Goal: Task Accomplishment & Management: Manage account settings

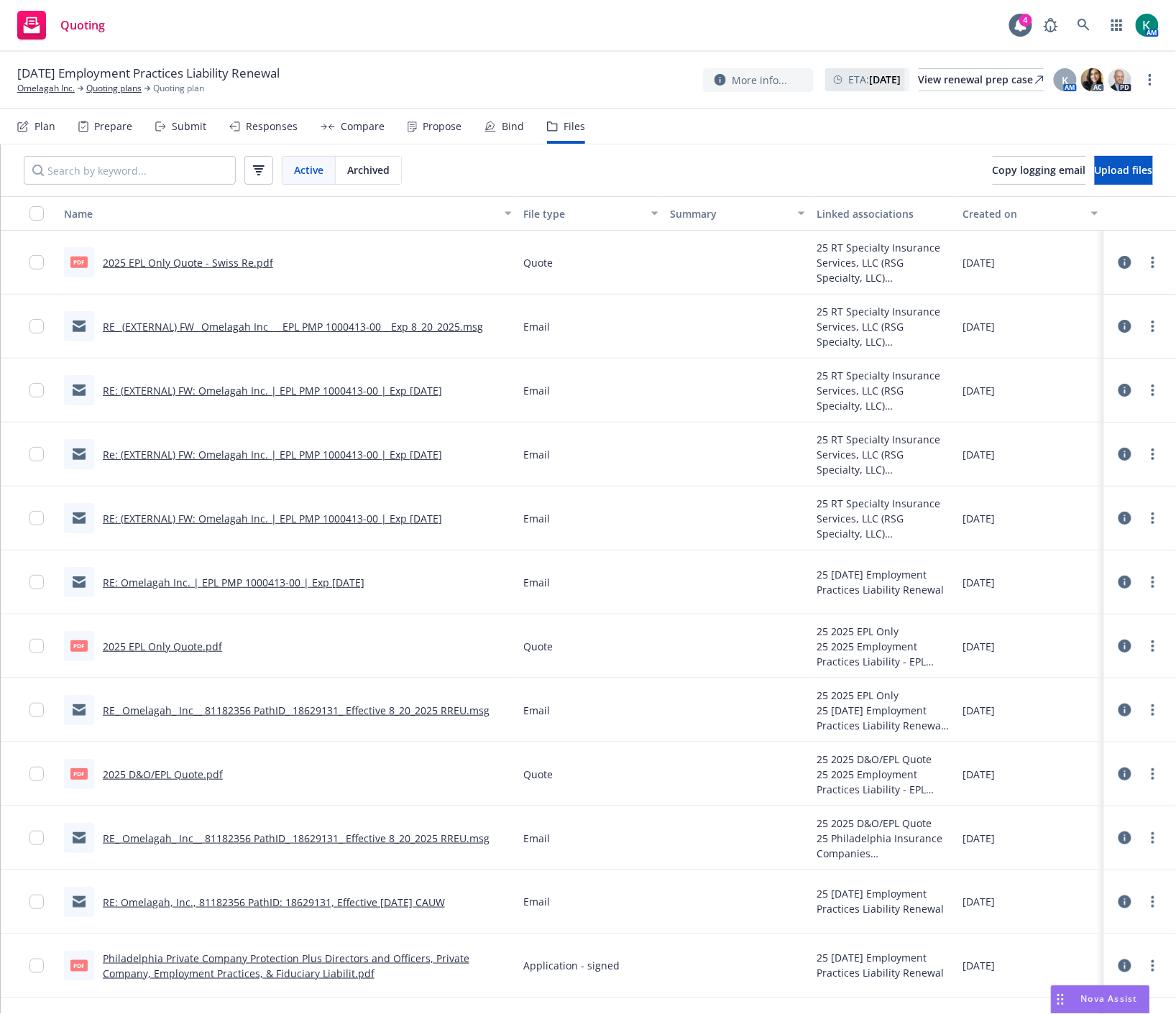
click at [357, 139] on div "Compare" at bounding box center [353, 126] width 64 height 35
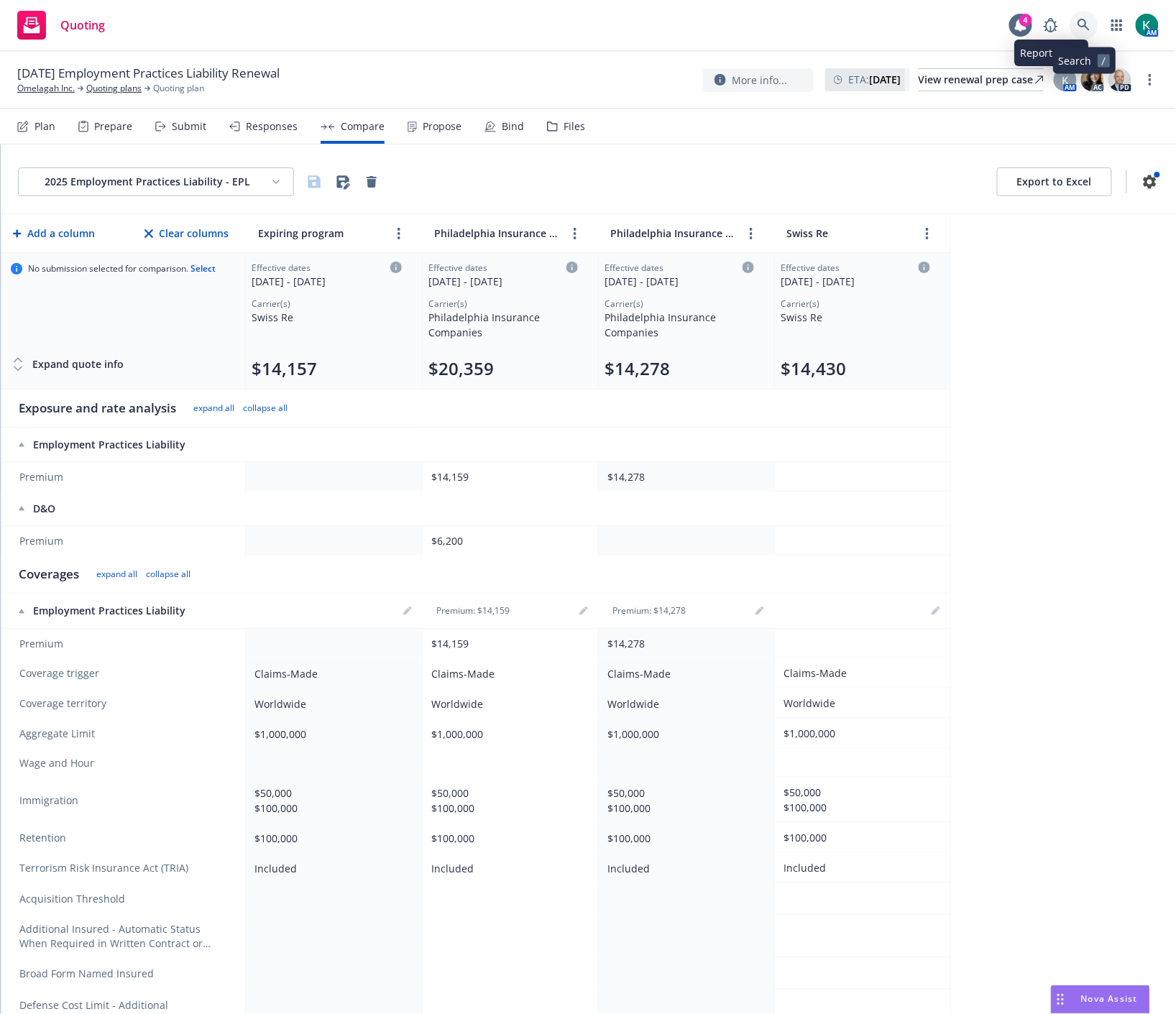
click at [1084, 21] on icon at bounding box center [1083, 24] width 12 height 12
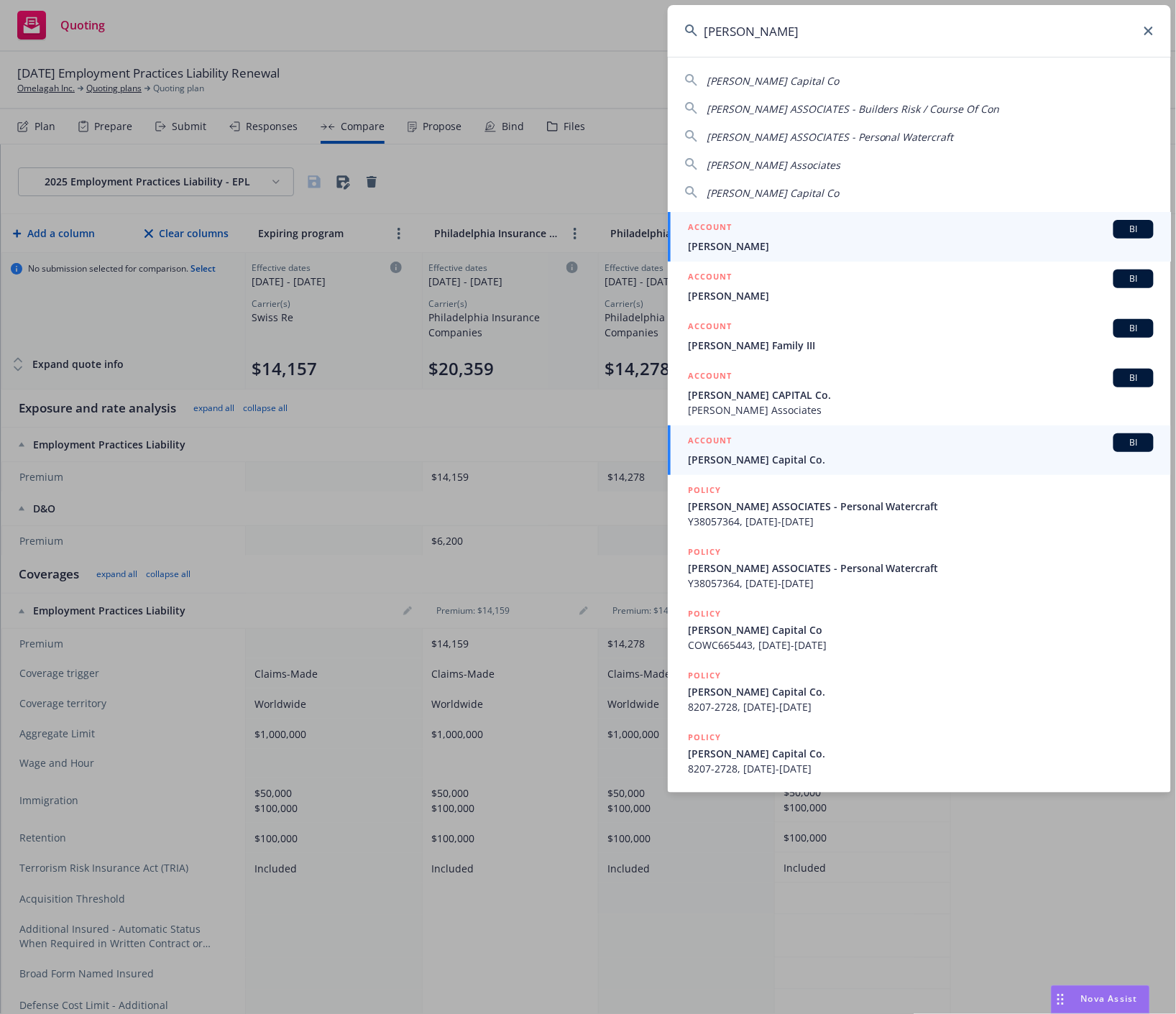
type input "[PERSON_NAME]"
click at [759, 457] on span "[PERSON_NAME] Capital Co." at bounding box center [921, 459] width 466 height 15
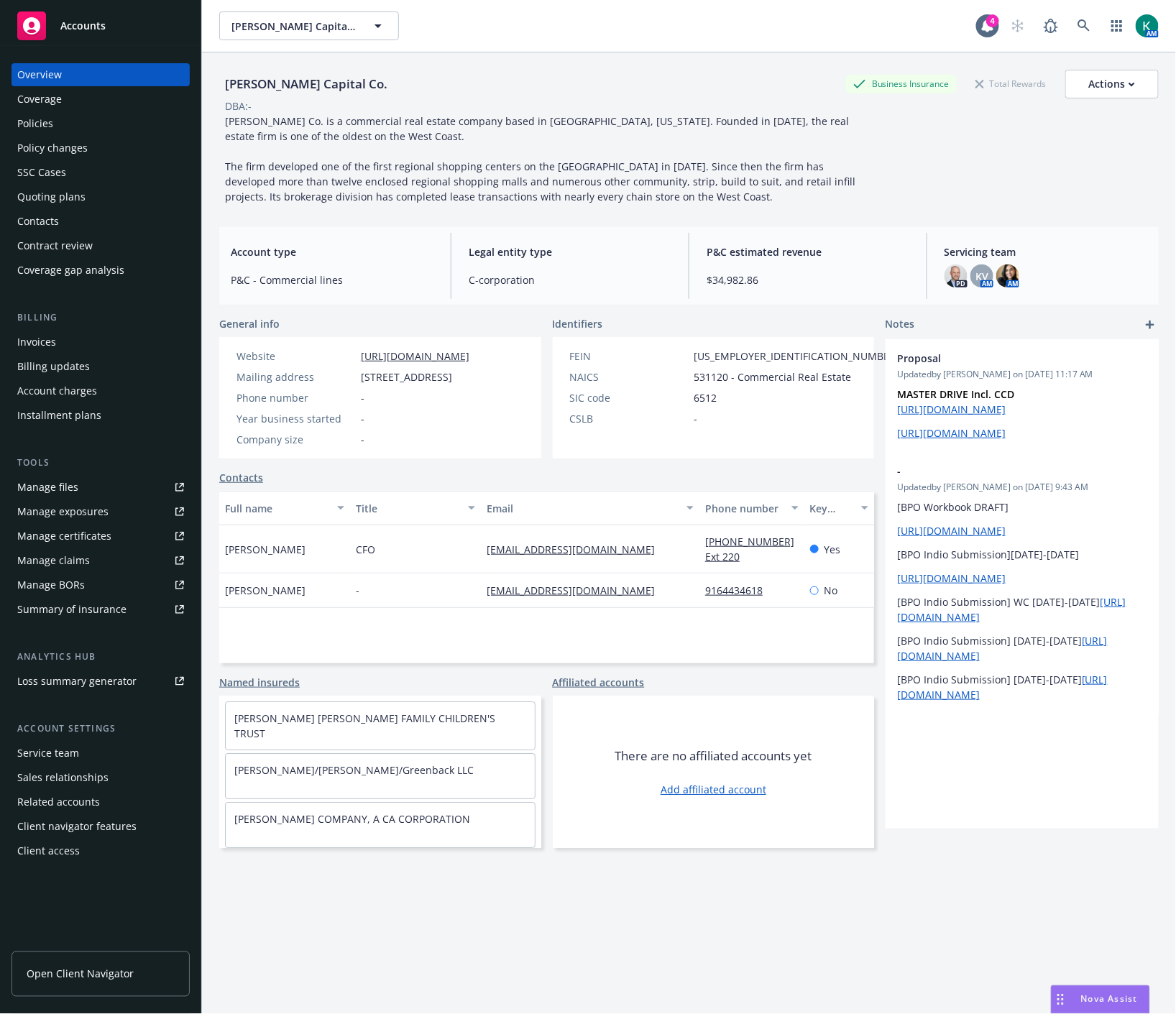
click at [584, 943] on div "[PERSON_NAME] Capital Co. Business Insurance Total Rewards Actions DBA: - [PERS…" at bounding box center [689, 551] width 939 height 997
click at [356, 191] on span "[PERSON_NAME] Co. is a commercial real estate company based in [GEOGRAPHIC_DATA…" at bounding box center [541, 158] width 633 height 89
click at [56, 127] on div "Policies" at bounding box center [100, 123] width 167 height 23
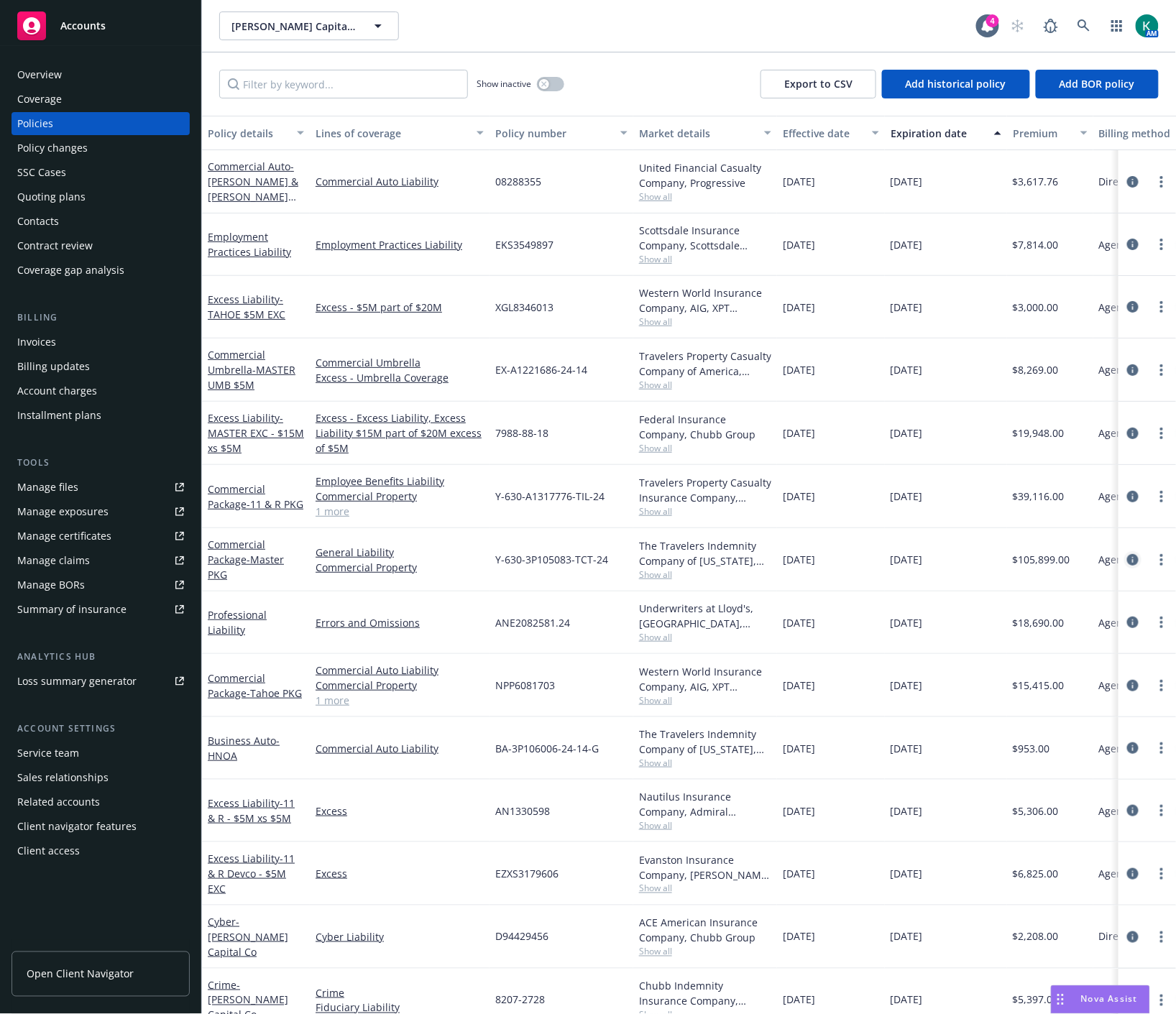
click at [1127, 561] on icon "circleInformation" at bounding box center [1133, 559] width 11 height 11
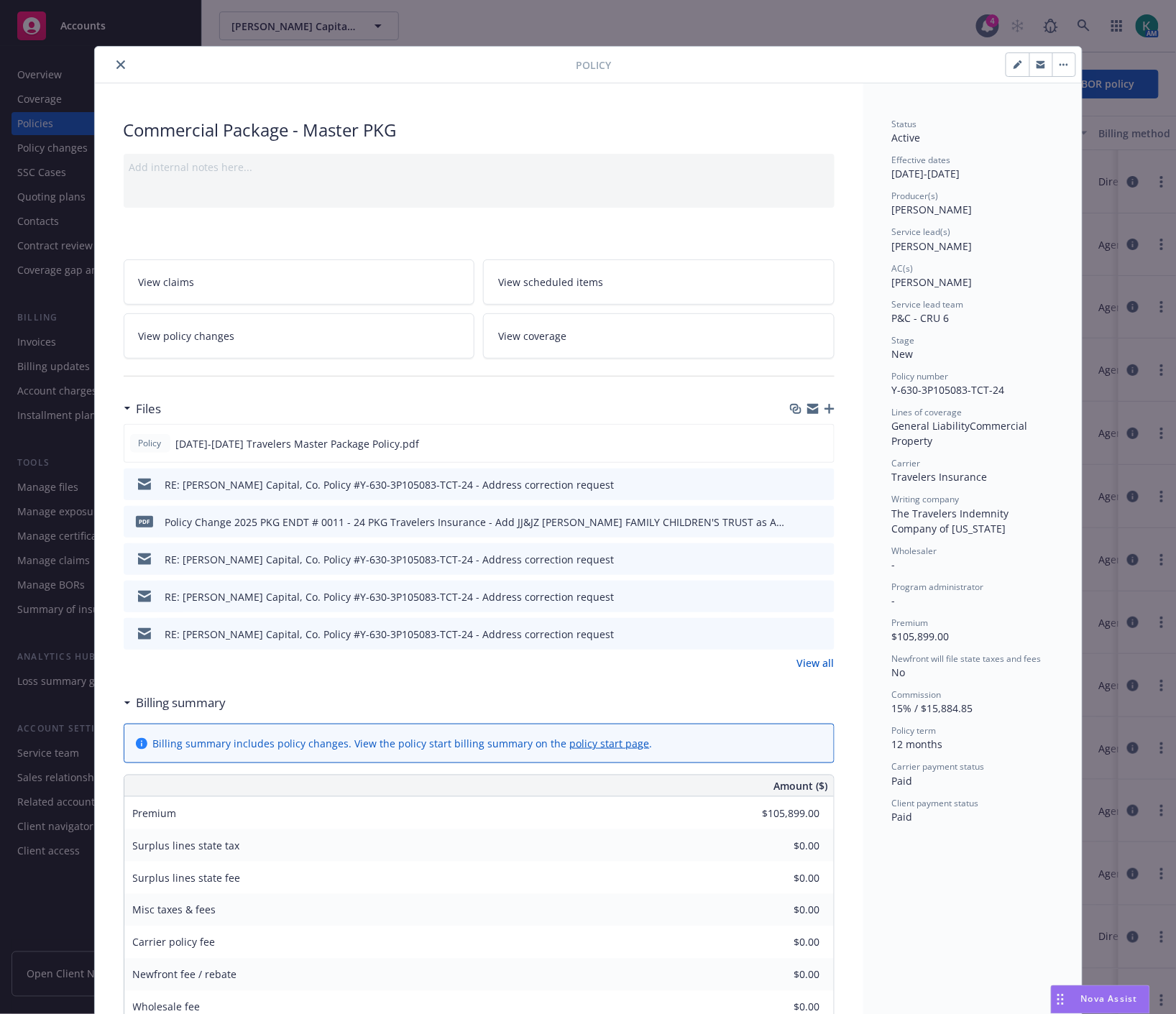
click at [364, 398] on div "Files" at bounding box center [479, 409] width 711 height 30
click at [814, 445] on icon "preview file" at bounding box center [820, 442] width 13 height 10
click at [140, 316] on link "View policy changes" at bounding box center [299, 336] width 352 height 45
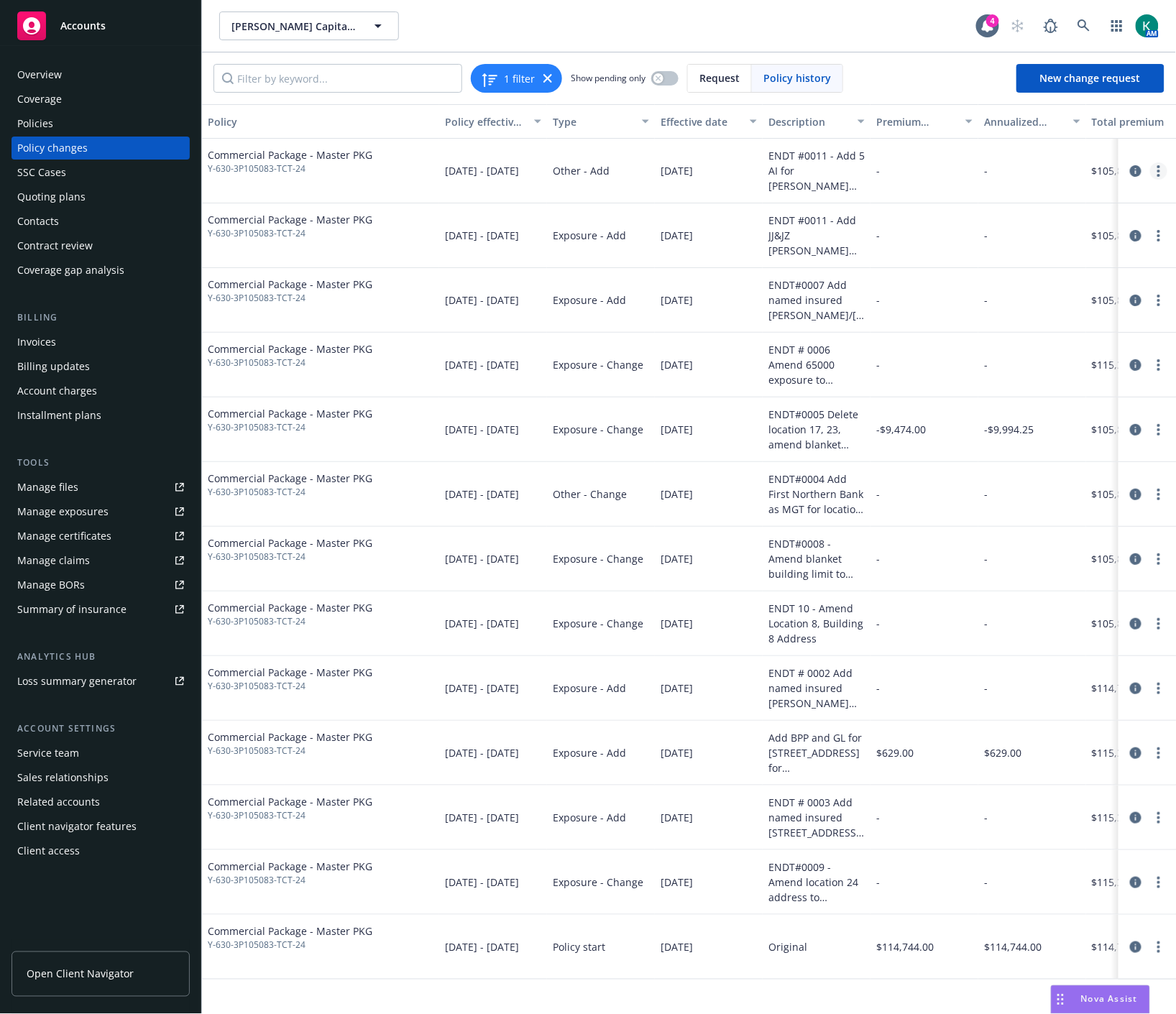
click at [1162, 177] on link "more" at bounding box center [1158, 171] width 17 height 17
click at [1096, 308] on link "View policy changes from the same policy" at bounding box center [1044, 315] width 247 height 29
click at [1129, 882] on link "circleInformation" at bounding box center [1136, 882] width 17 height 17
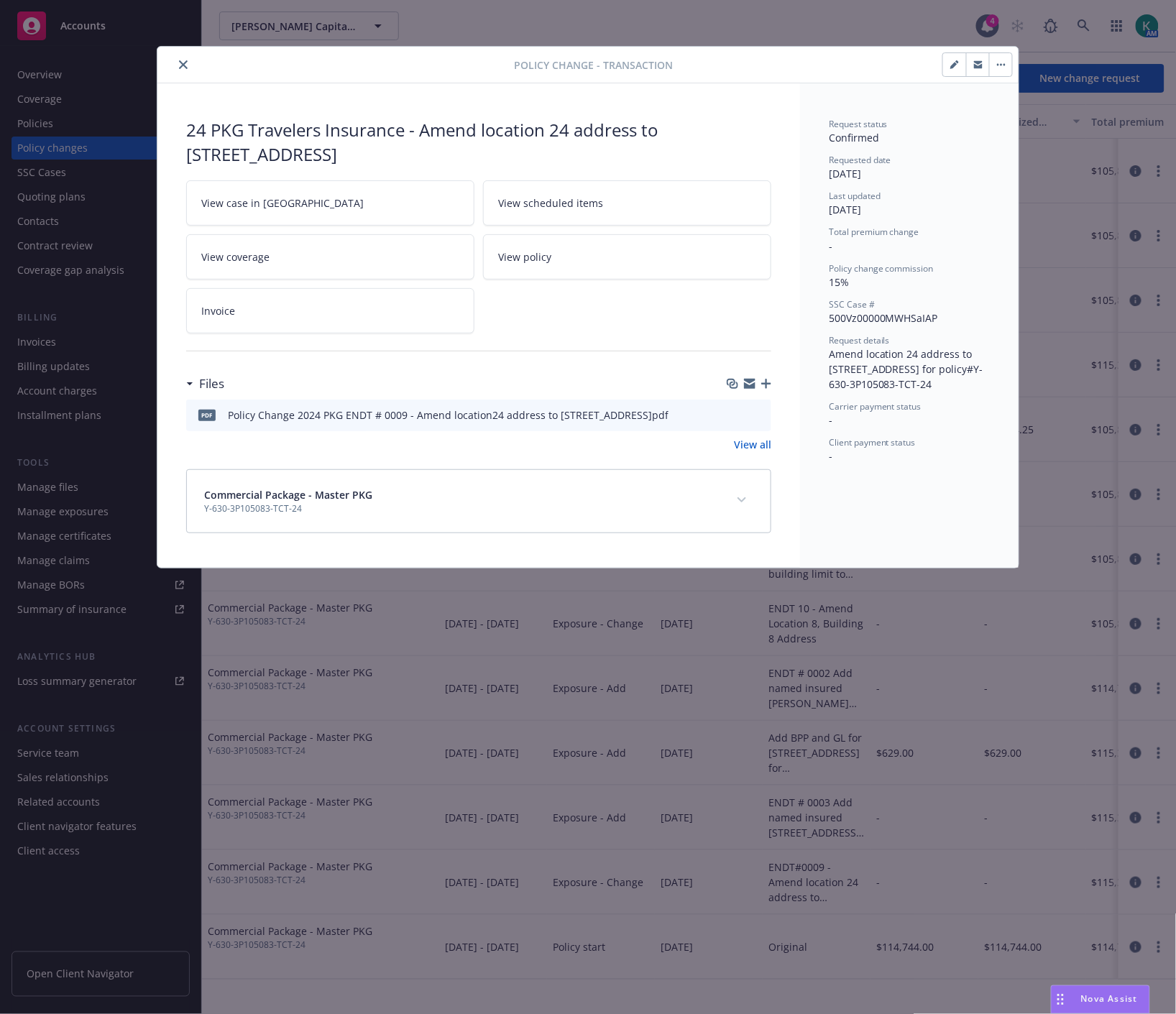
click at [184, 65] on icon "close" at bounding box center [182, 65] width 8 height 8
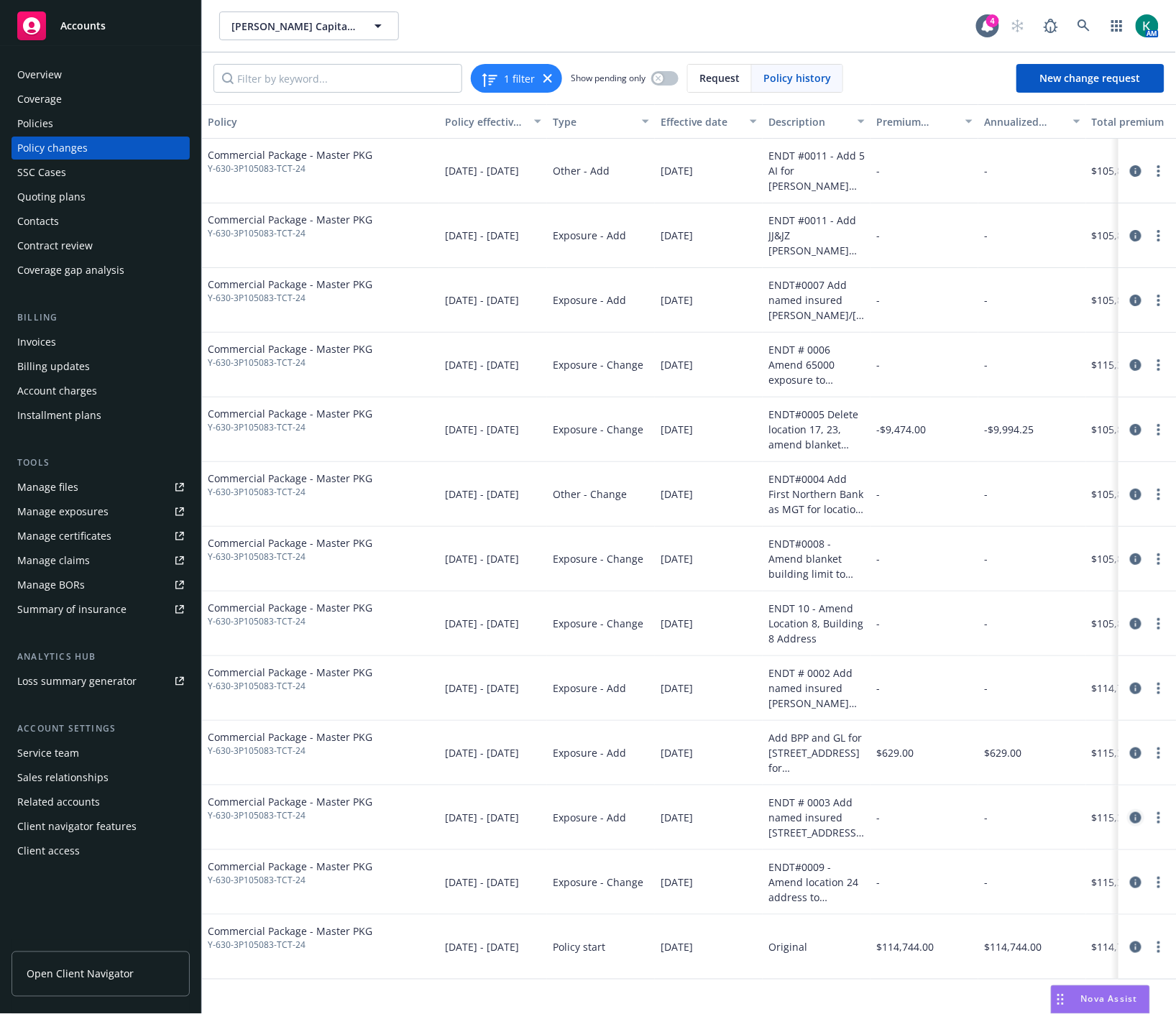
click at [1132, 818] on icon "circleInformation" at bounding box center [1136, 818] width 11 height 11
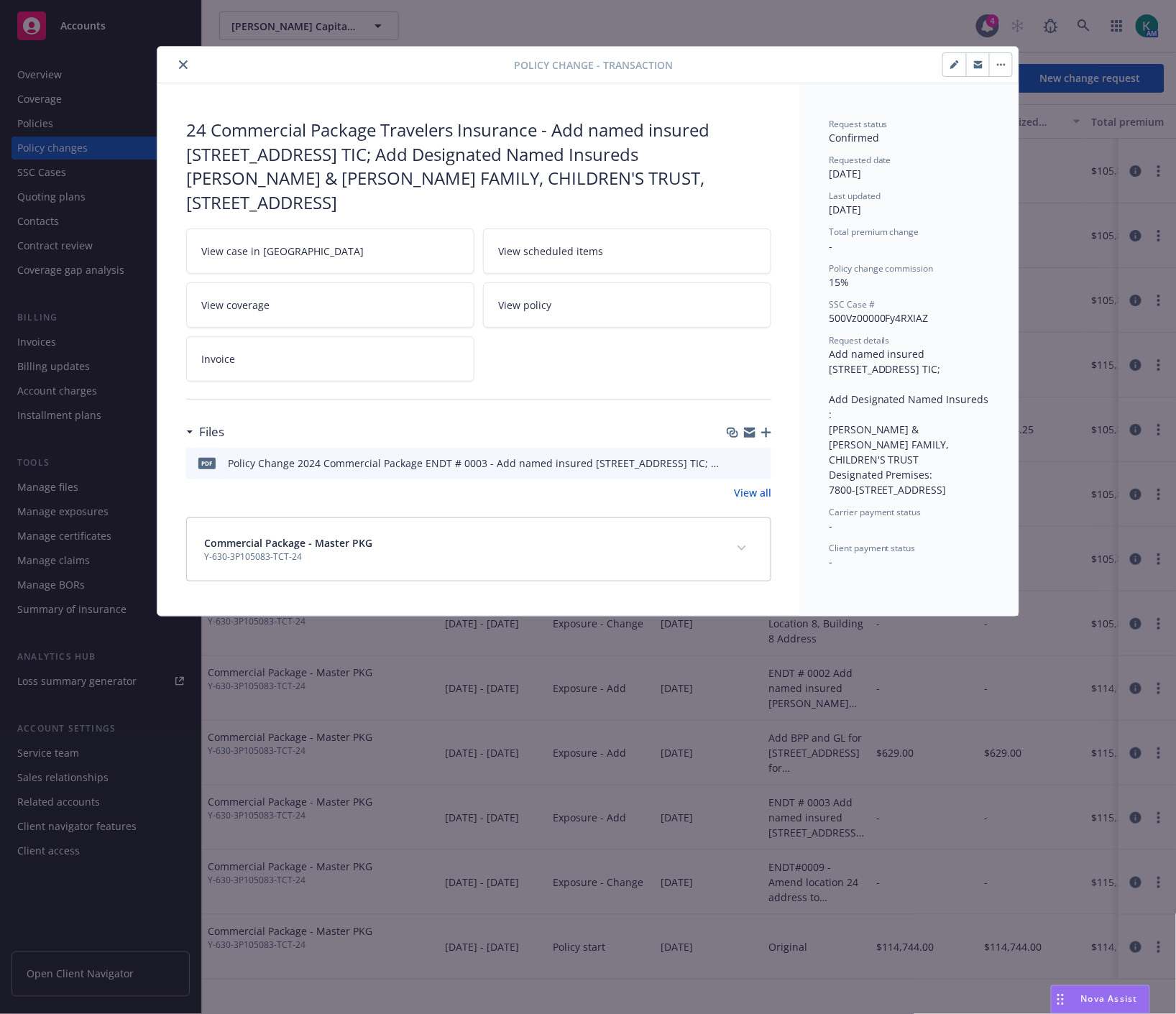
click at [177, 66] on button "close" at bounding box center [183, 65] width 17 height 17
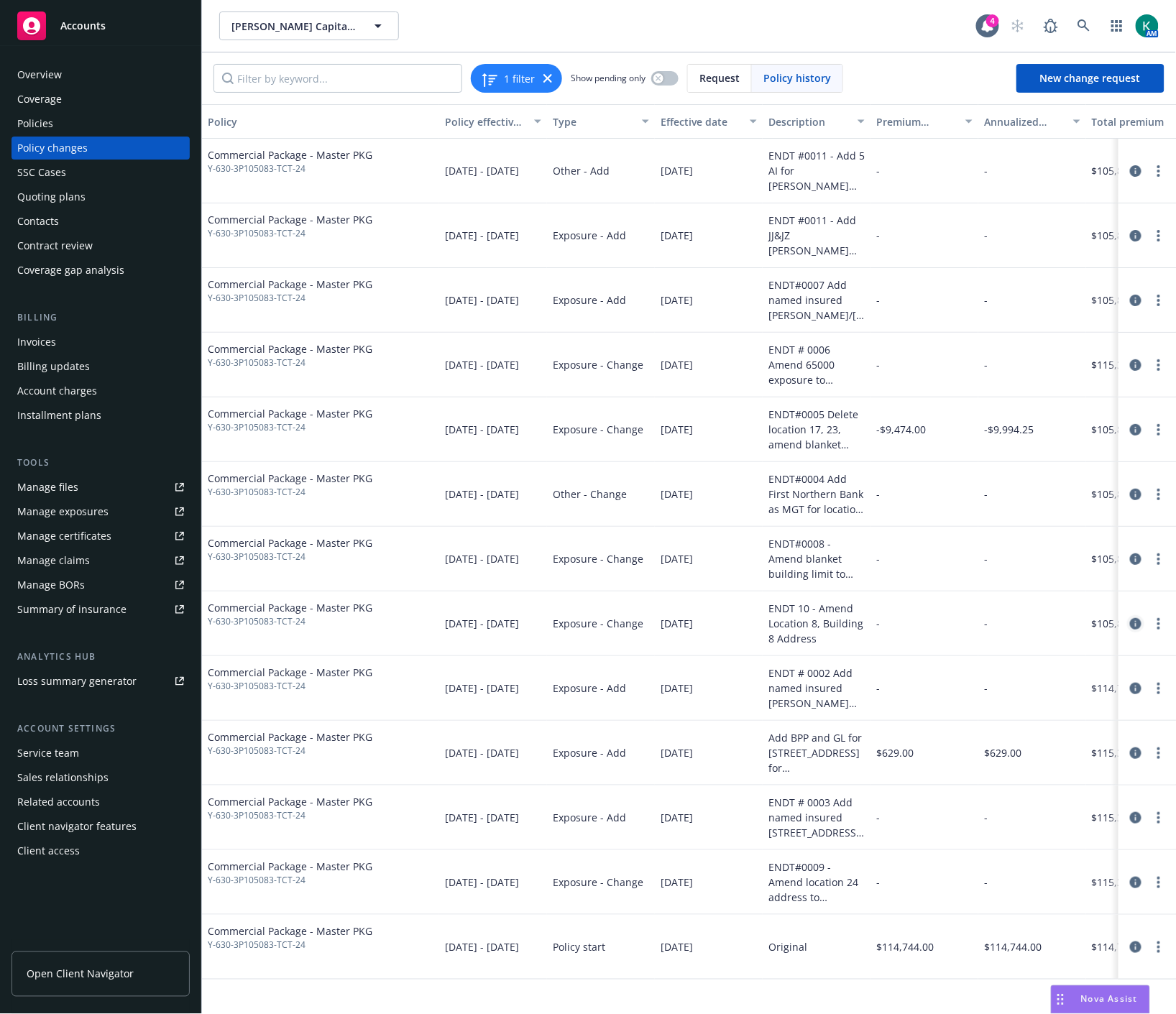
click at [1134, 625] on icon "circleInformation" at bounding box center [1136, 624] width 11 height 11
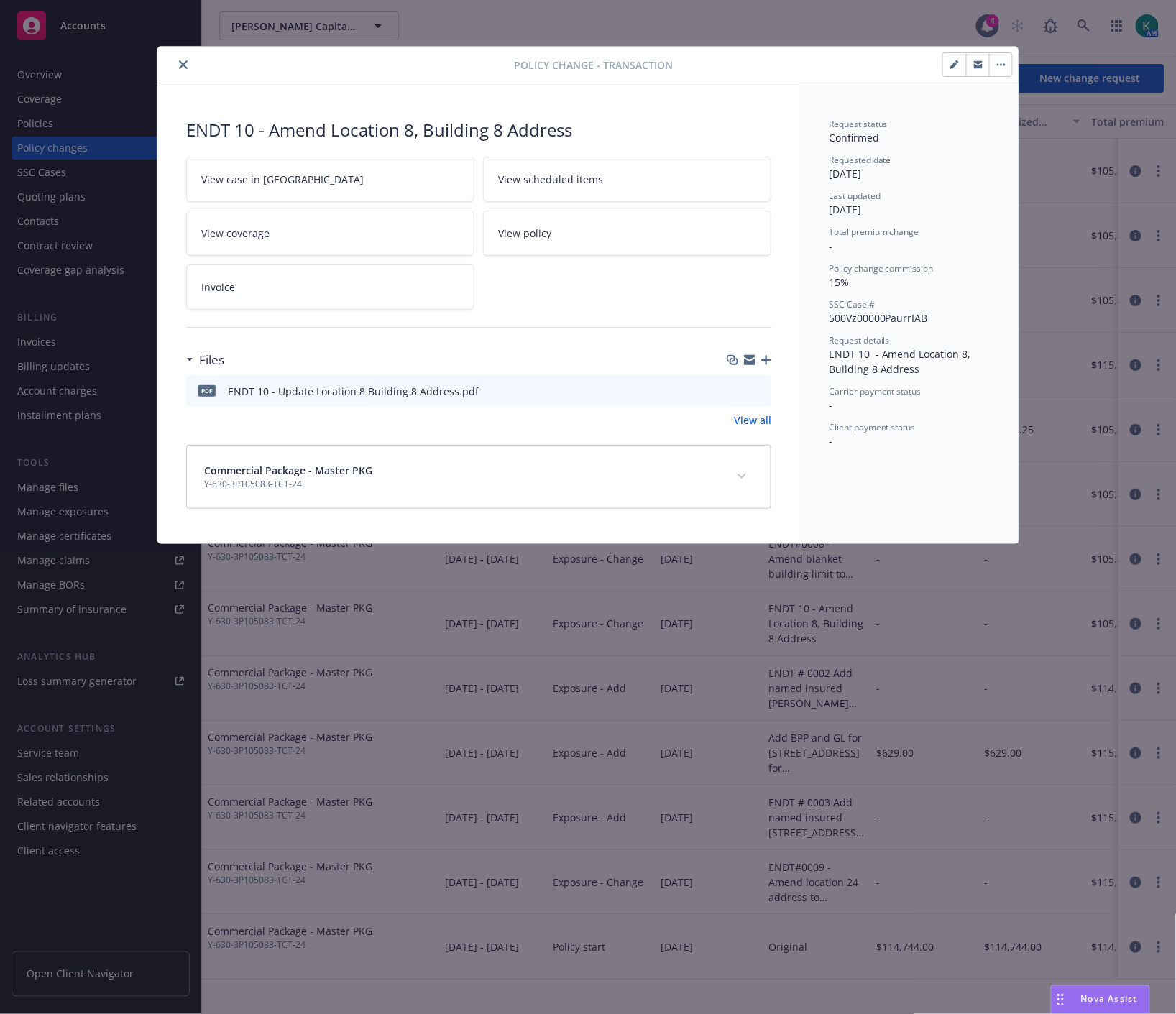
click at [760, 391] on icon "preview file" at bounding box center [758, 390] width 13 height 10
click at [184, 61] on icon "close" at bounding box center [182, 65] width 8 height 8
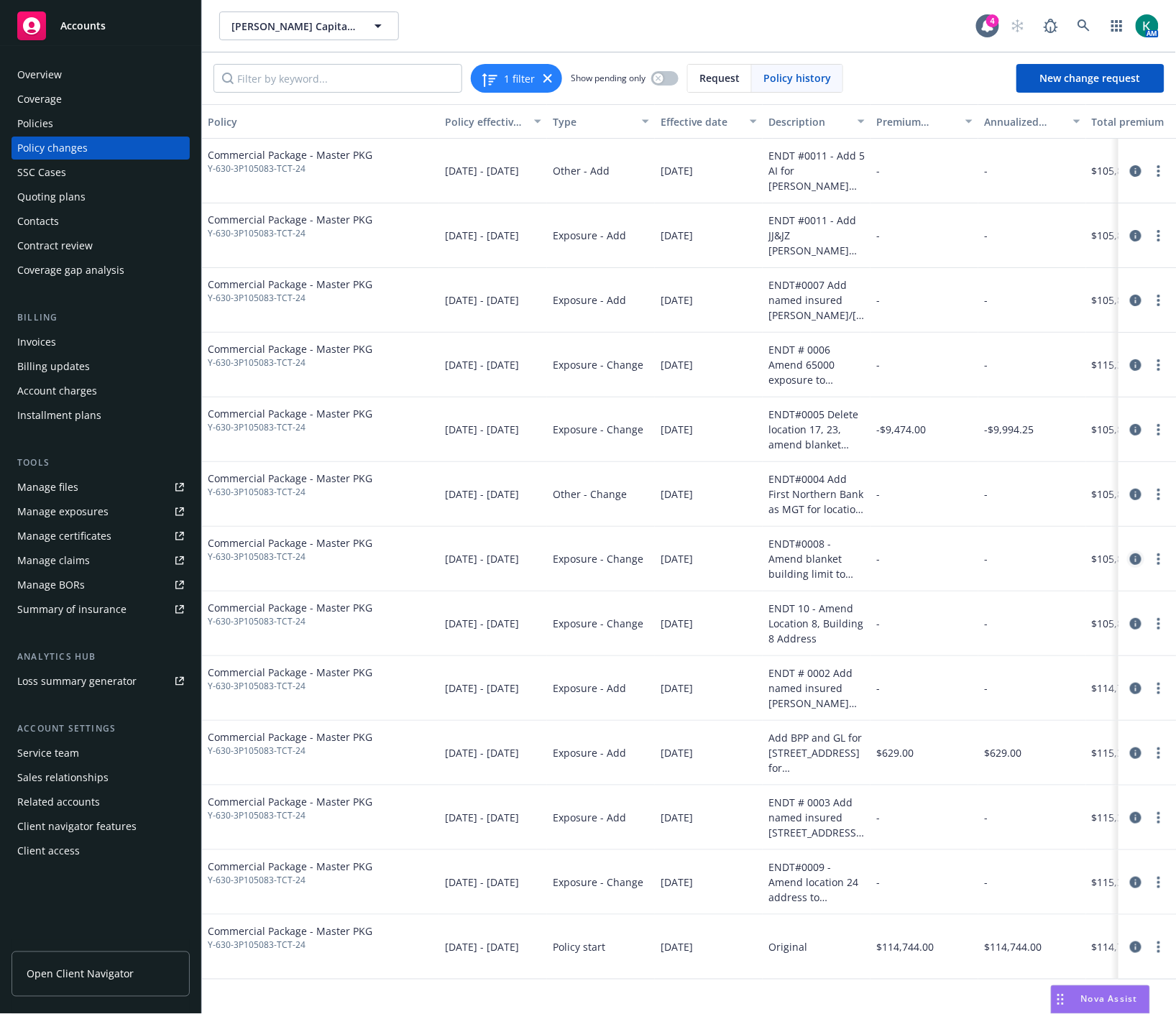
click at [1130, 562] on icon "circleInformation" at bounding box center [1136, 559] width 11 height 11
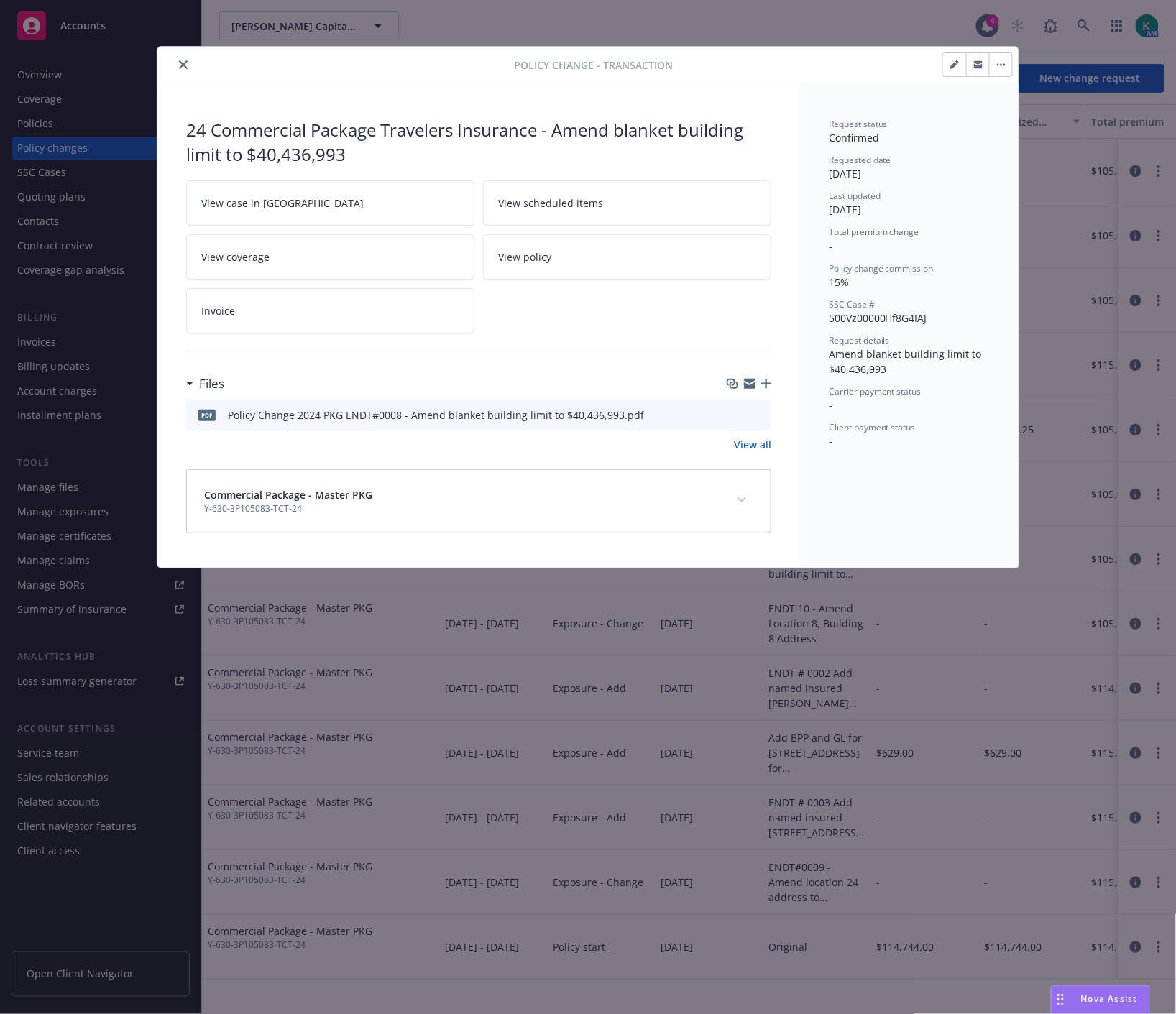
click at [175, 63] on button "close" at bounding box center [183, 65] width 17 height 17
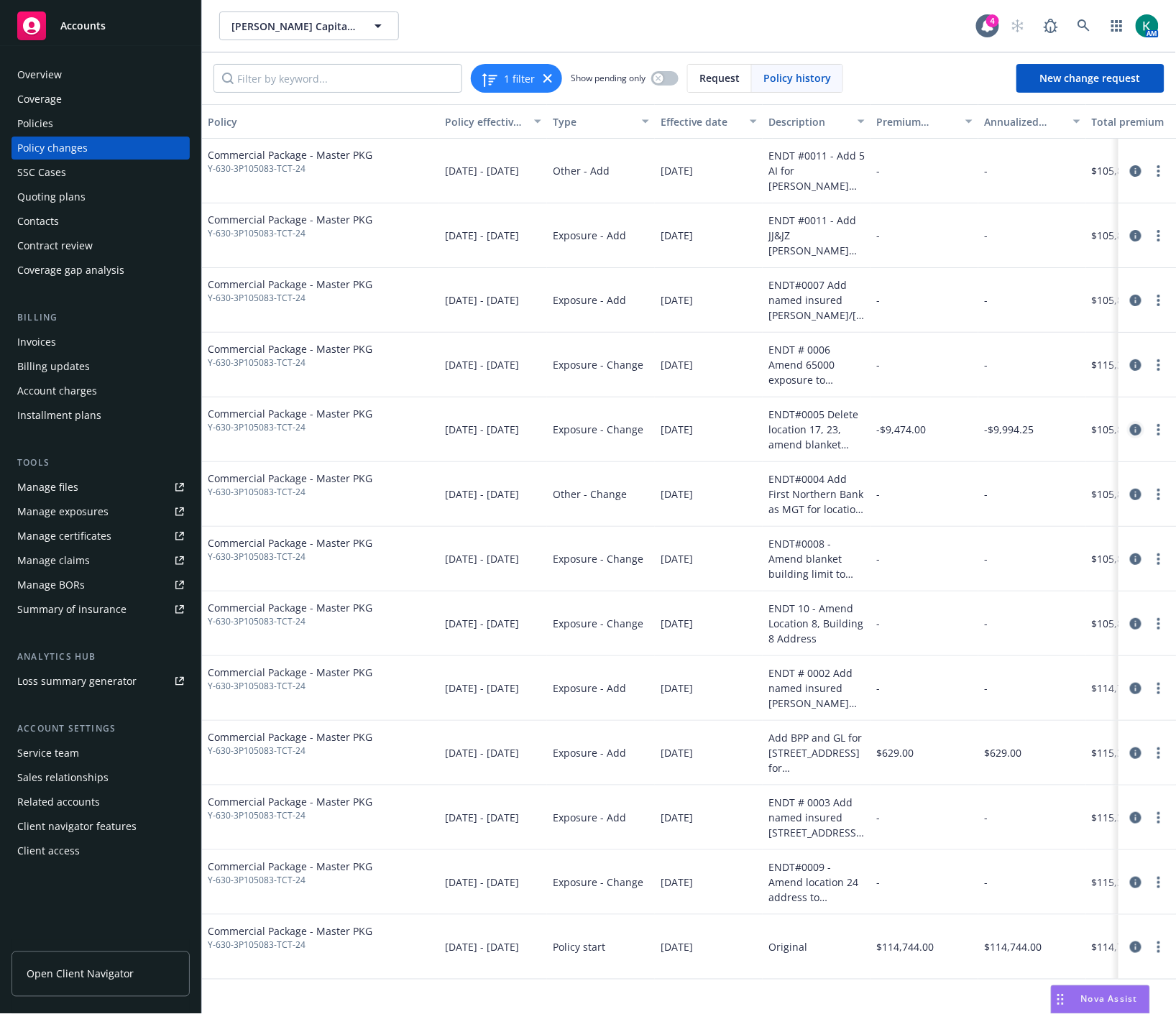
click at [1131, 425] on icon "circleInformation" at bounding box center [1136, 429] width 11 height 11
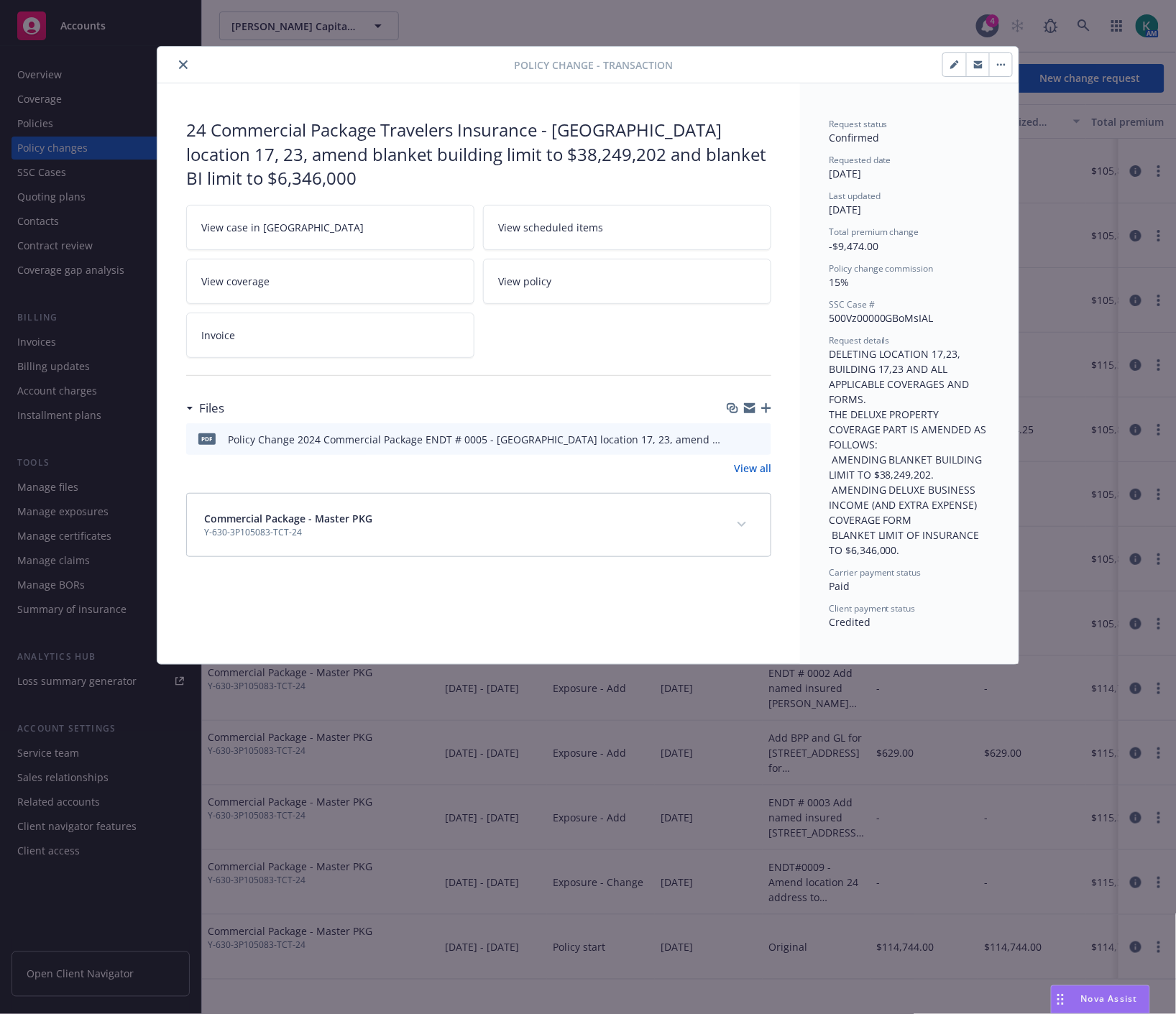
drag, startPoint x: 514, startPoint y: 658, endPoint x: 520, endPoint y: 644, distance: 15.2
click at [514, 656] on div "24 Commercial Package Travelers Insurance - [GEOGRAPHIC_DATA] location 17, 23, …" at bounding box center [478, 373] width 643 height 581
click at [759, 434] on icon "preview file" at bounding box center [758, 438] width 13 height 10
click at [177, 61] on button "close" at bounding box center [183, 65] width 17 height 17
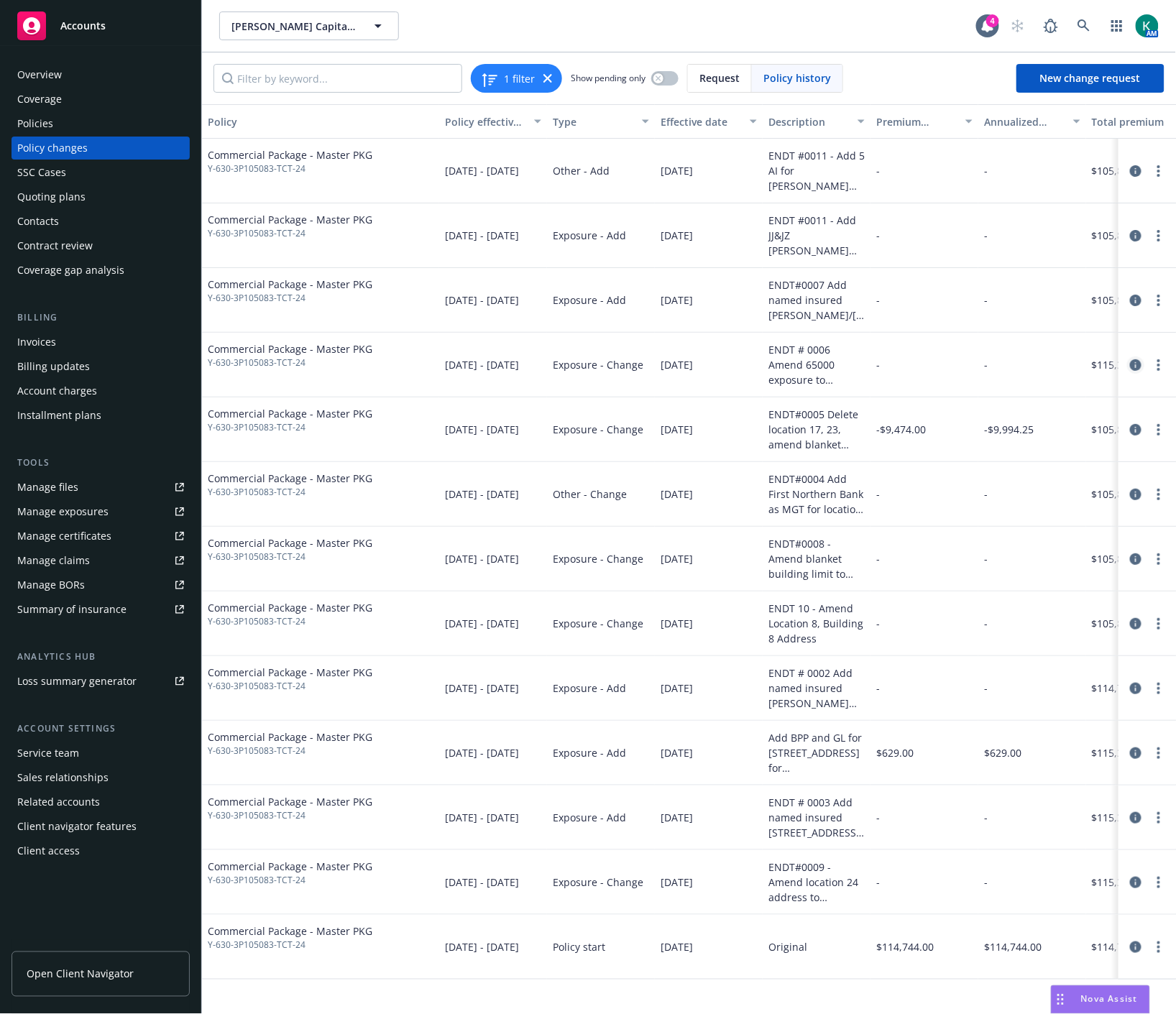
click at [1133, 363] on icon "circleInformation" at bounding box center [1136, 365] width 11 height 11
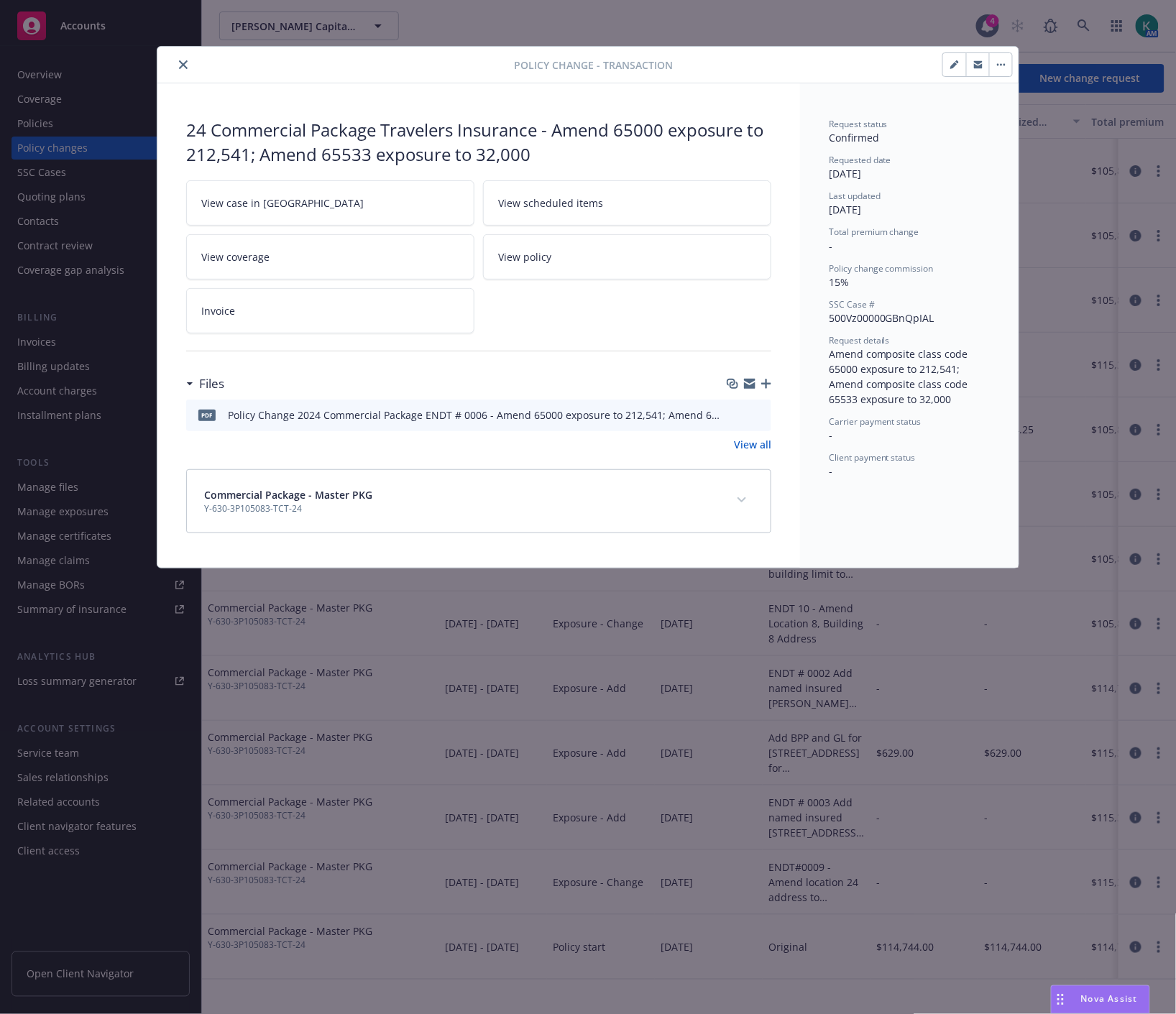
click at [762, 414] on icon "preview file" at bounding box center [758, 413] width 13 height 10
click at [181, 64] on icon "close" at bounding box center [182, 65] width 8 height 8
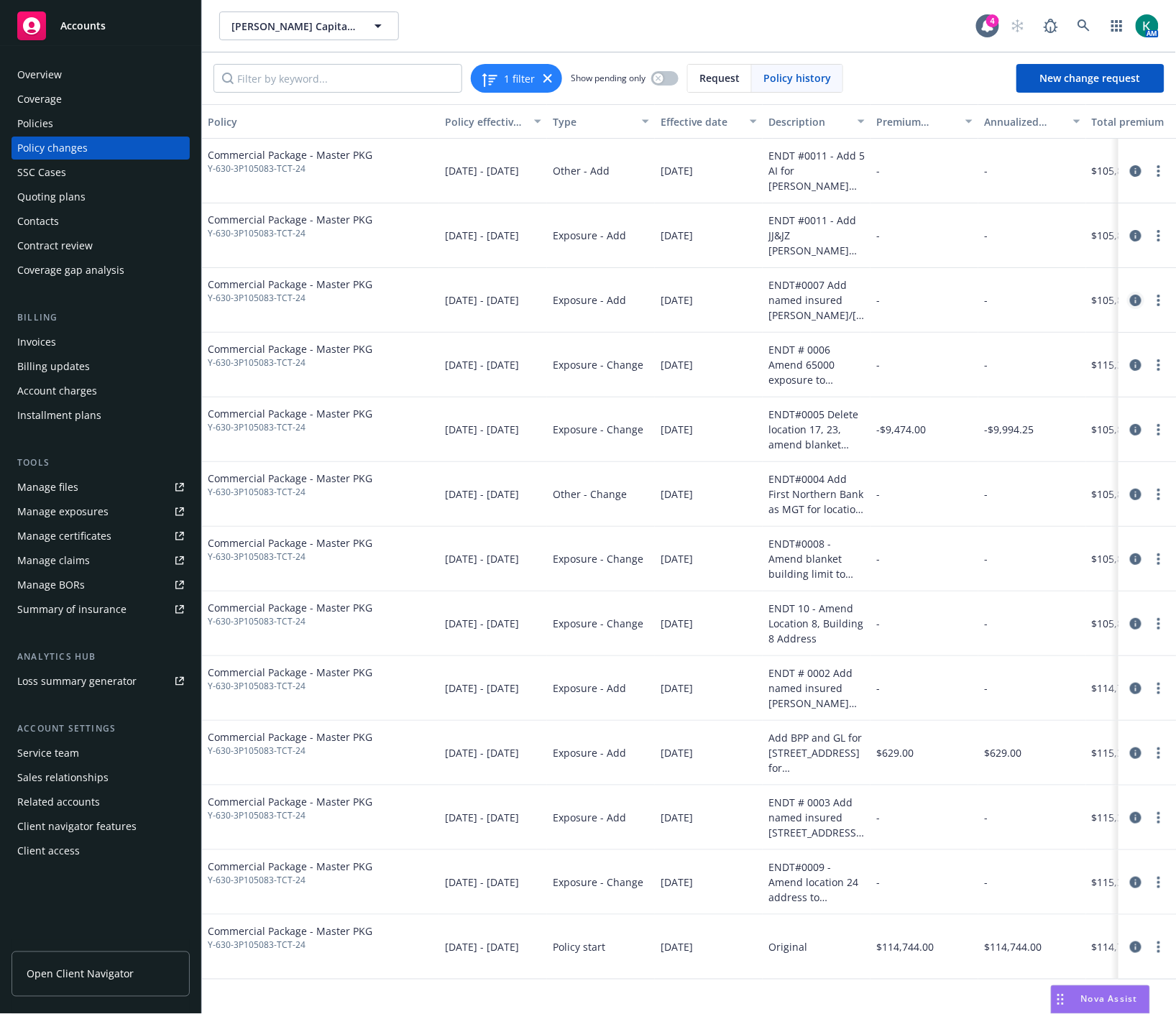
click at [1132, 304] on icon "circleInformation" at bounding box center [1136, 300] width 11 height 11
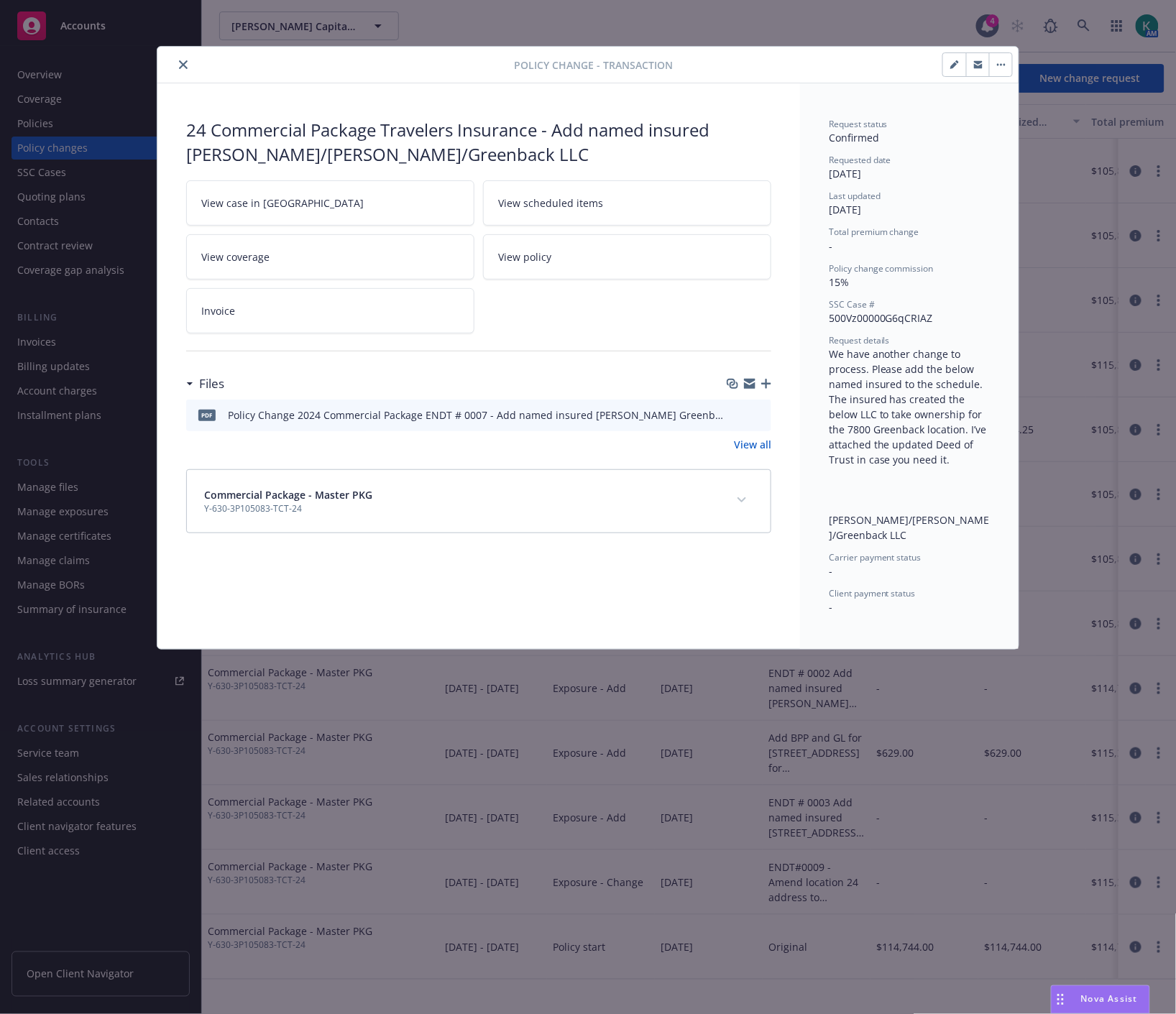
click at [181, 66] on icon "close" at bounding box center [182, 65] width 8 height 8
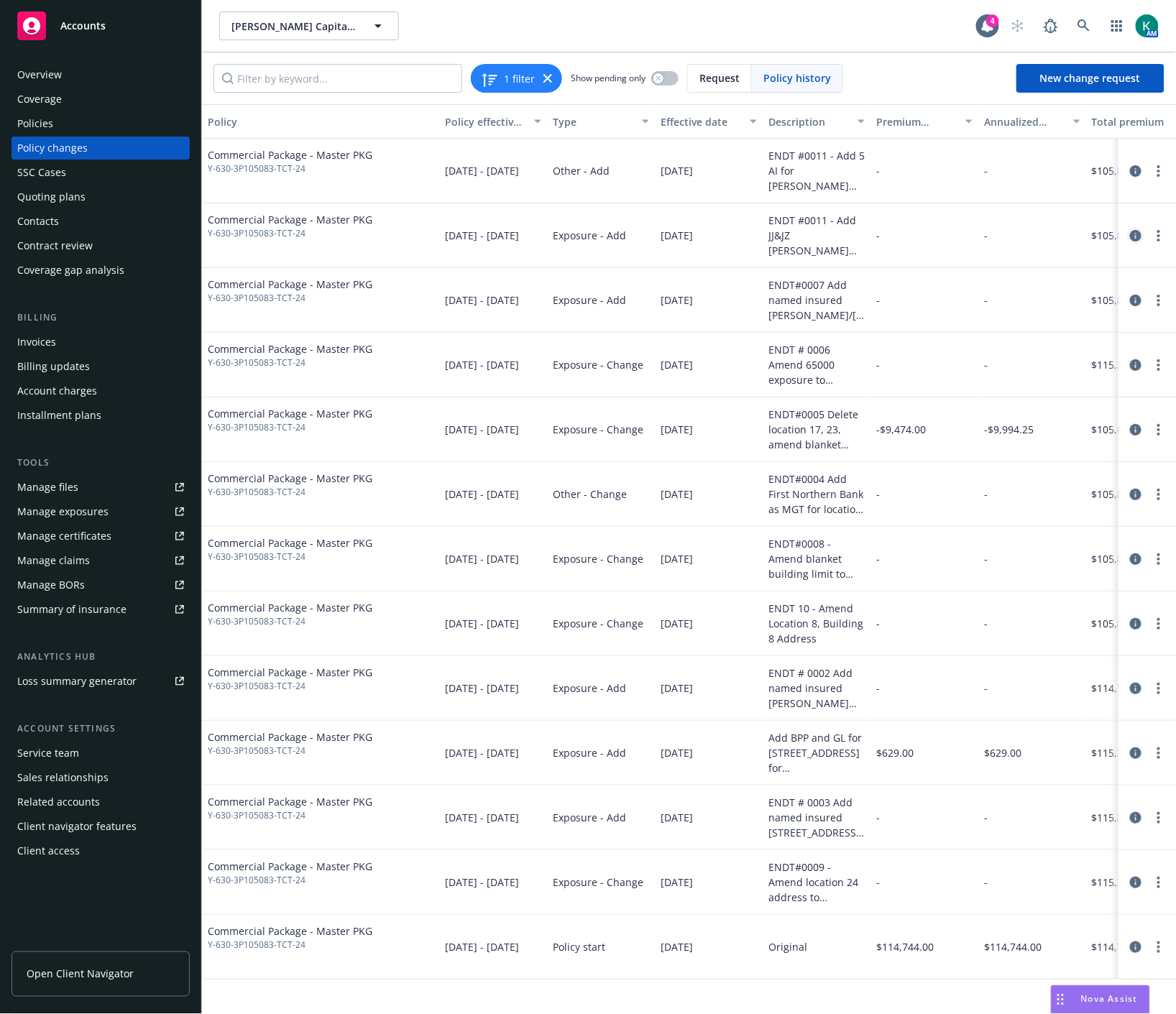
click at [1137, 233] on icon "circleInformation" at bounding box center [1136, 236] width 11 height 11
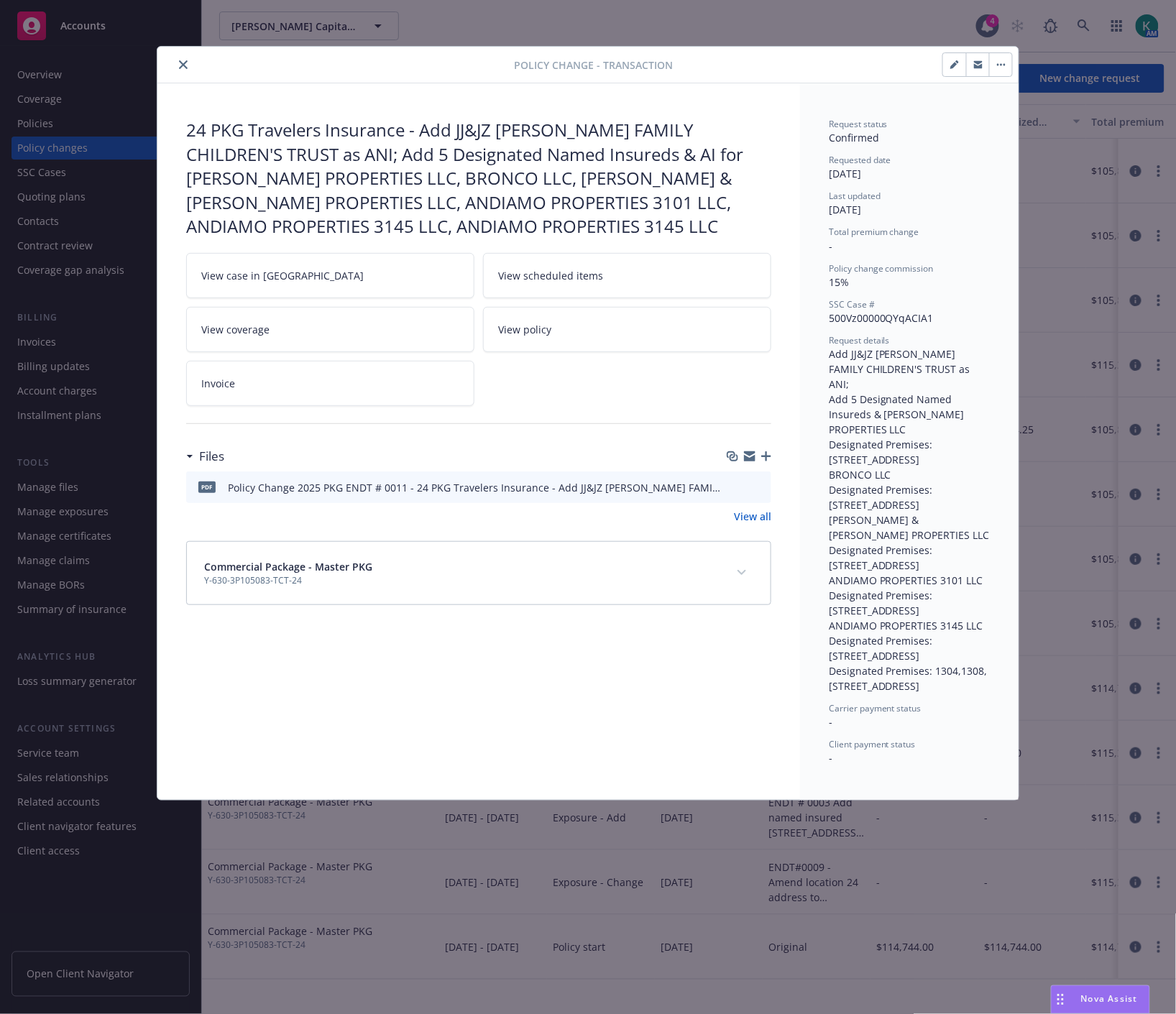
click at [188, 70] on button "close" at bounding box center [183, 65] width 17 height 17
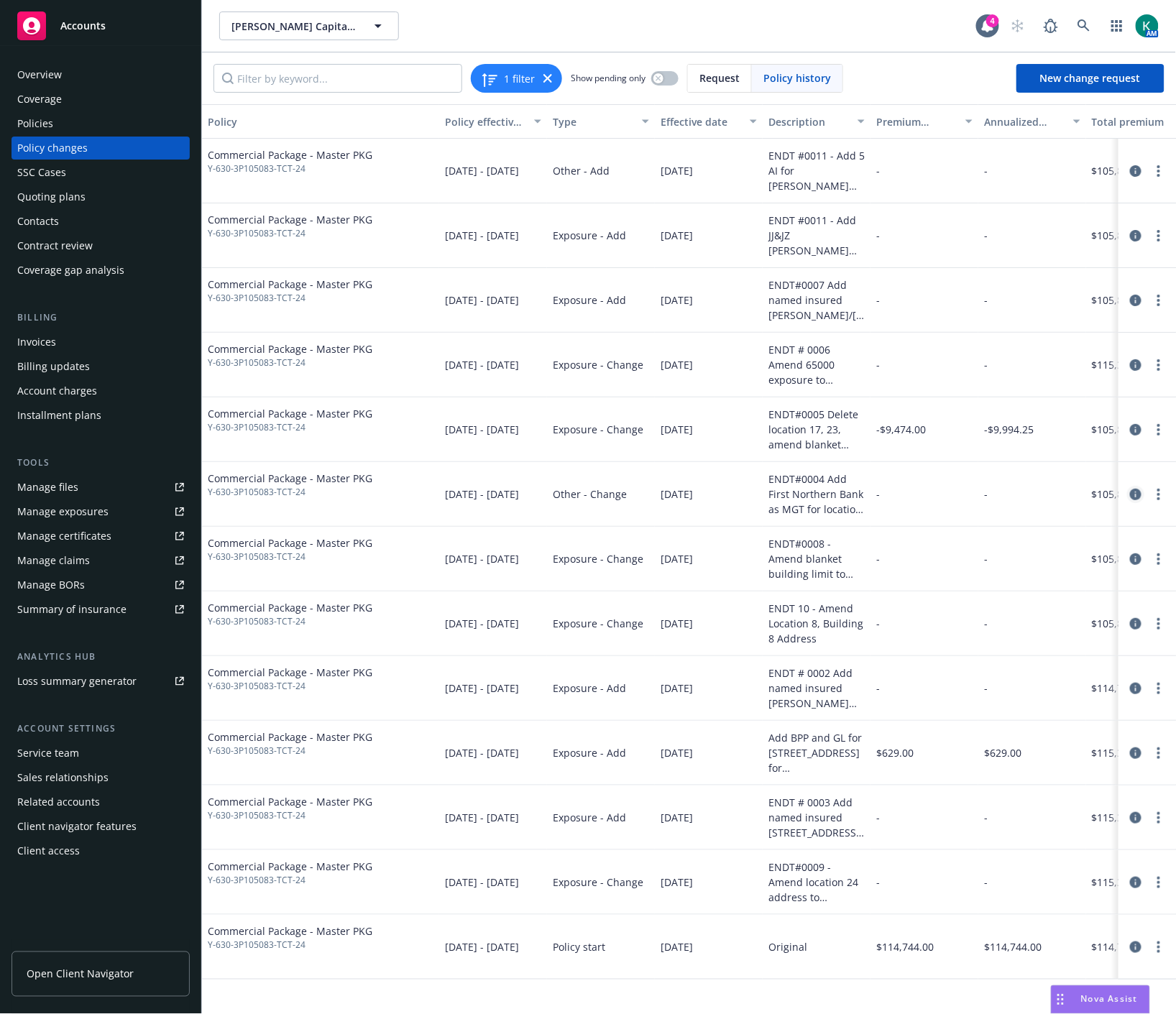
click at [1130, 498] on icon "circleInformation" at bounding box center [1136, 494] width 11 height 11
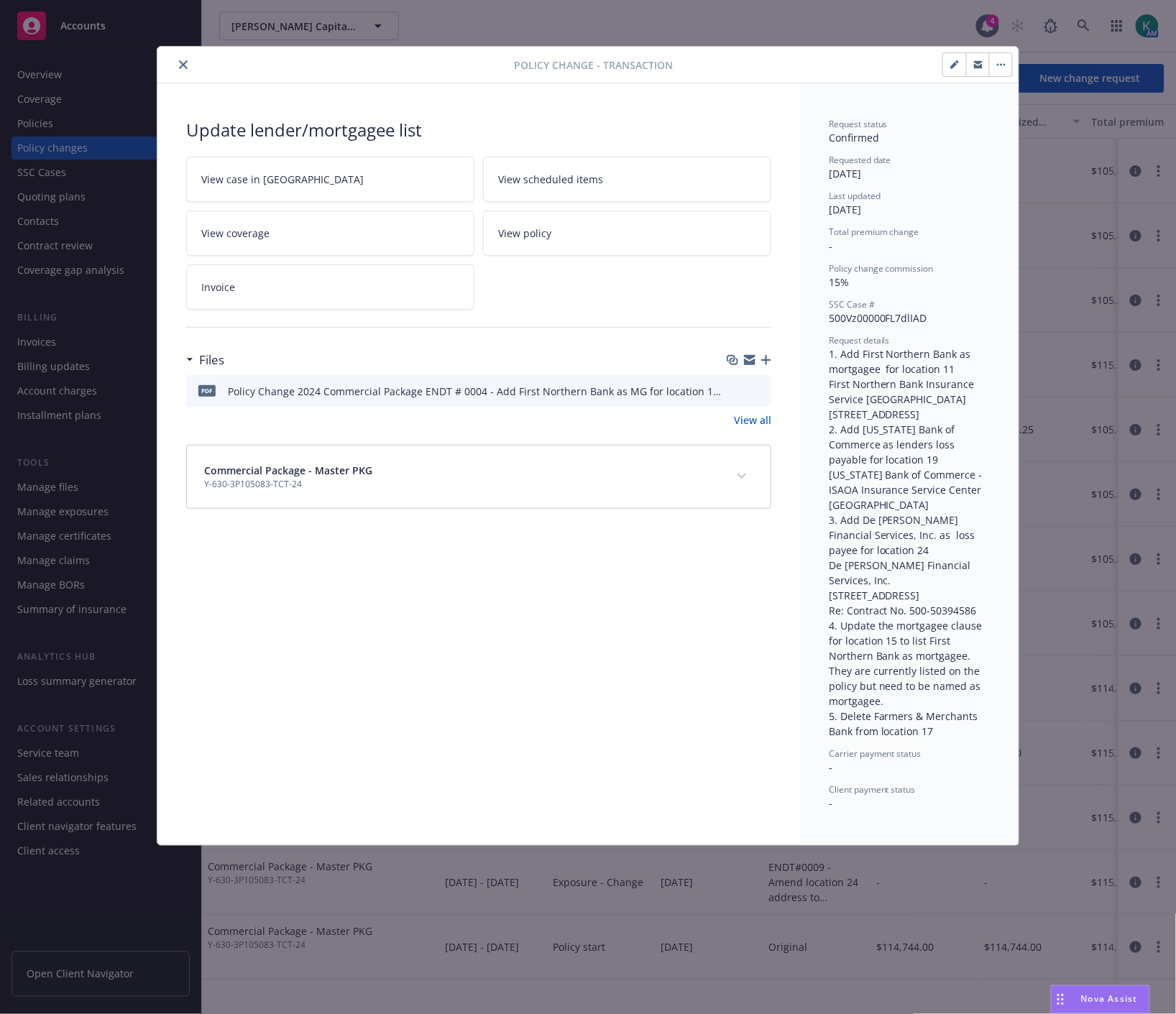
click at [181, 61] on icon "close" at bounding box center [182, 65] width 8 height 8
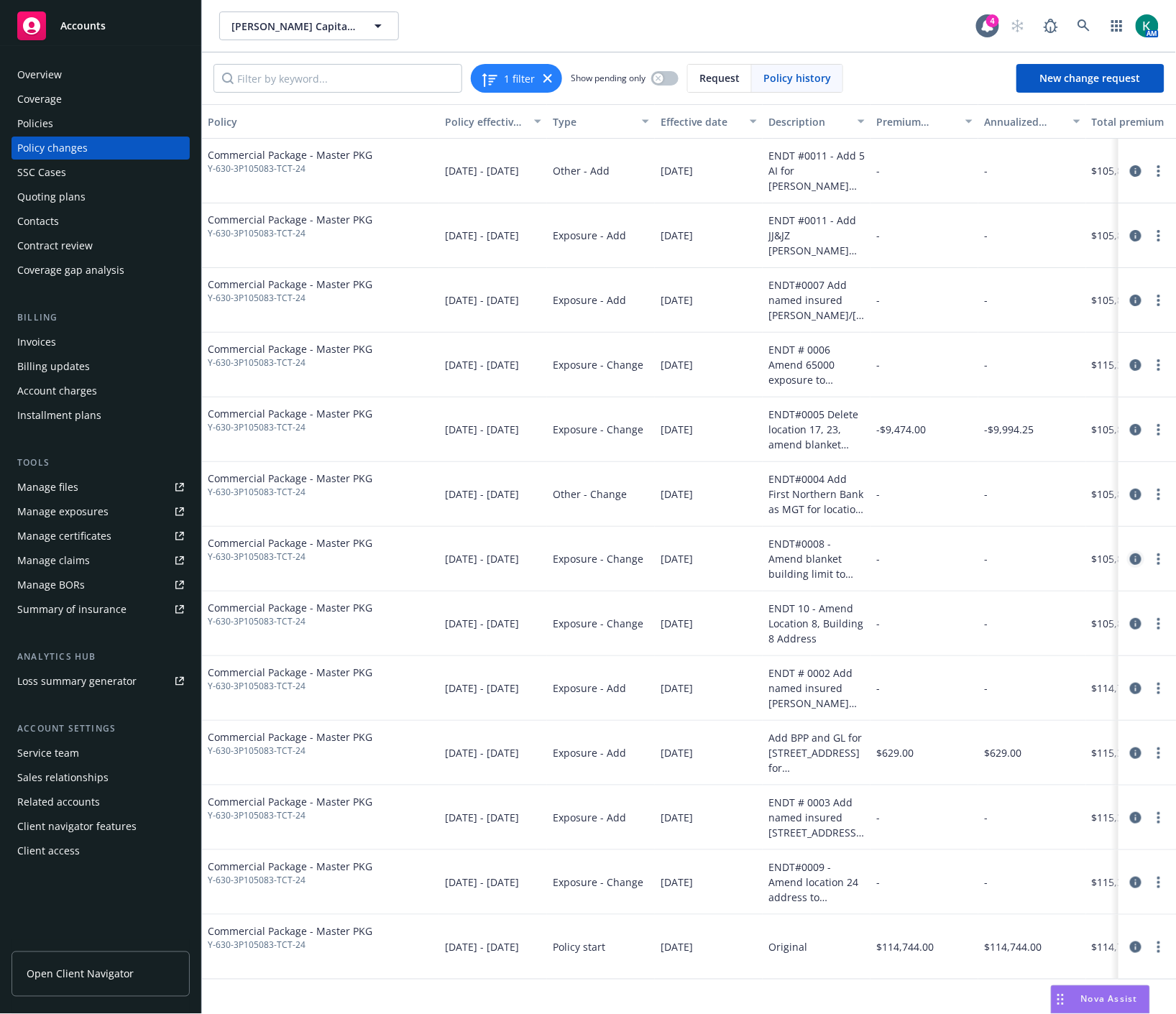
click at [1133, 560] on icon "circleInformation" at bounding box center [1136, 559] width 11 height 11
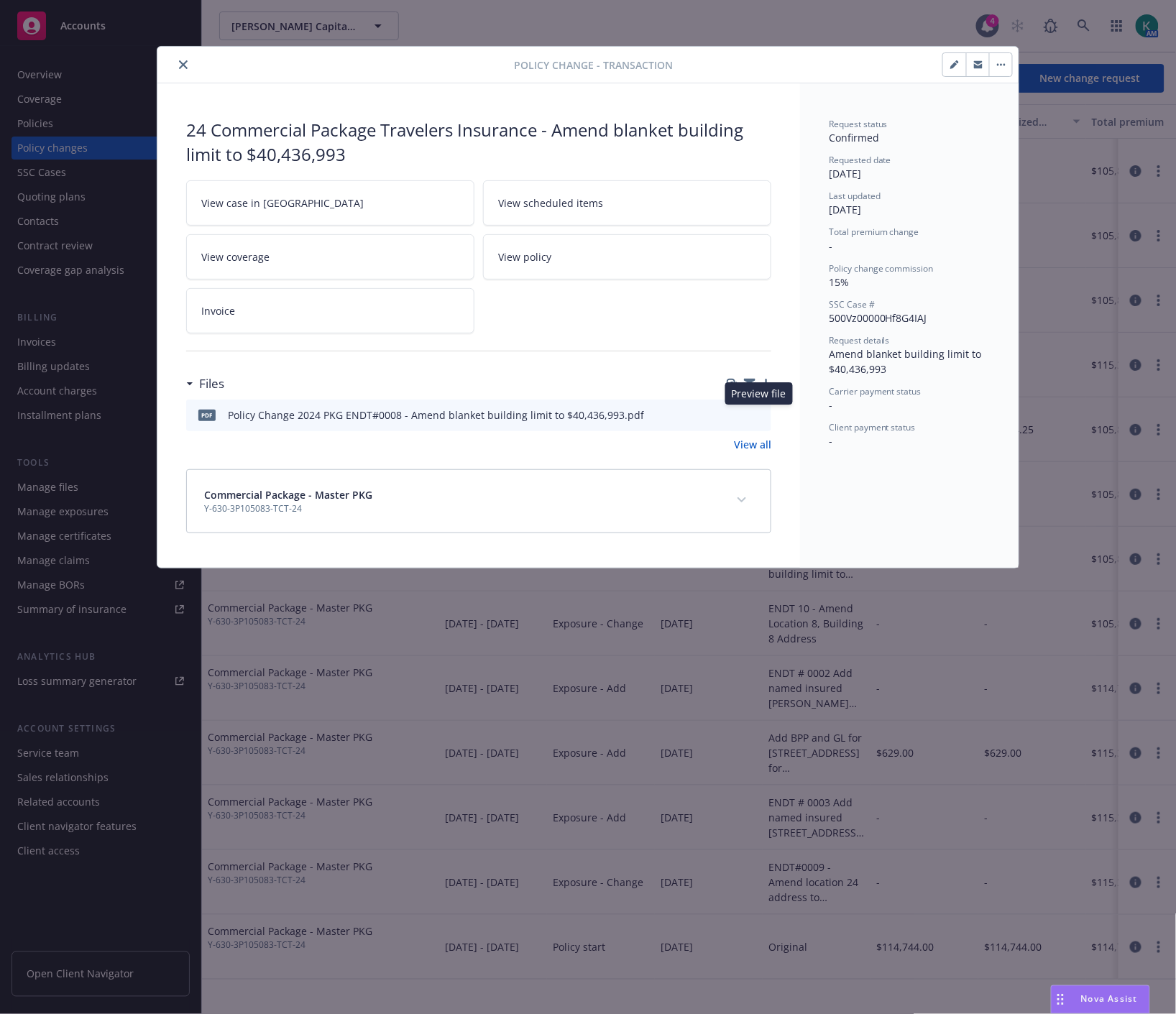
click at [755, 410] on icon "preview file" at bounding box center [758, 413] width 13 height 10
click at [178, 61] on button "close" at bounding box center [183, 65] width 17 height 17
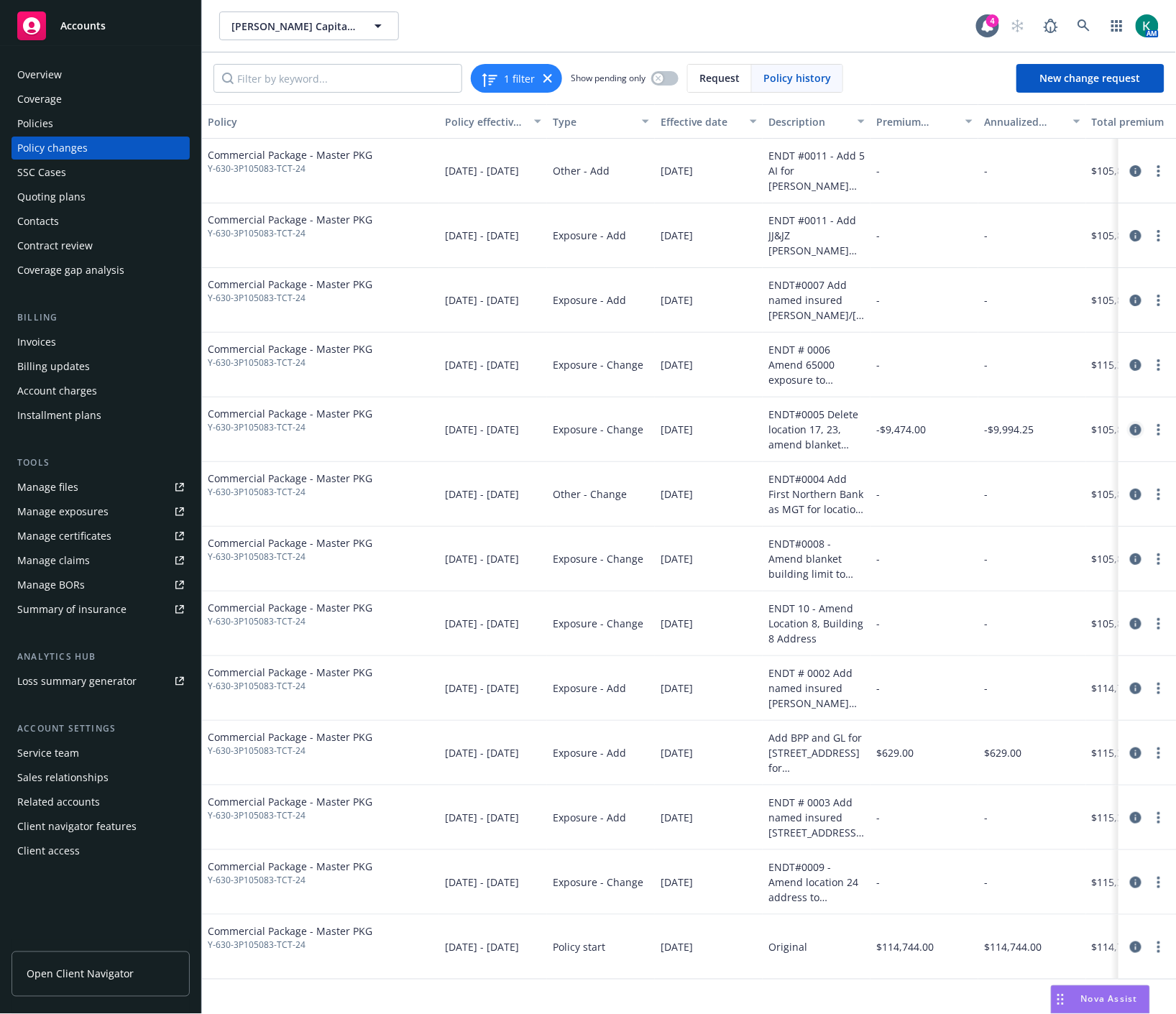
click at [1137, 426] on icon "circleInformation" at bounding box center [1136, 429] width 11 height 11
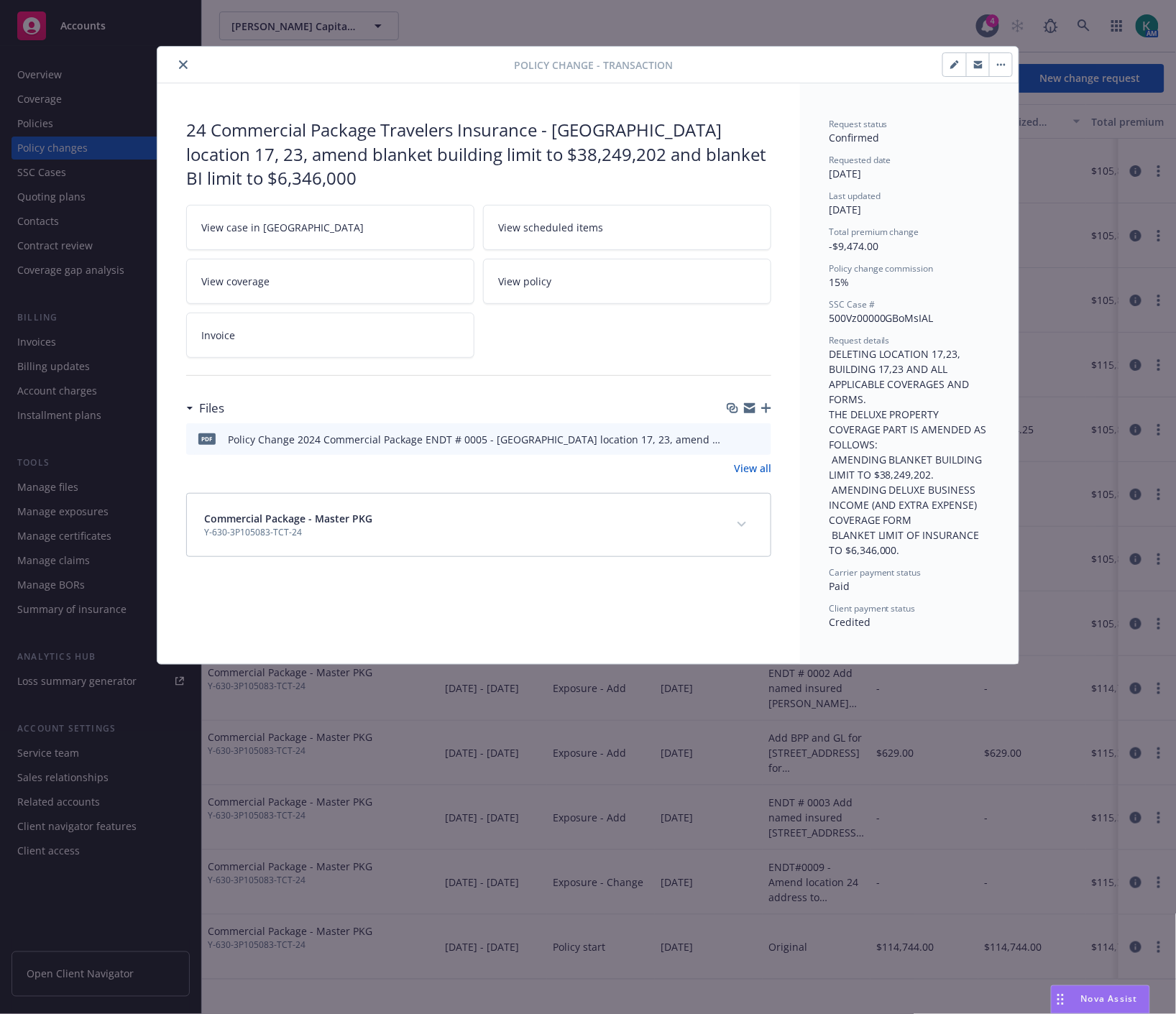
click at [761, 439] on icon "preview file" at bounding box center [758, 438] width 13 height 10
click at [369, 134] on div "24 Commercial Package Travelers Insurance - [GEOGRAPHIC_DATA] location 17, 23, …" at bounding box center [478, 154] width 585 height 73
click at [759, 436] on icon "preview file" at bounding box center [758, 438] width 13 height 10
click at [183, 59] on button "close" at bounding box center [183, 65] width 17 height 17
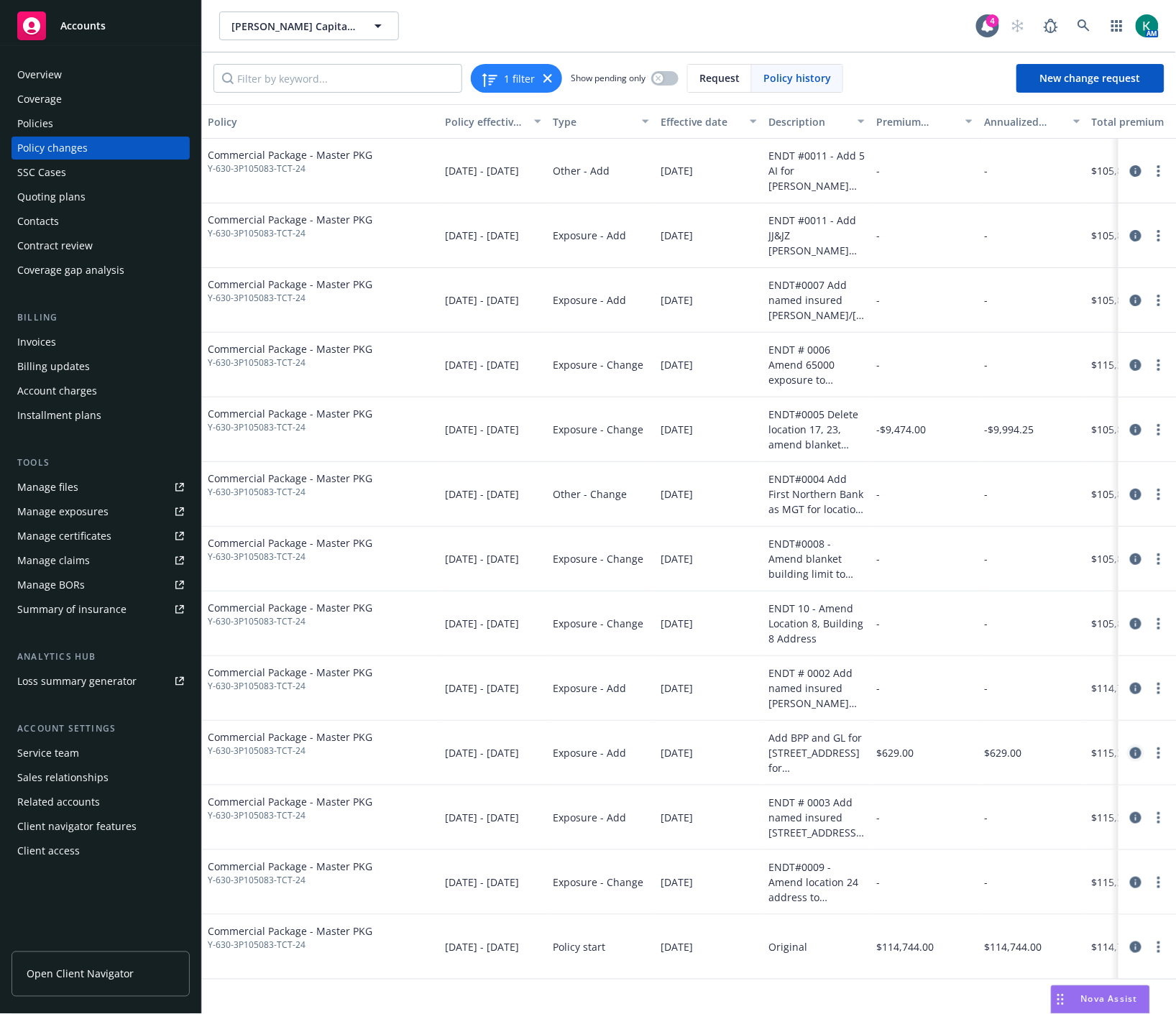
click at [1133, 749] on icon "circleInformation" at bounding box center [1136, 753] width 11 height 11
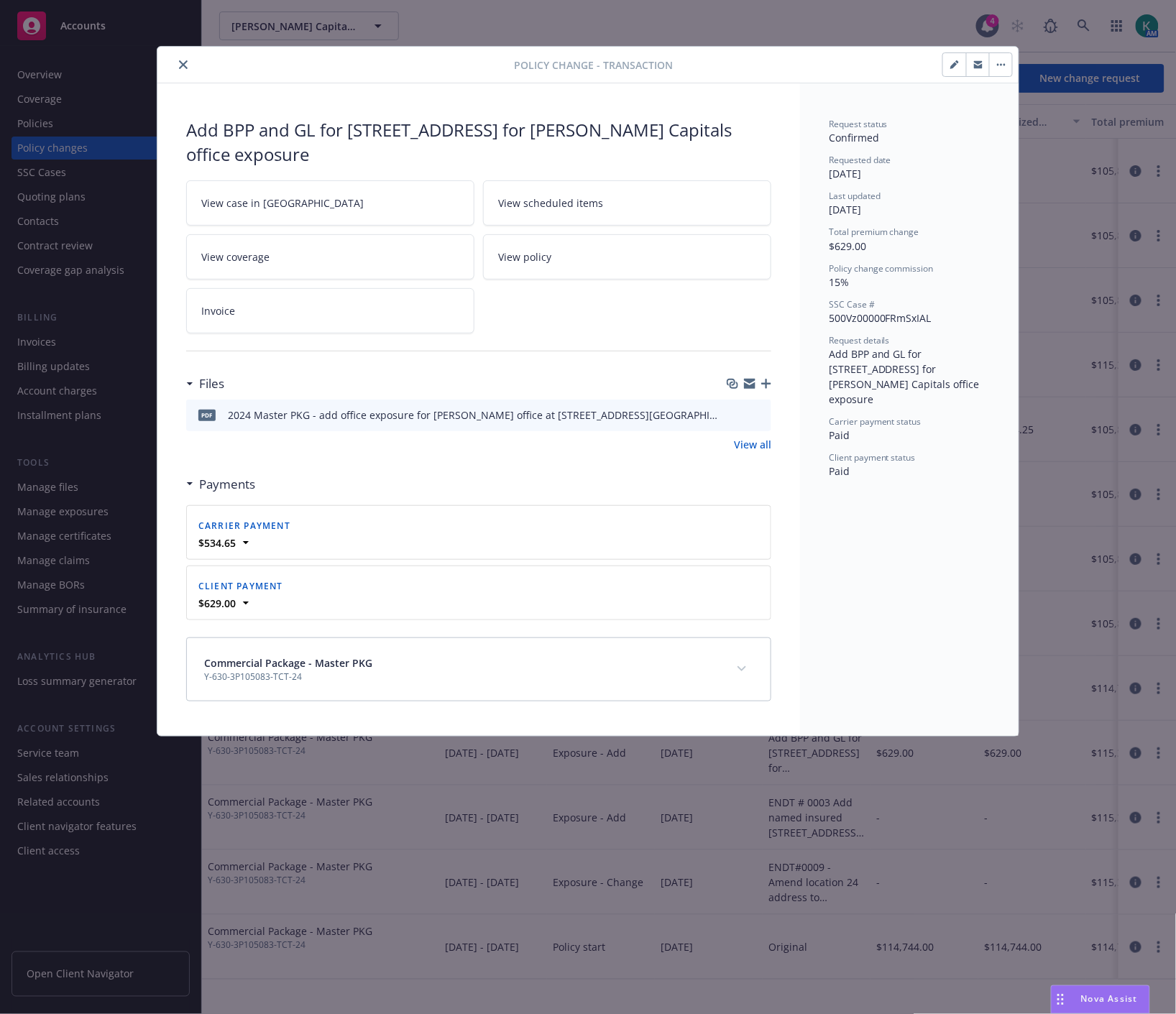
click at [757, 409] on icon "preview file" at bounding box center [758, 413] width 13 height 10
click at [181, 61] on icon "close" at bounding box center [182, 65] width 8 height 8
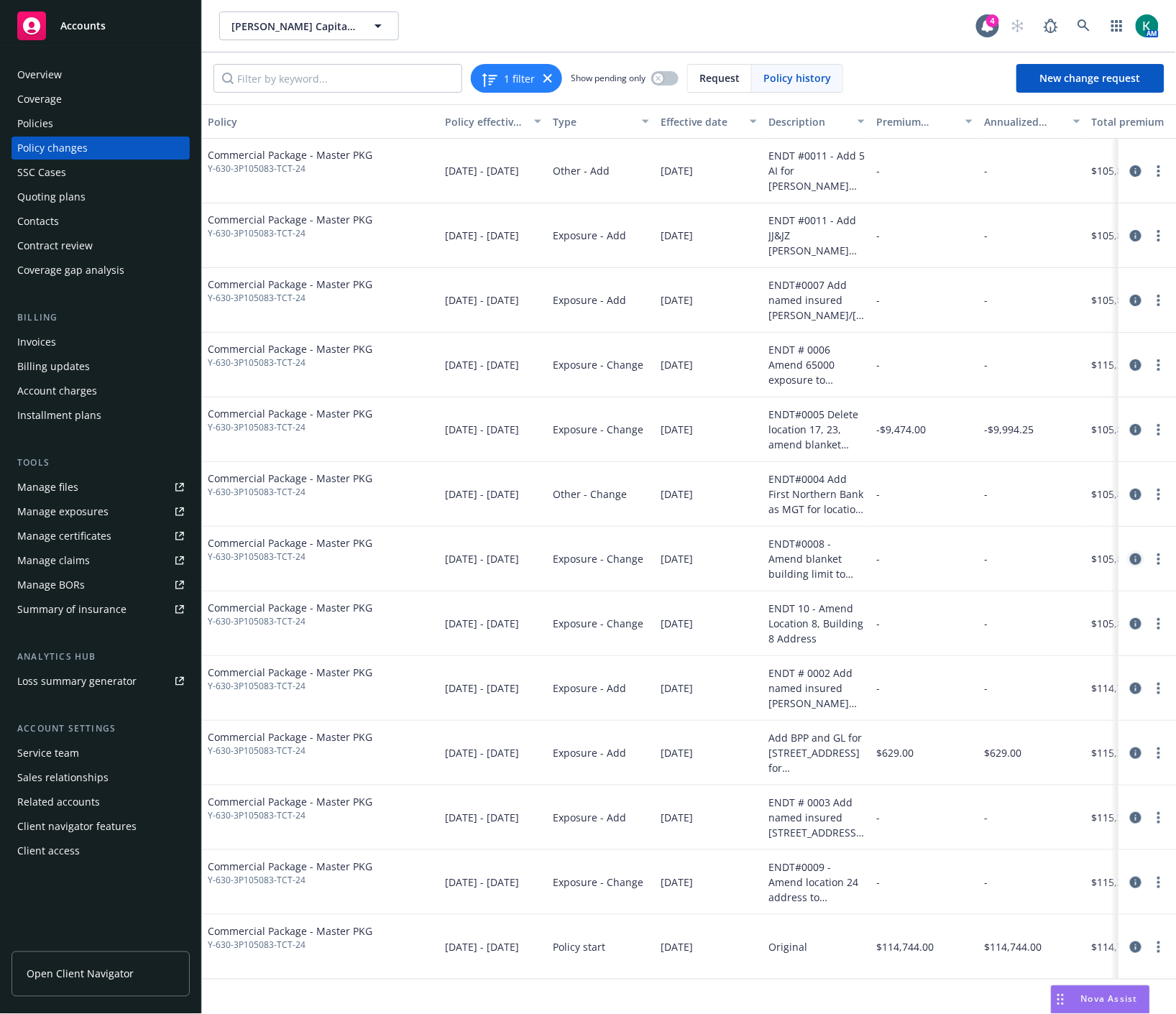
click at [1131, 560] on icon "circleInformation" at bounding box center [1136, 559] width 11 height 11
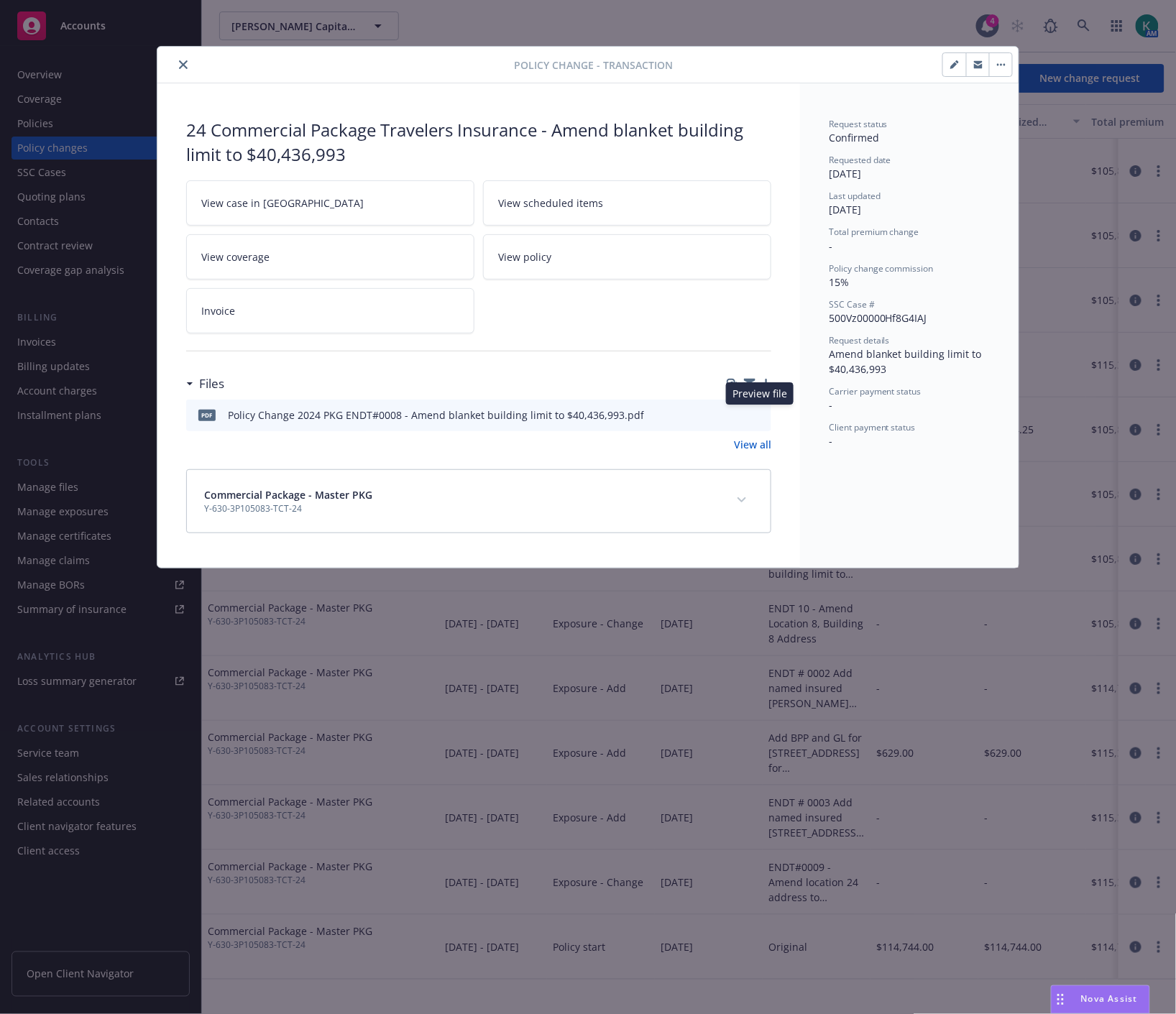
click at [763, 417] on icon "preview file" at bounding box center [758, 413] width 13 height 10
click at [183, 61] on icon "close" at bounding box center [182, 65] width 8 height 8
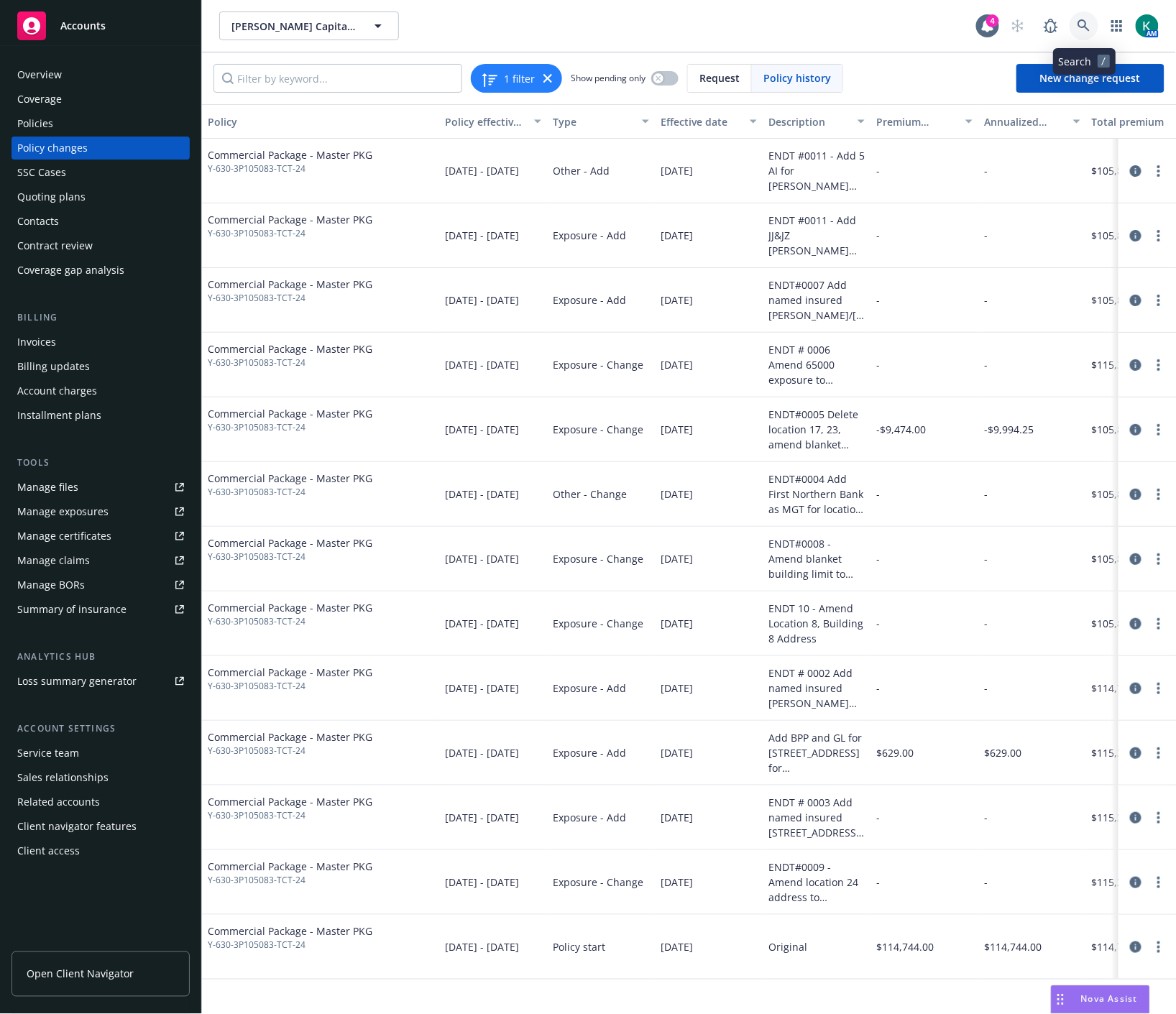
click at [1090, 29] on link at bounding box center [1083, 25] width 29 height 29
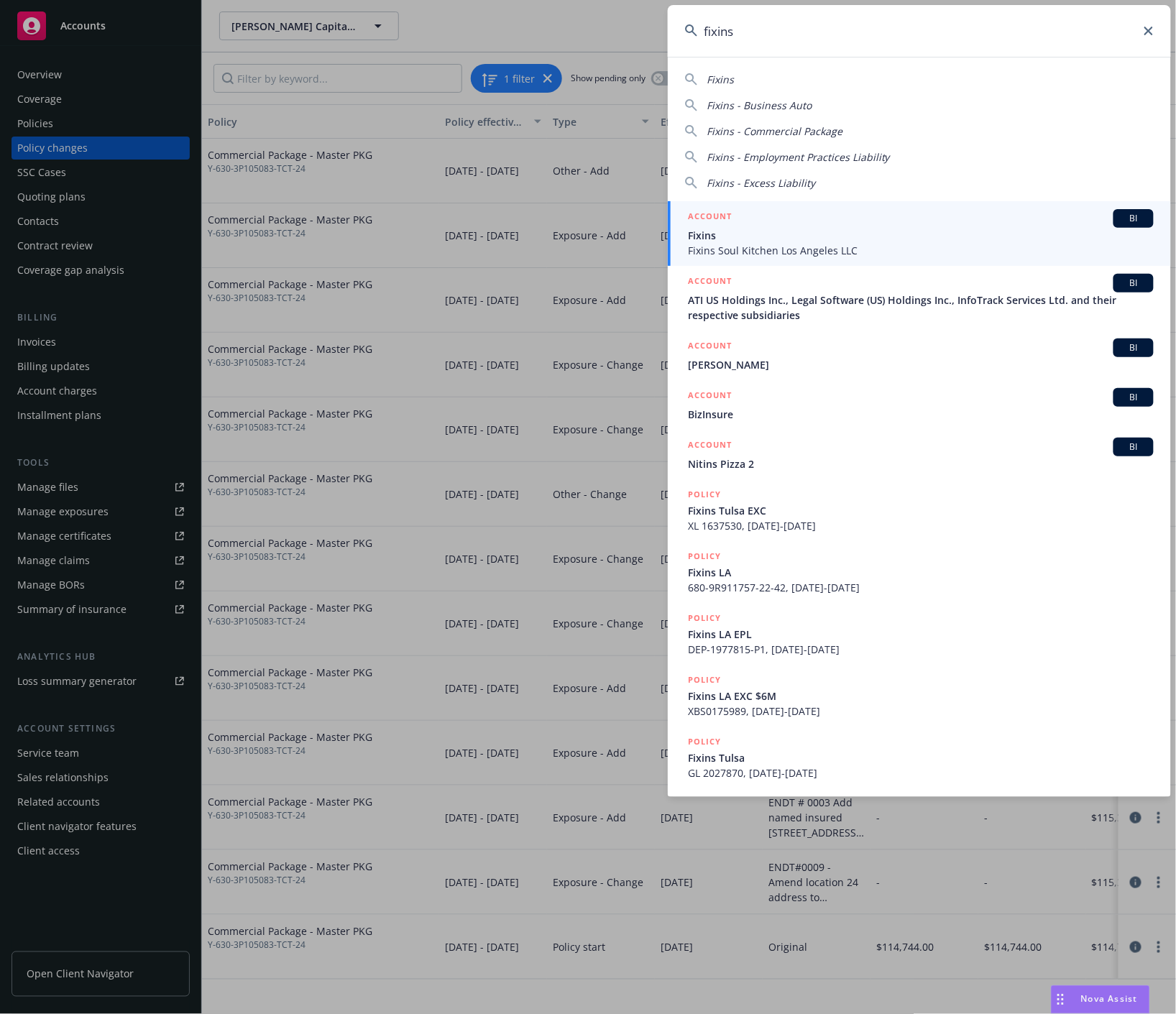
type input "fixins"
click at [892, 228] on span "Fixins" at bounding box center [921, 236] width 466 height 15
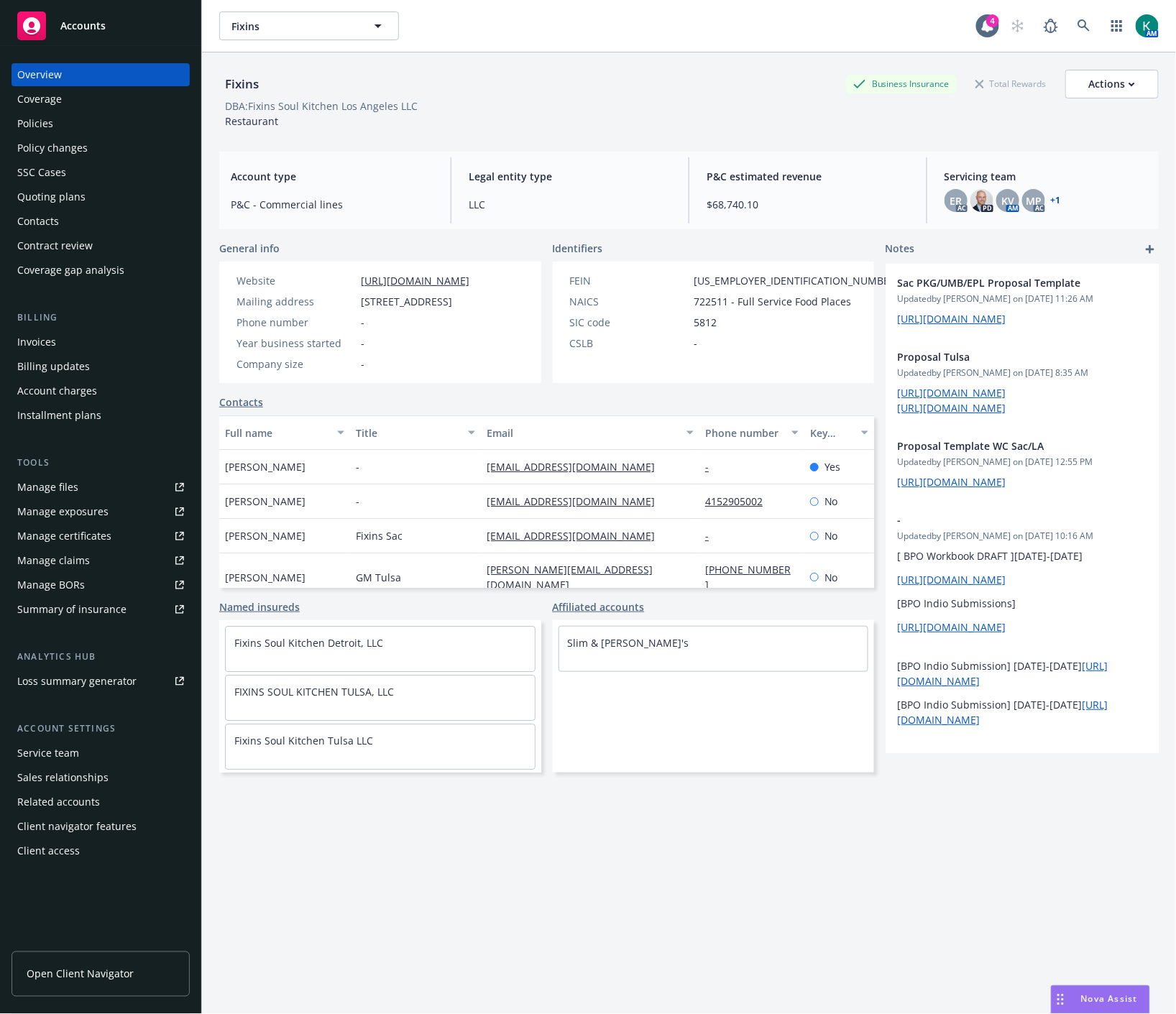
click at [46, 126] on div "Policies" at bounding box center [35, 123] width 36 height 23
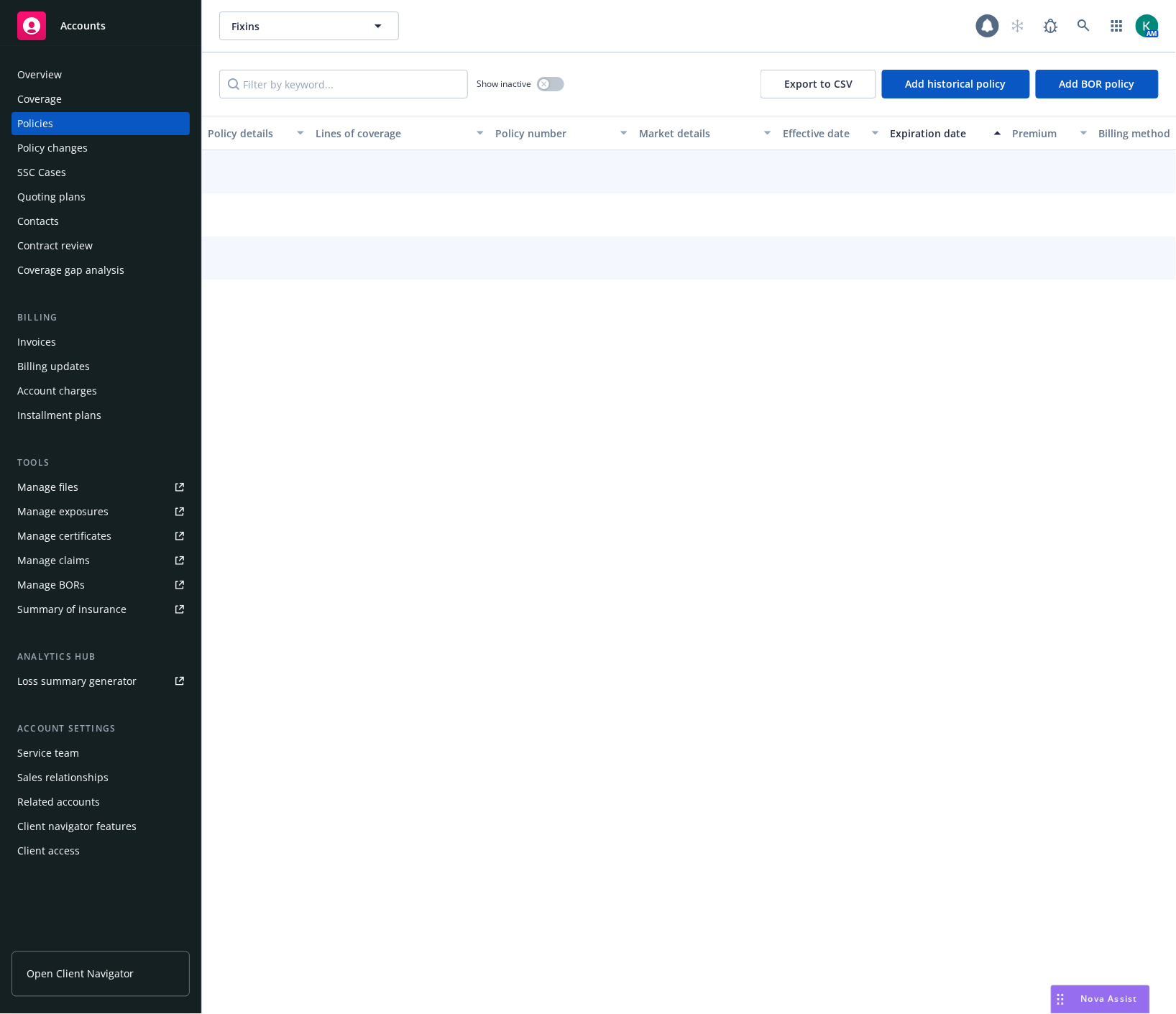
click at [44, 180] on div "SSC Cases" at bounding box center [41, 172] width 49 height 23
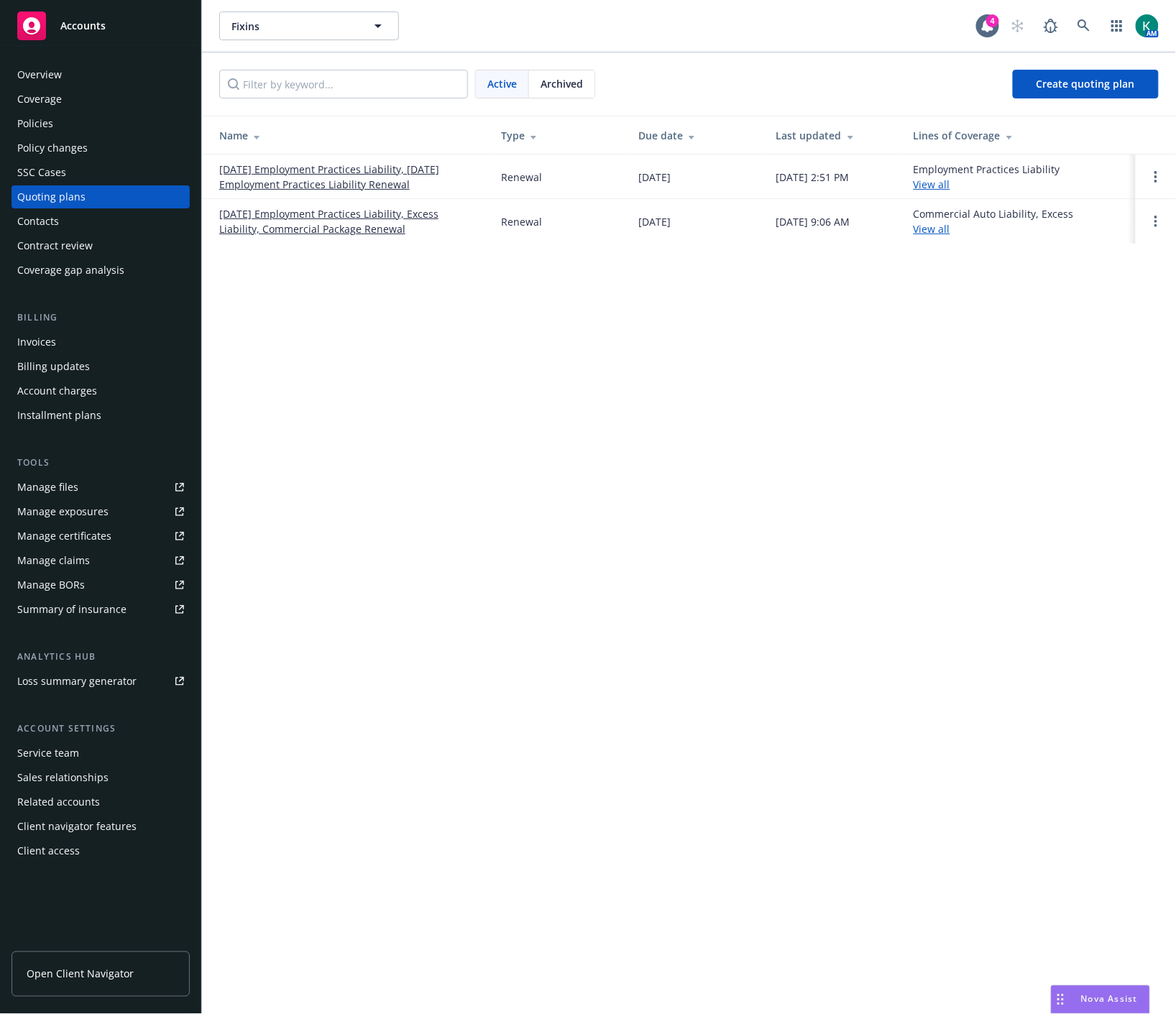
click at [262, 177] on link "[DATE] Employment Practices Liability, [DATE] Employment Practices Liability Re…" at bounding box center [348, 177] width 259 height 30
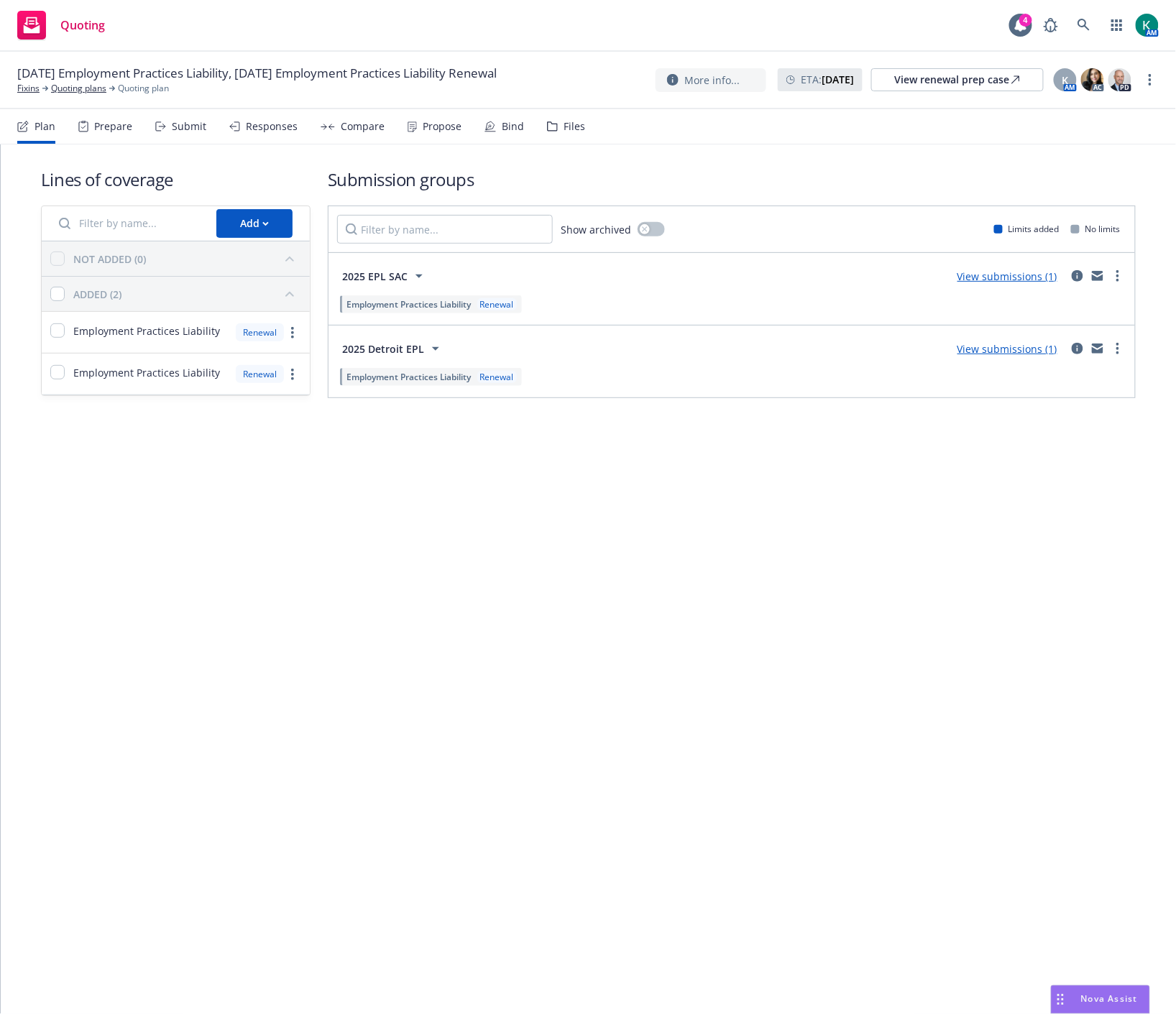
click at [177, 132] on div "Submit" at bounding box center [189, 126] width 35 height 11
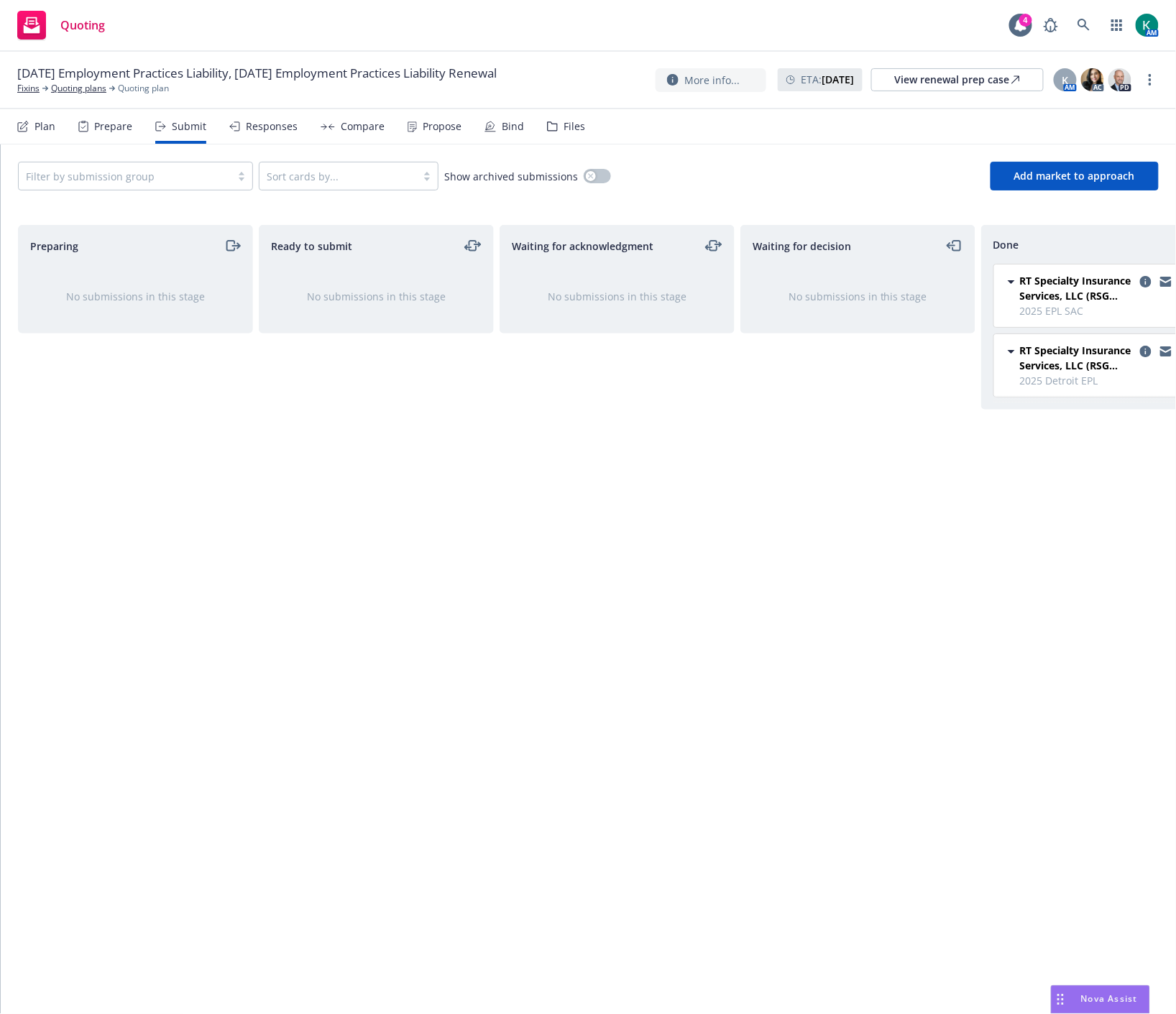
click at [420, 138] on div "Propose" at bounding box center [435, 126] width 54 height 35
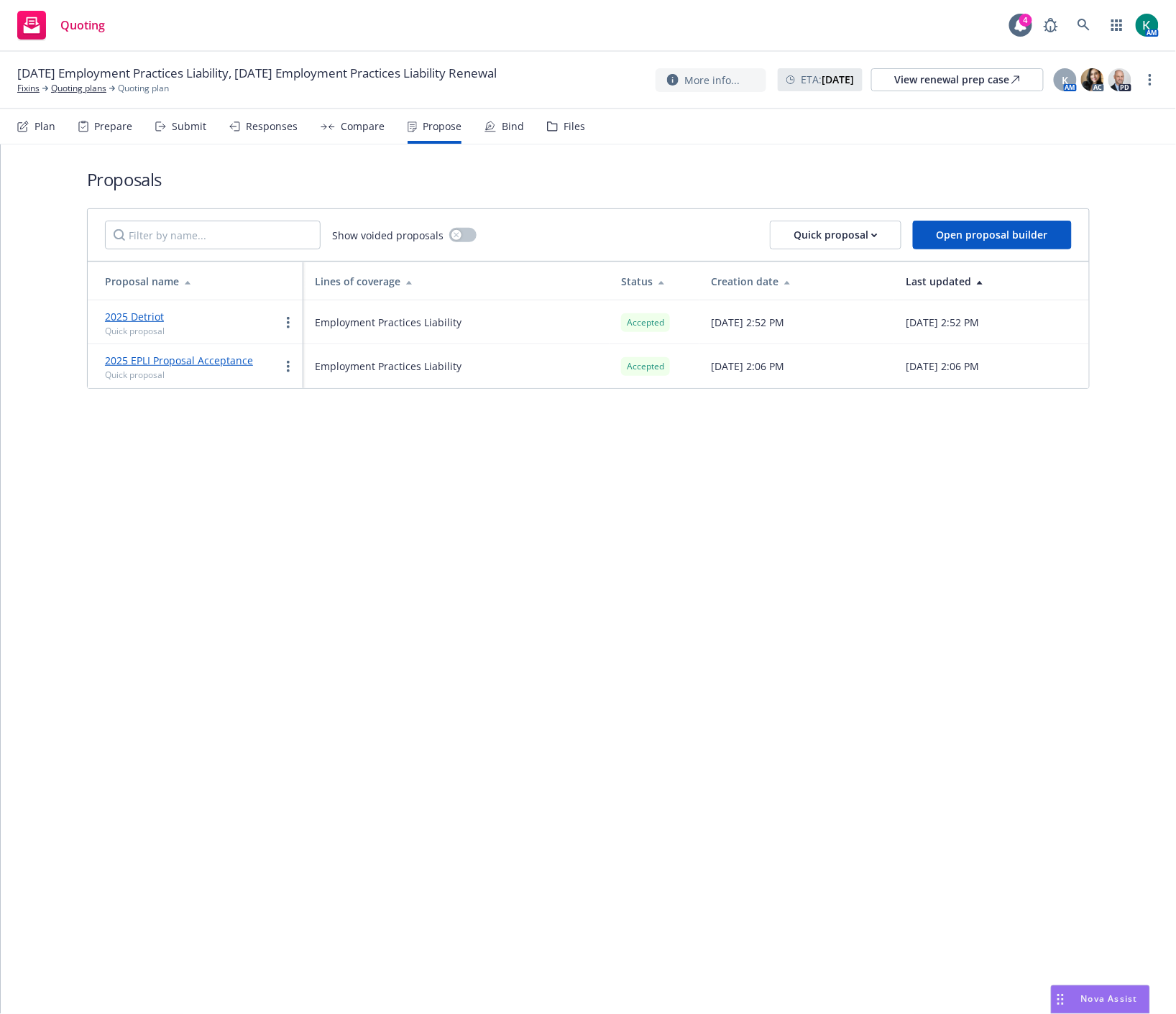
click at [496, 117] on div "Bind" at bounding box center [504, 126] width 39 height 35
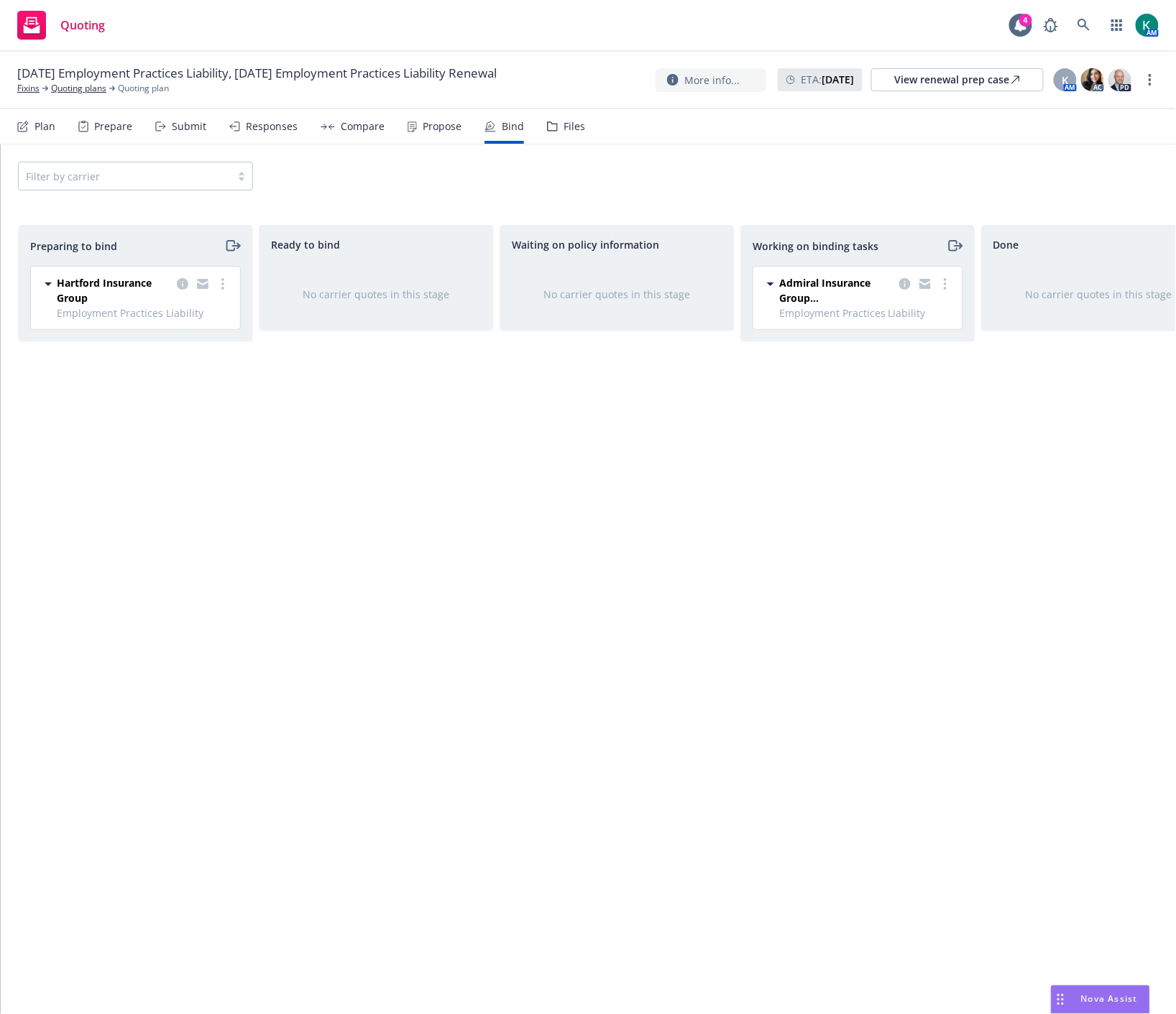
click at [449, 129] on div "Propose" at bounding box center [442, 126] width 38 height 11
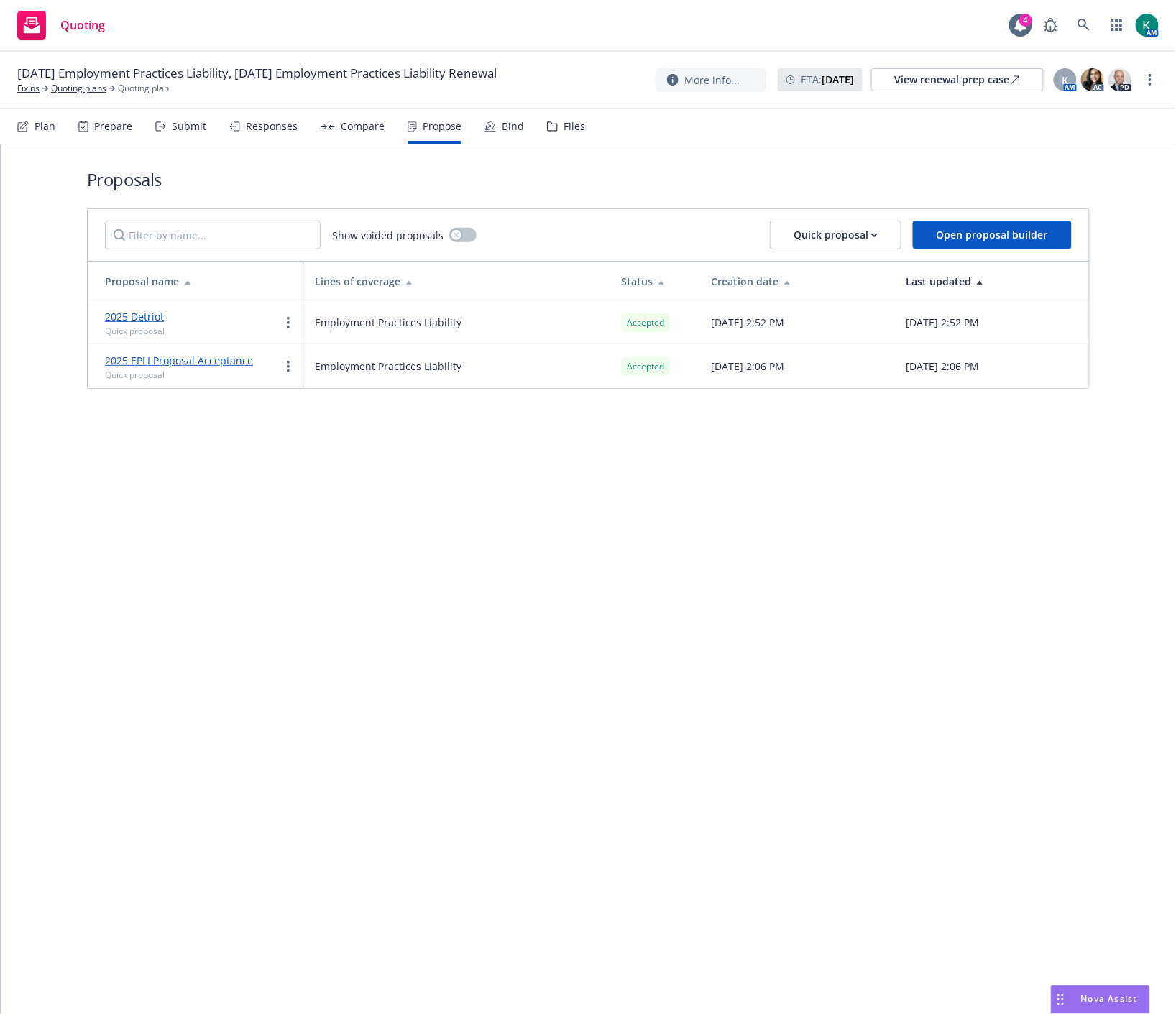
click at [485, 124] on icon at bounding box center [490, 126] width 11 height 11
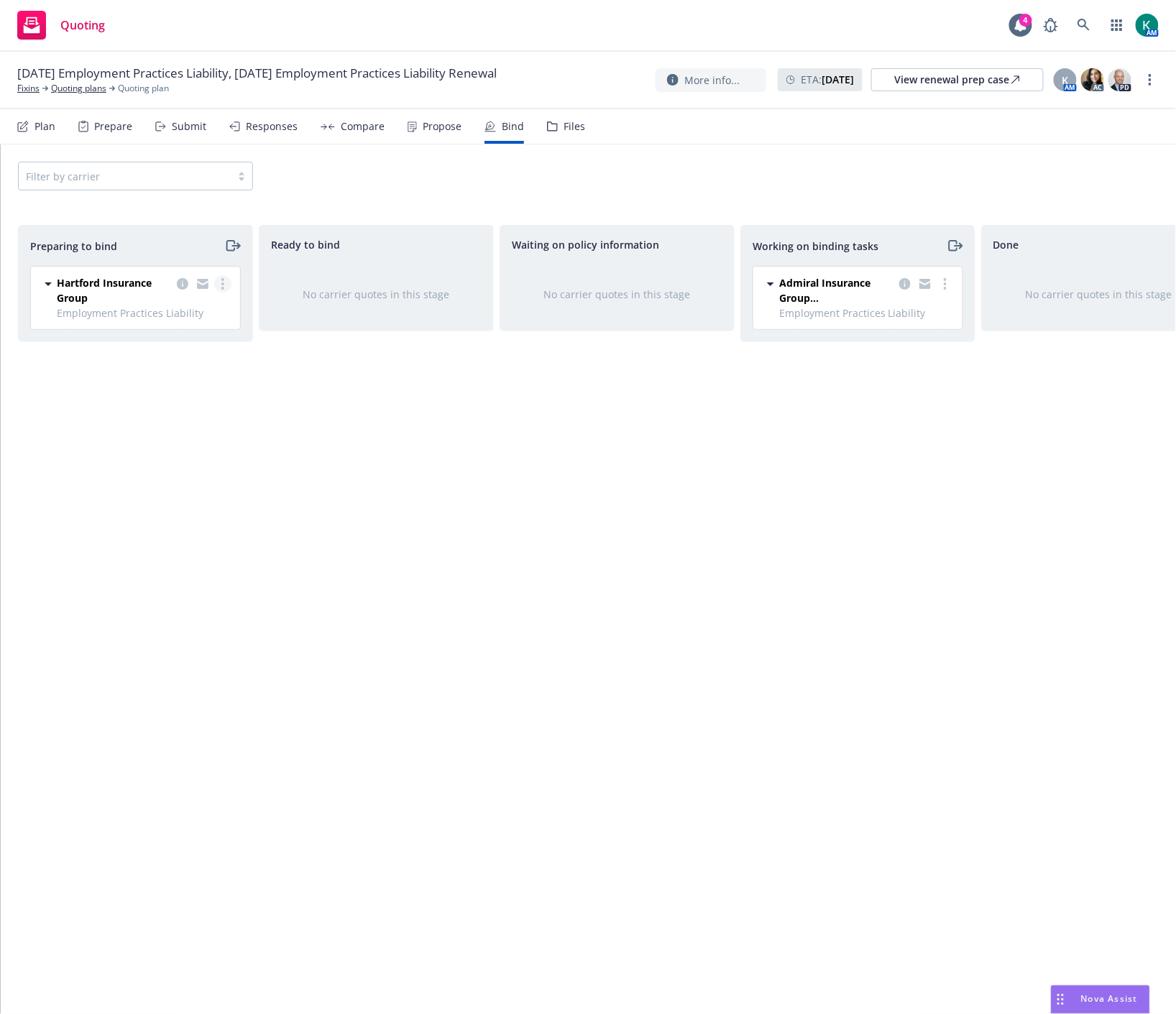
click at [225, 290] on link "more" at bounding box center [223, 283] width 17 height 17
click at [188, 343] on span "Log bind order" at bounding box center [142, 342] width 106 height 14
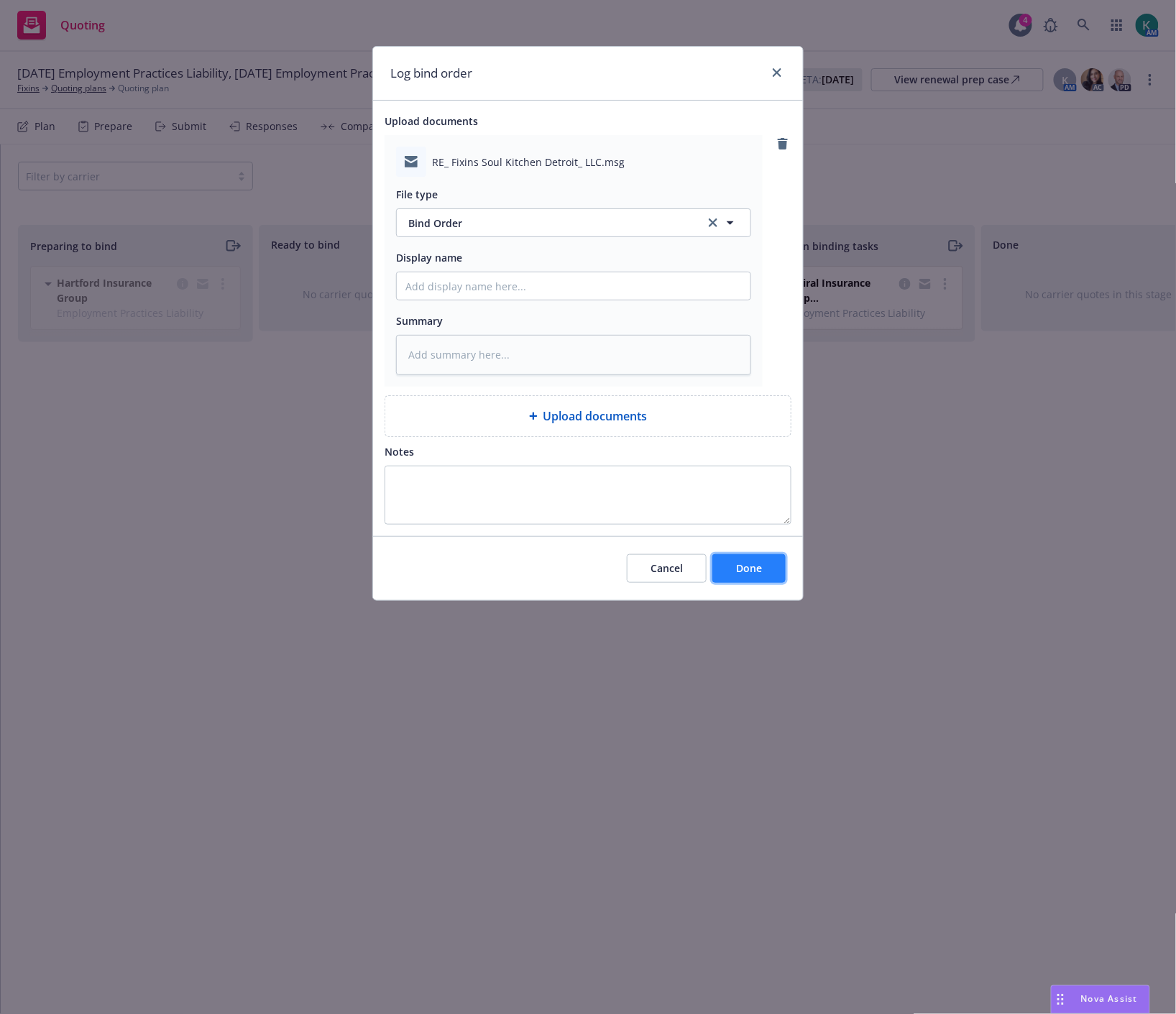
click at [751, 569] on span "Done" at bounding box center [749, 568] width 26 height 14
type textarea "x"
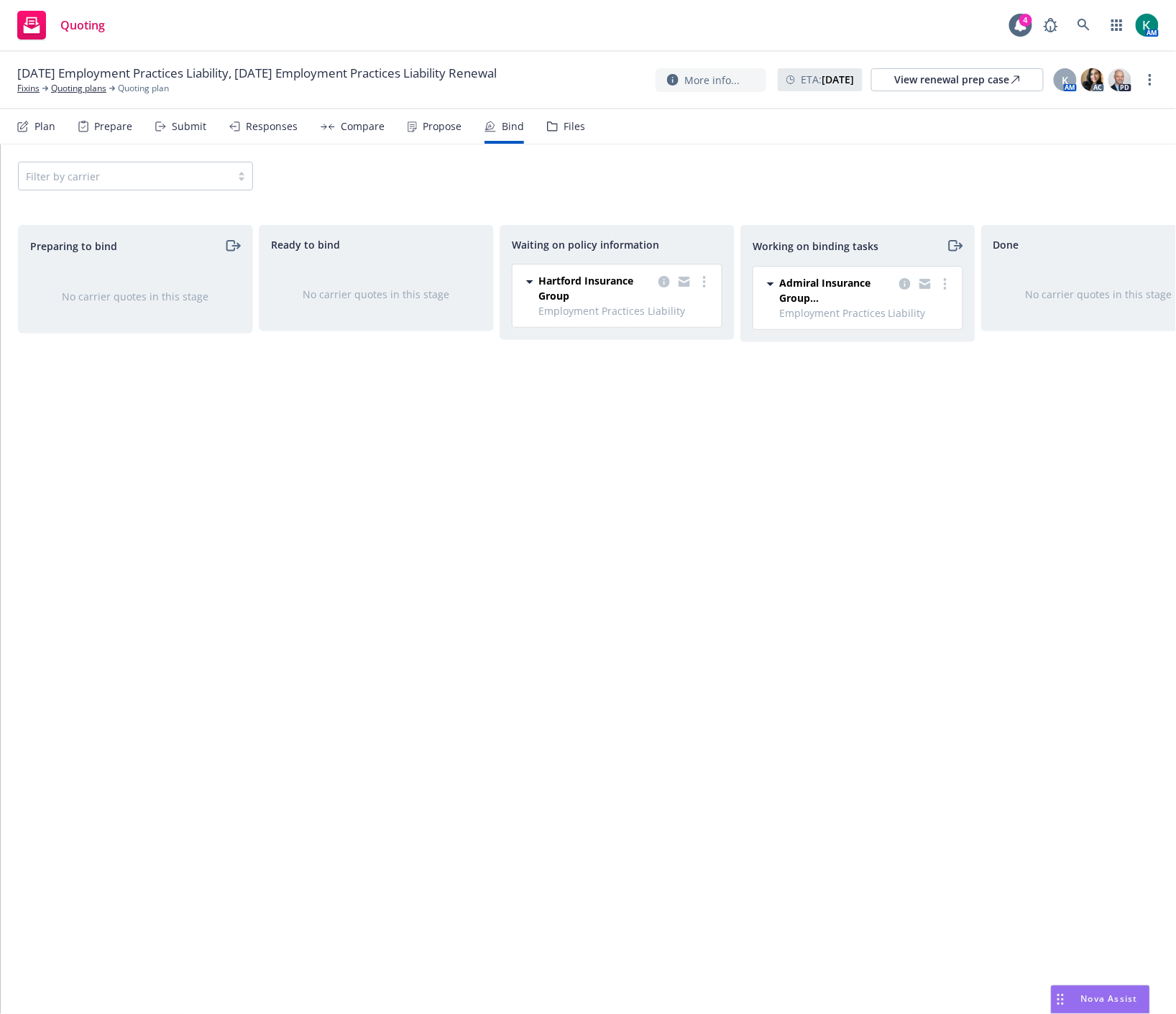
click at [278, 467] on div "Ready to bind No carrier quotes in this stage" at bounding box center [376, 603] width 235 height 759
click at [1083, 21] on icon at bounding box center [1084, 25] width 13 height 13
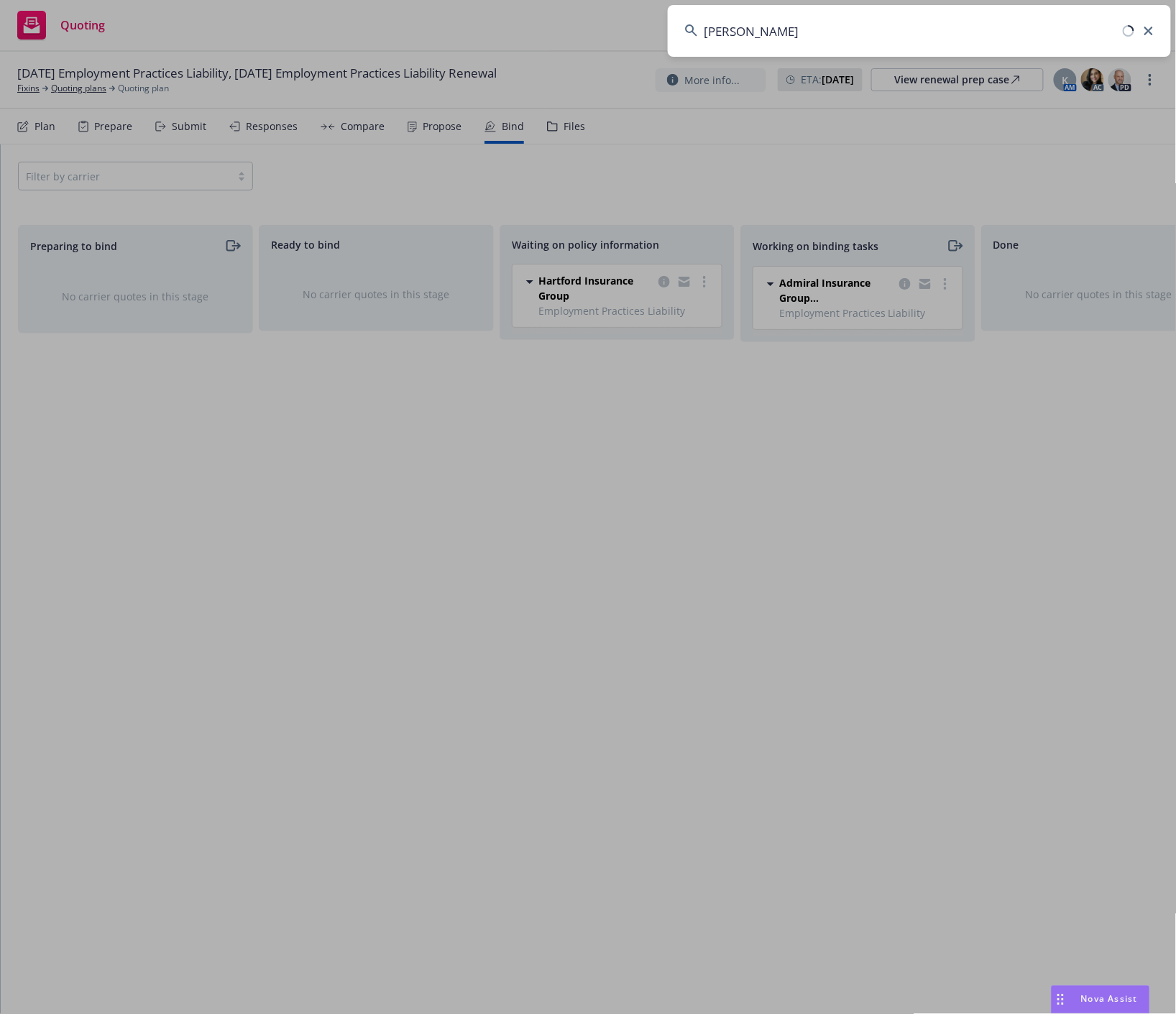
type input "cordano"
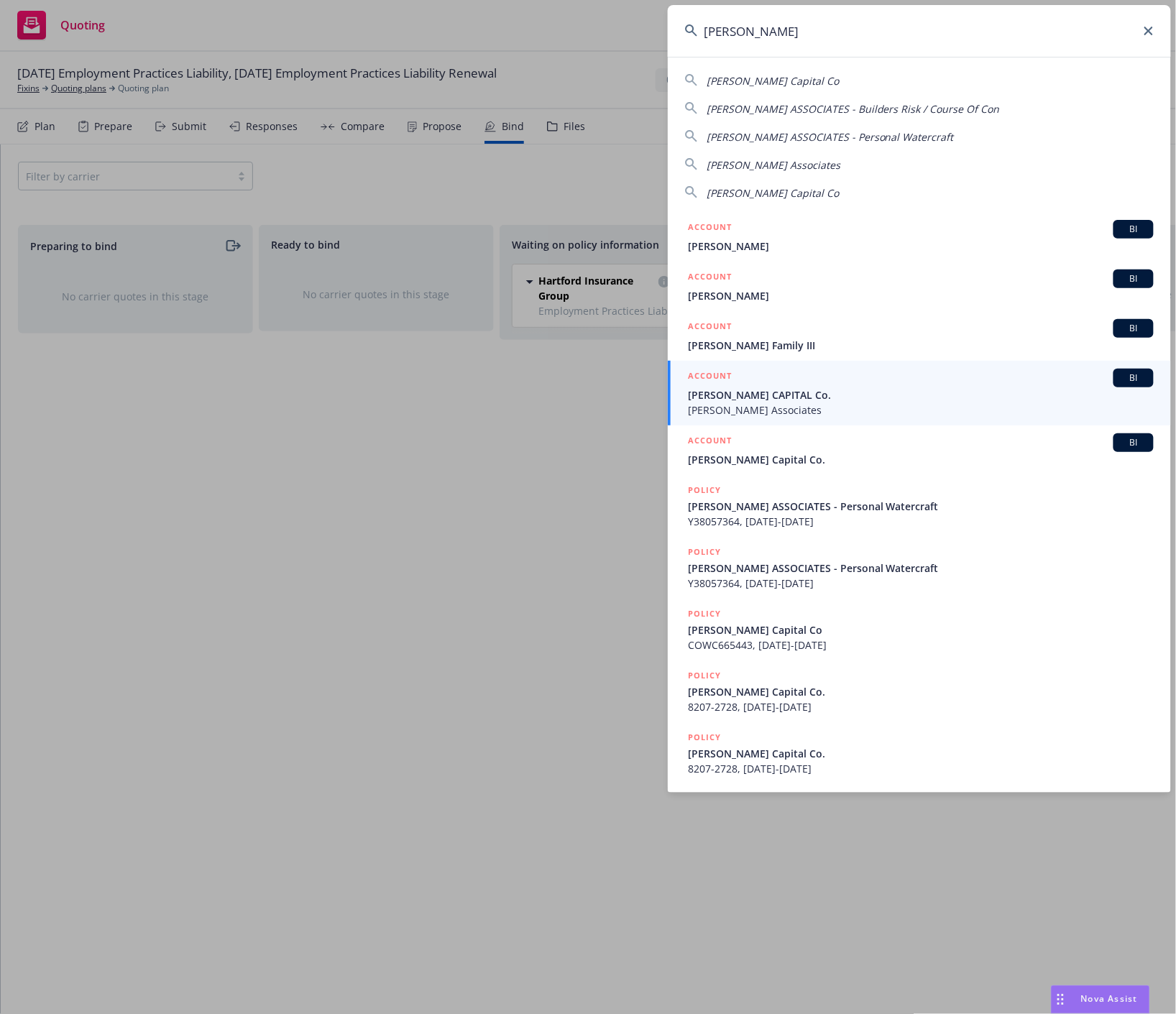
click at [799, 405] on span "Cordano Associates" at bounding box center [921, 410] width 466 height 15
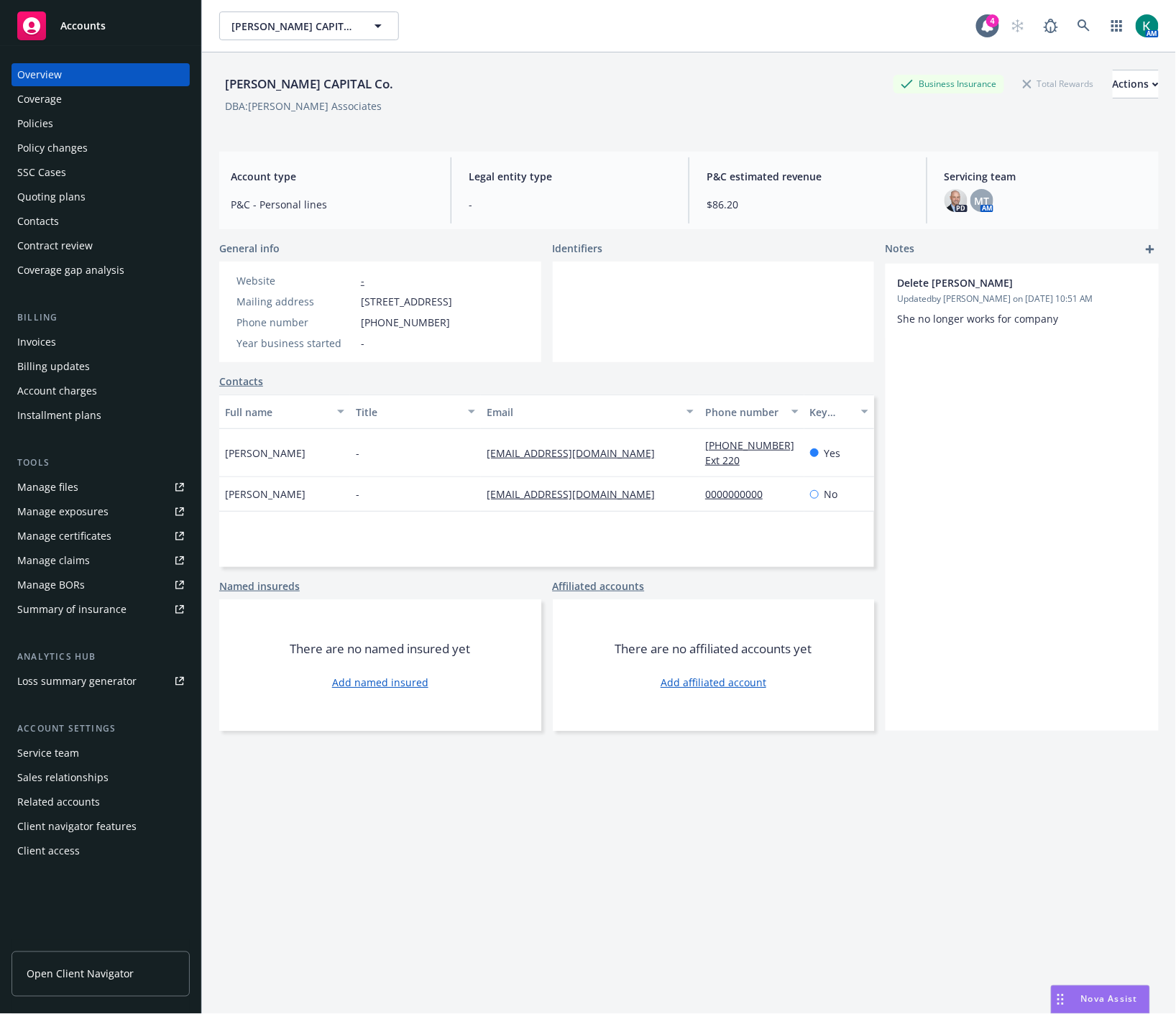
click at [56, 198] on div "Quoting plans" at bounding box center [51, 196] width 68 height 23
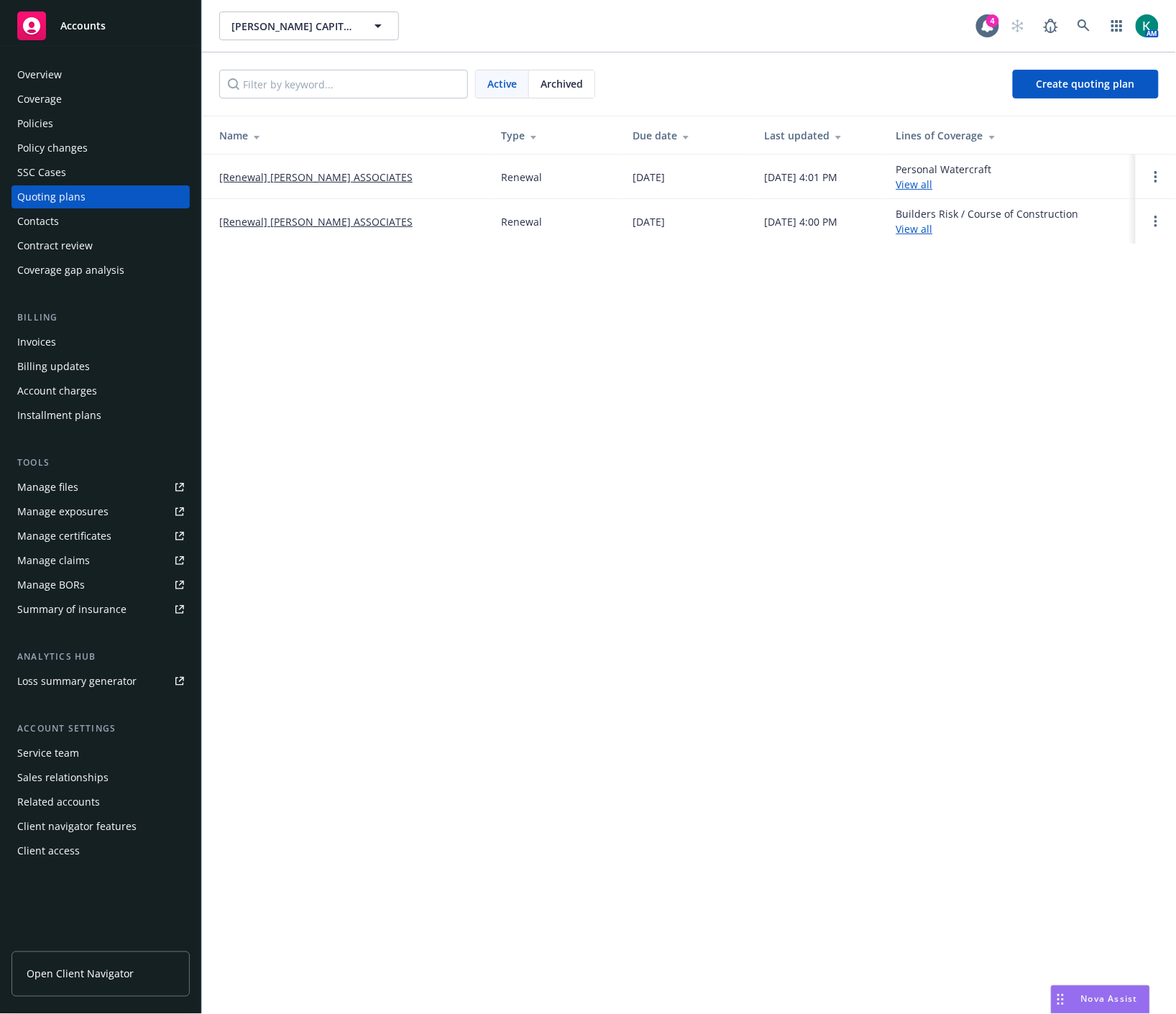
click at [125, 68] on div "Overview" at bounding box center [100, 75] width 167 height 23
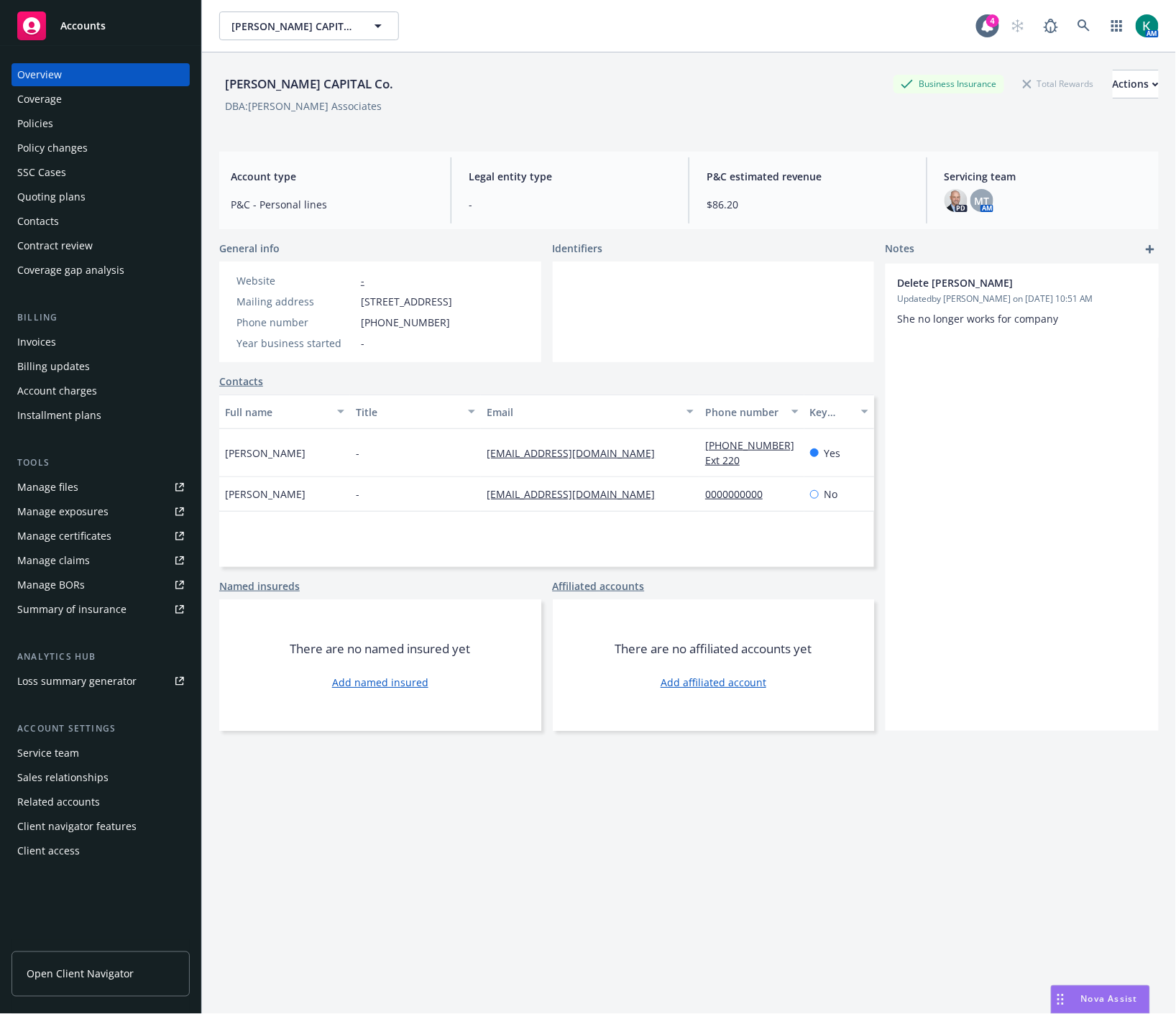
click at [101, 123] on div "Policies" at bounding box center [100, 123] width 167 height 23
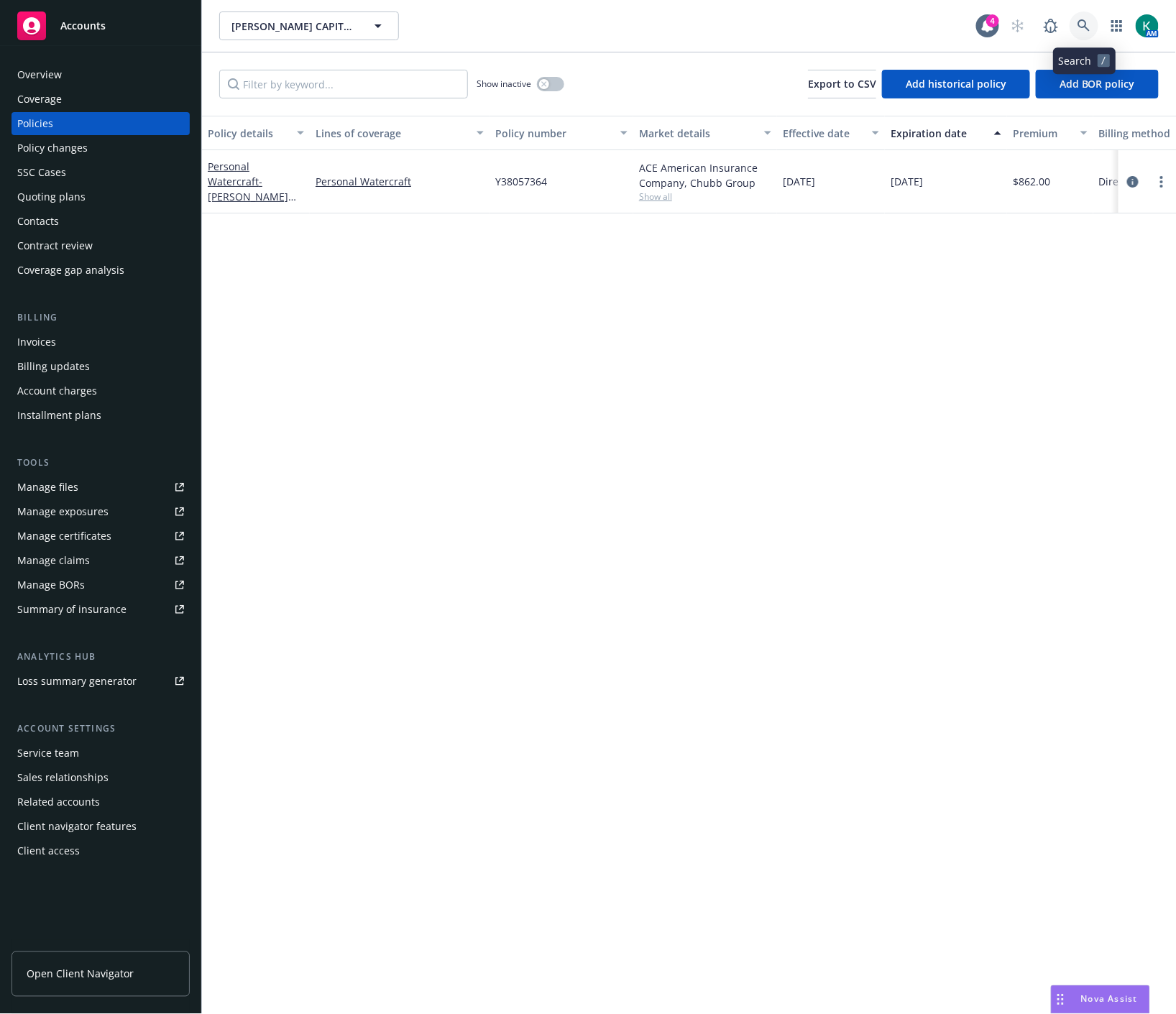
click at [1082, 25] on icon at bounding box center [1084, 26] width 13 height 13
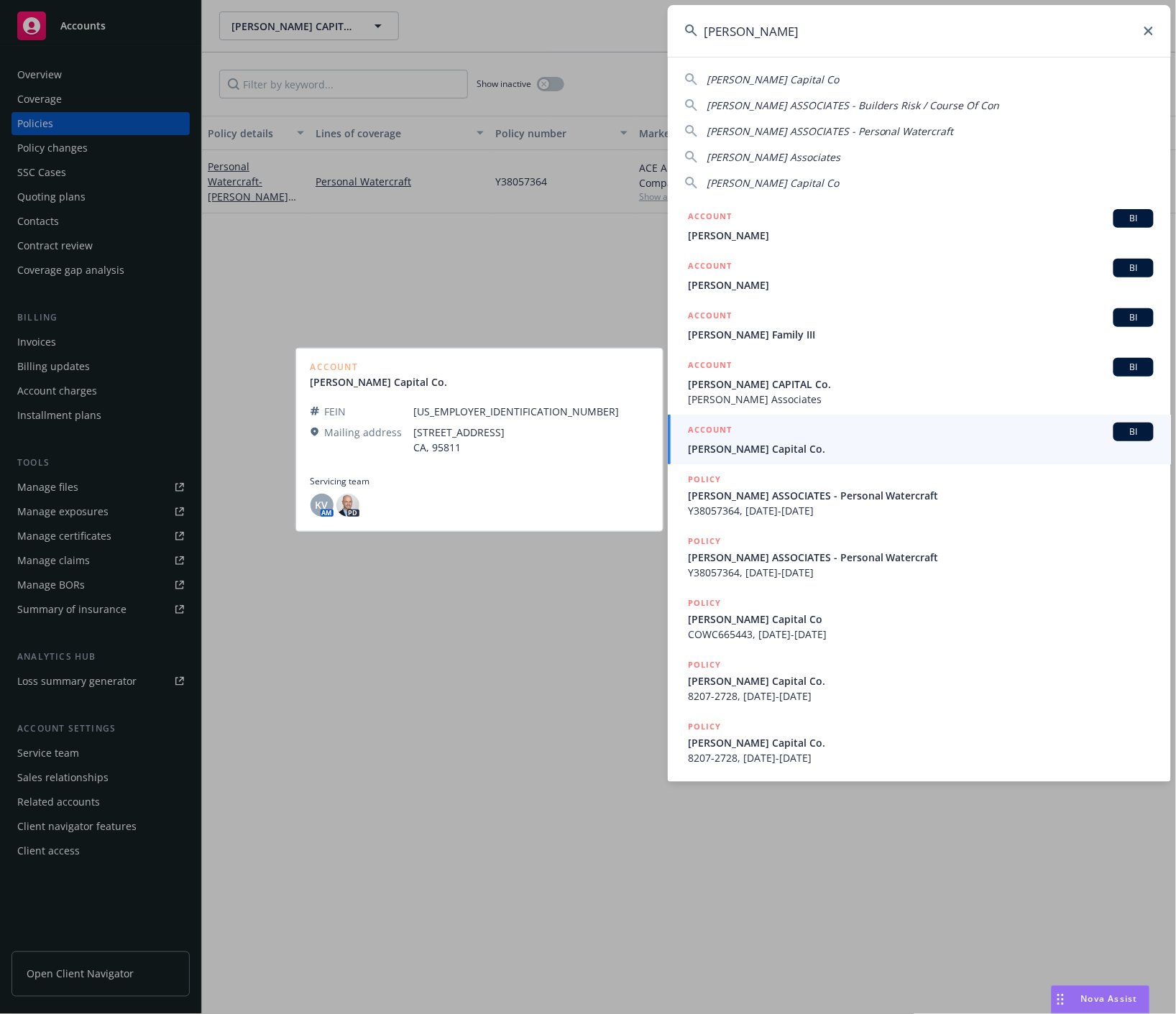
type input "cordano"
click at [733, 446] on span "[PERSON_NAME] Capital Co." at bounding box center [921, 449] width 466 height 15
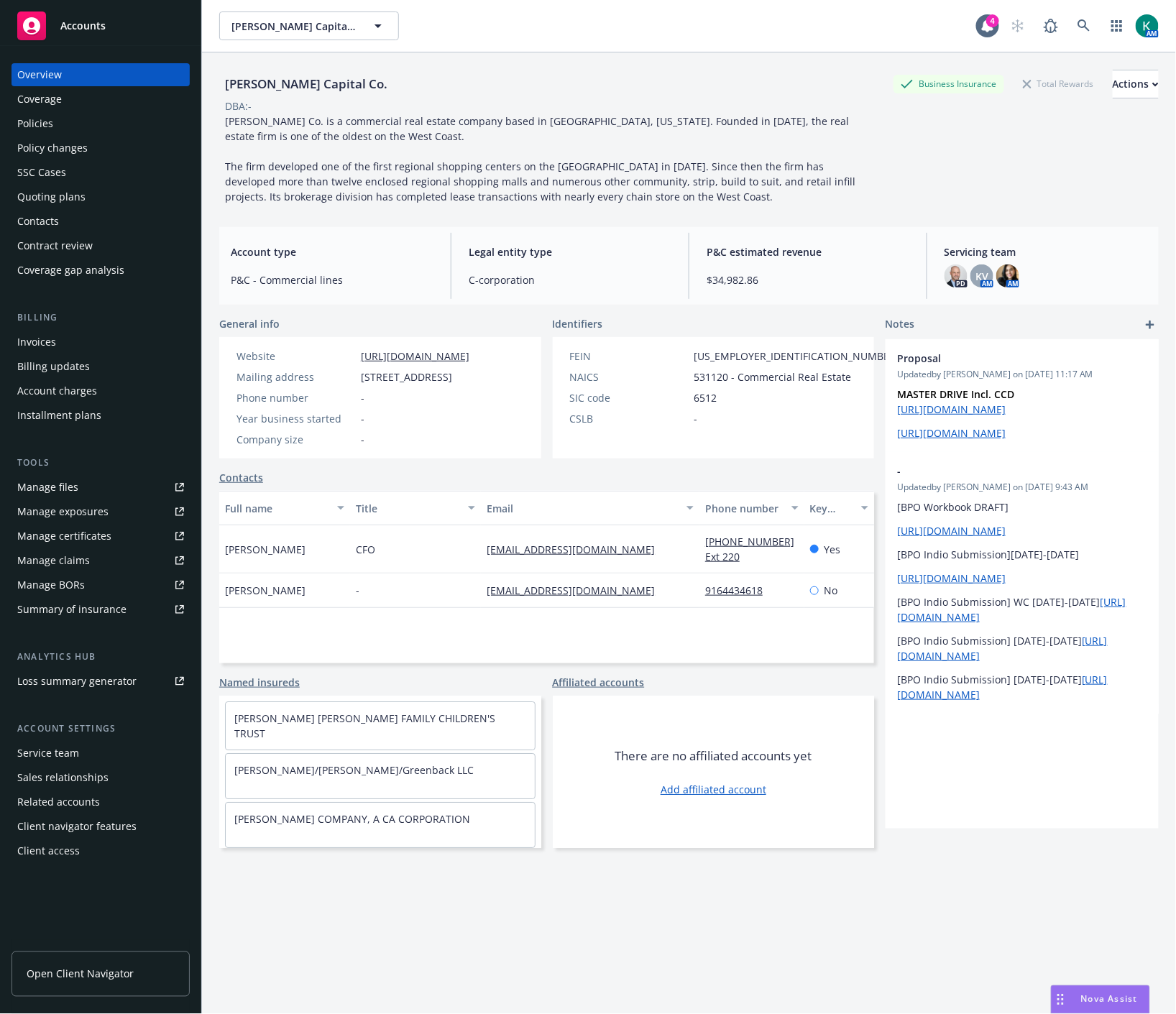
click at [78, 197] on div "Quoting plans" at bounding box center [51, 196] width 68 height 23
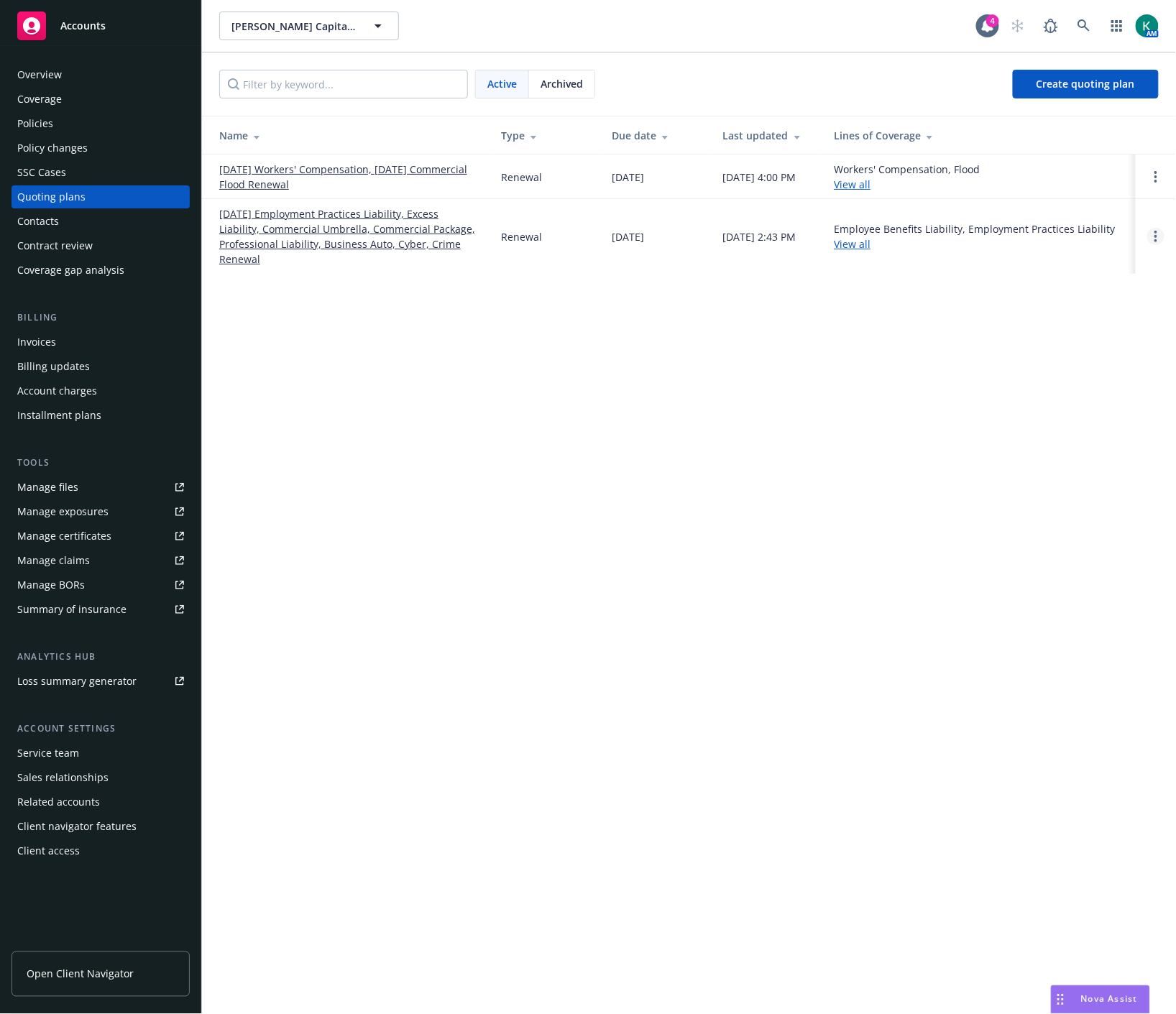
click at [1154, 238] on link "Open options" at bounding box center [1155, 237] width 17 height 17
drag, startPoint x: 1068, startPoint y: 139, endPoint x: 1002, endPoint y: 203, distance: 91.9
click at [1068, 138] on span "Copy logging email" at bounding box center [1082, 138] width 125 height 14
click at [659, 572] on div "Cordano Capital Co. Cordano Capital Co. 4 AM Active Archived Create quoting pla…" at bounding box center [689, 507] width 974 height 1014
click at [878, 463] on div "Cordano Capital Co. Cordano Capital Co. 4 AM Active Archived Create quoting pla…" at bounding box center [689, 507] width 974 height 1014
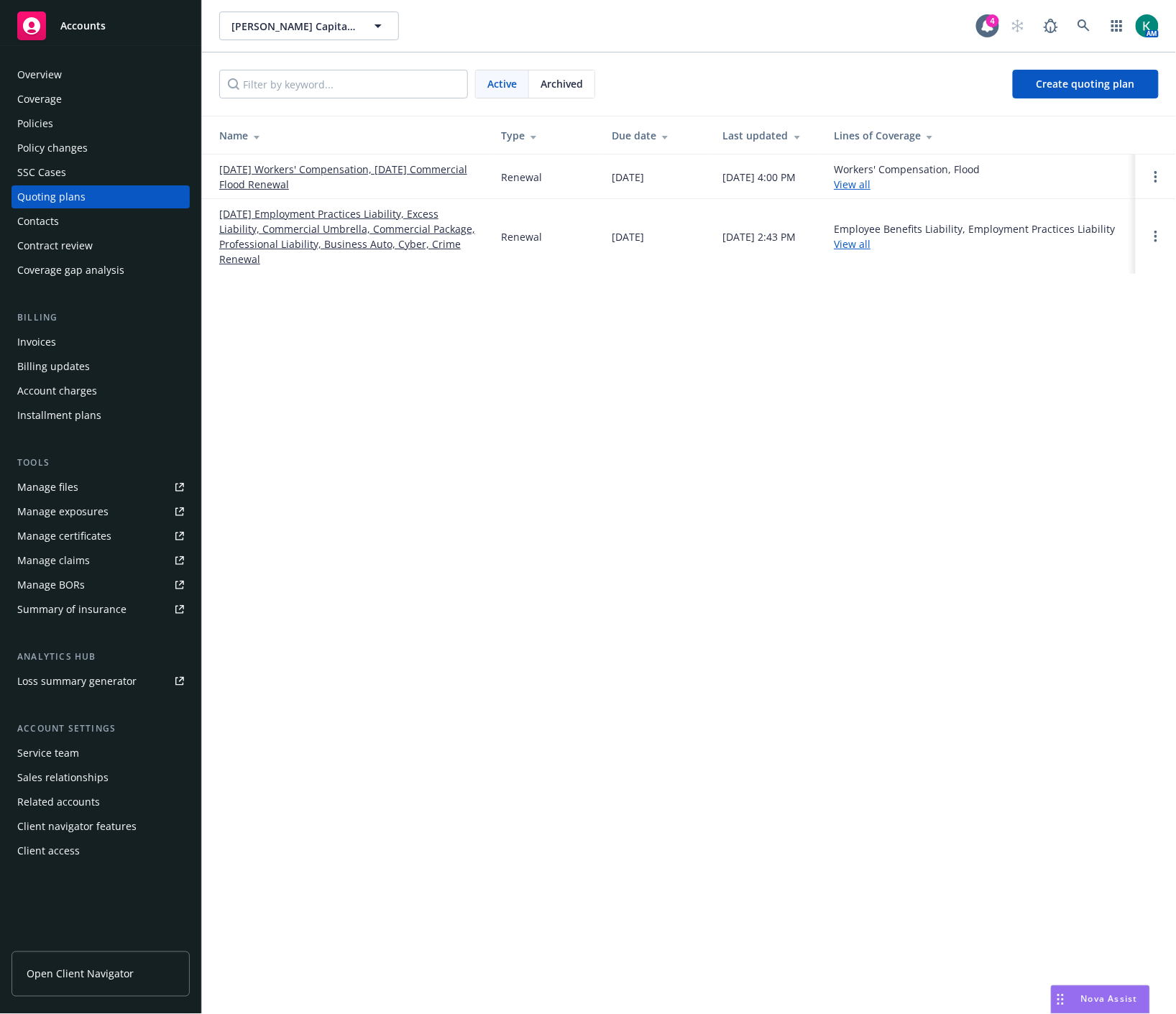
drag, startPoint x: 687, startPoint y: 598, endPoint x: 645, endPoint y: 591, distance: 42.6
click at [673, 597] on div "Cordano Capital Co. Cordano Capital Co. 4 AM Active Archived Create quoting pla…" at bounding box center [689, 507] width 974 height 1014
drag, startPoint x: 910, startPoint y: 542, endPoint x: 919, endPoint y: 535, distance: 11.4
click at [910, 542] on div "Cordano Capital Co. Cordano Capital Co. 4 AM Active Archived Create quoting pla…" at bounding box center [689, 507] width 974 height 1014
click at [419, 636] on div "Cordano Capital Co. Cordano Capital Co. 4 AM Active Archived Create quoting pla…" at bounding box center [689, 507] width 974 height 1014
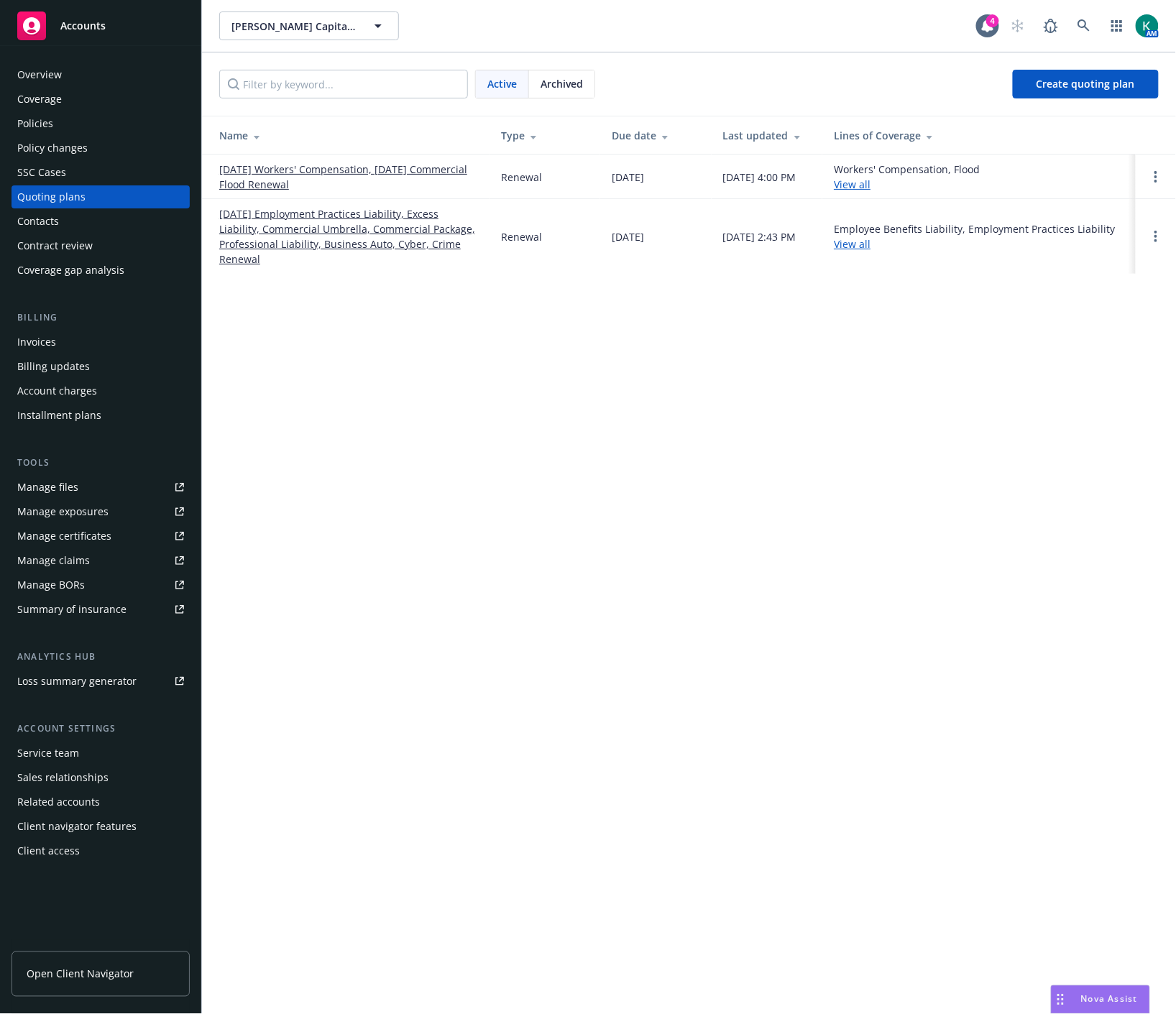
drag, startPoint x: 646, startPoint y: 444, endPoint x: 632, endPoint y: 343, distance: 102.0
click at [646, 444] on div "Cordano Capital Co. Cordano Capital Co. 4 AM Active Archived Create quoting pla…" at bounding box center [689, 507] width 974 height 1014
click at [1081, 24] on icon at bounding box center [1084, 26] width 13 height 13
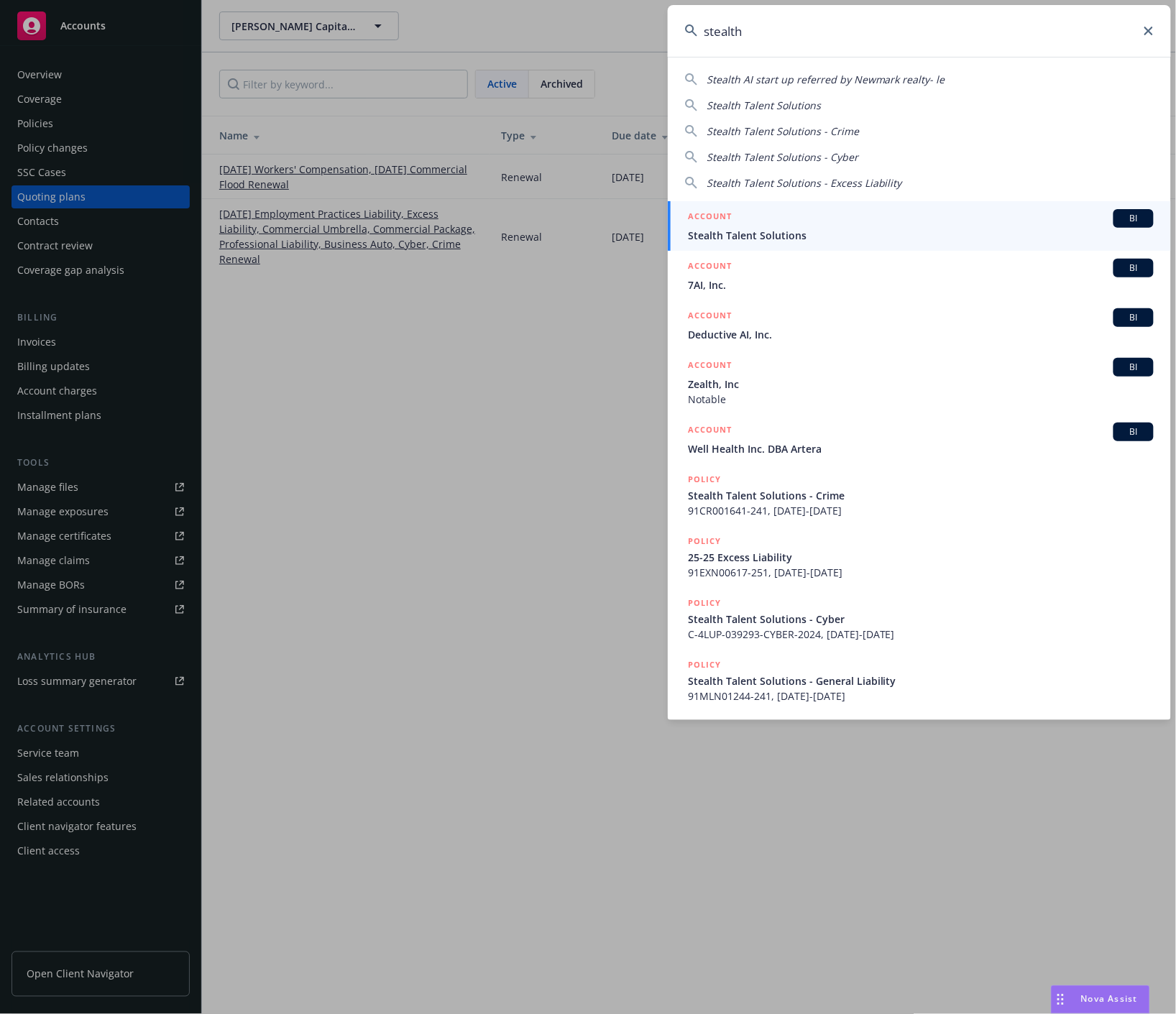
type input "stealth"
click at [1005, 221] on div "ACCOUNT BI" at bounding box center [921, 219] width 466 height 19
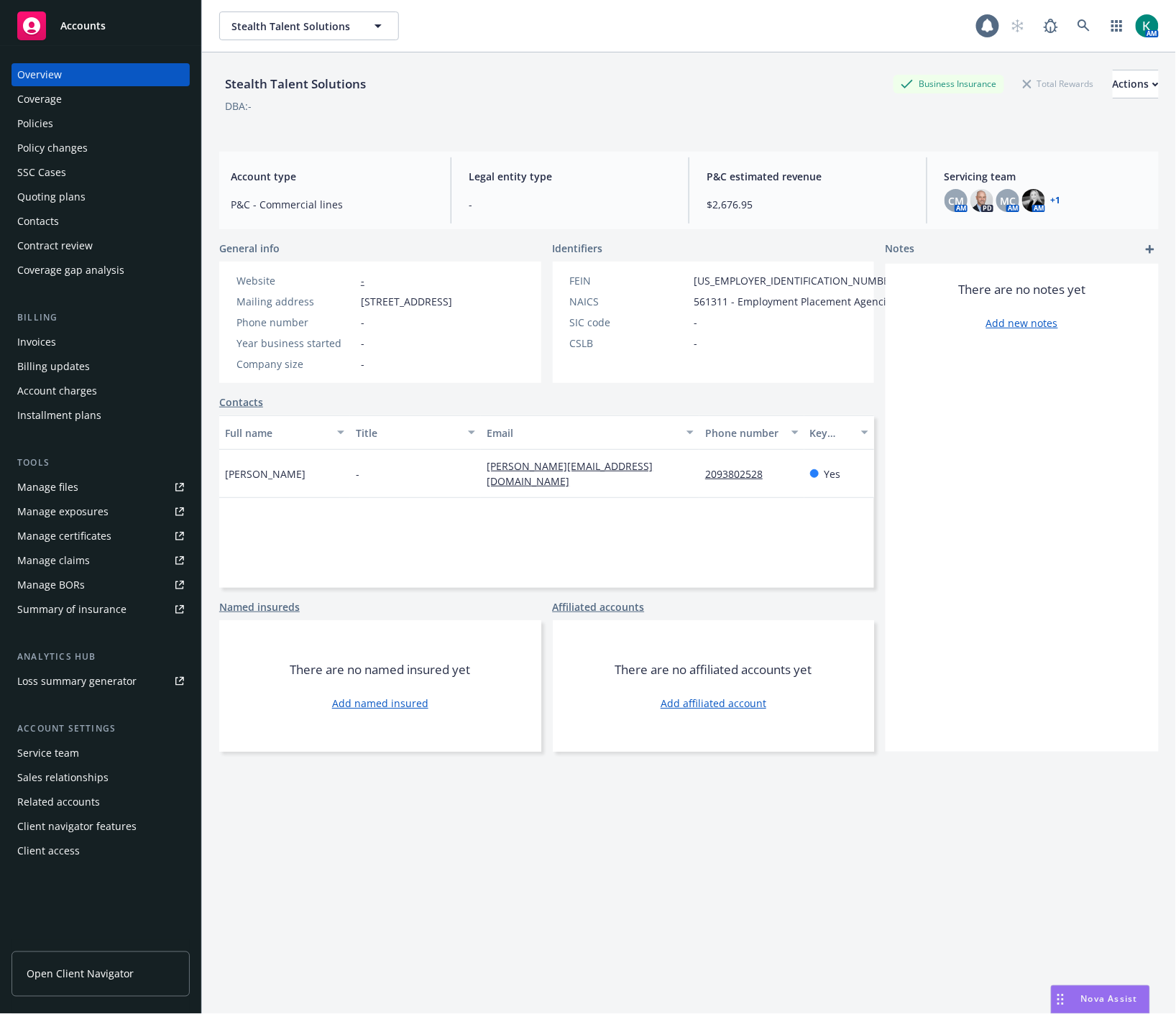
click at [22, 124] on div "Policies" at bounding box center [35, 123] width 36 height 23
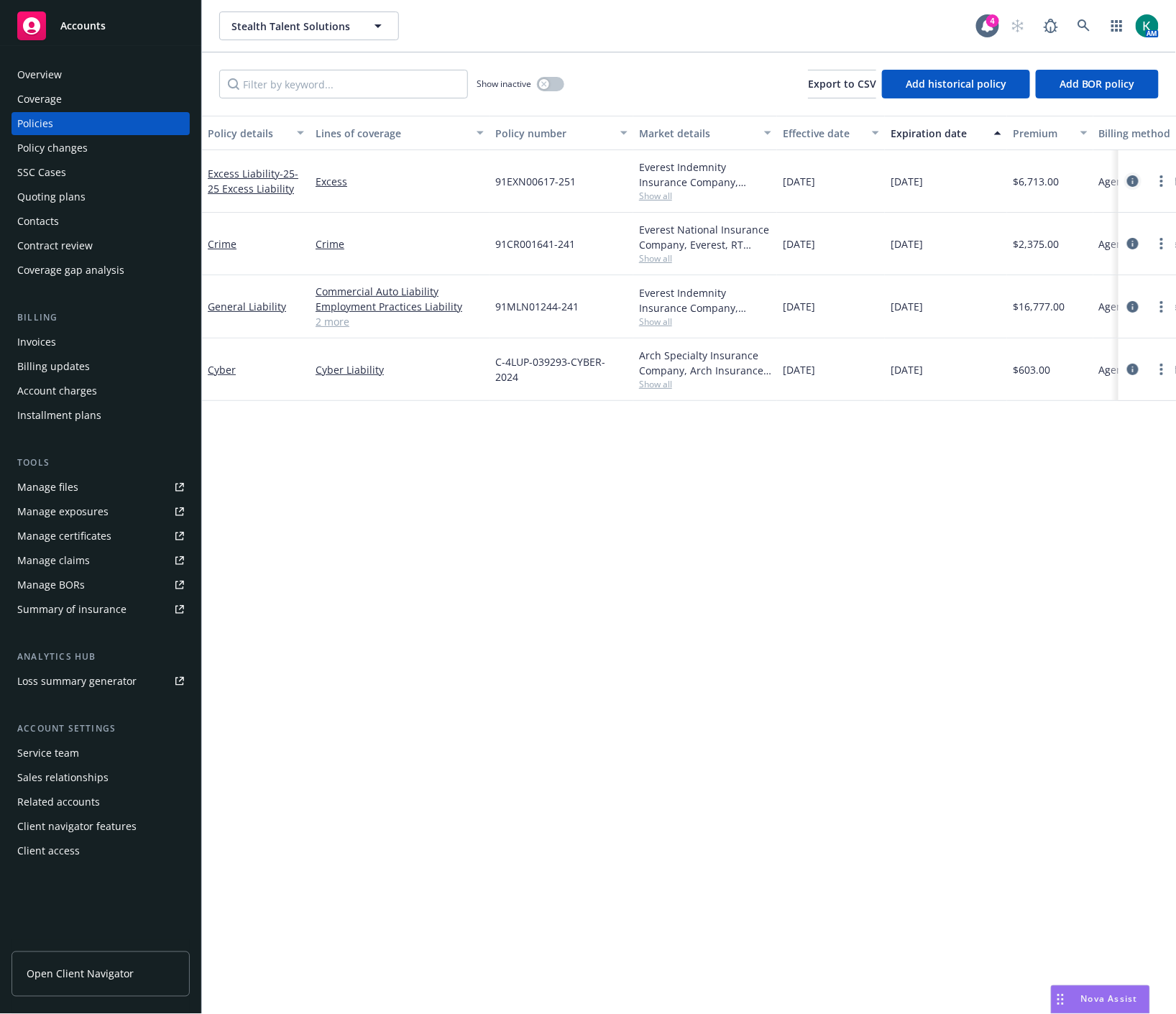
click at [1134, 183] on icon "circleInformation" at bounding box center [1133, 181] width 11 height 11
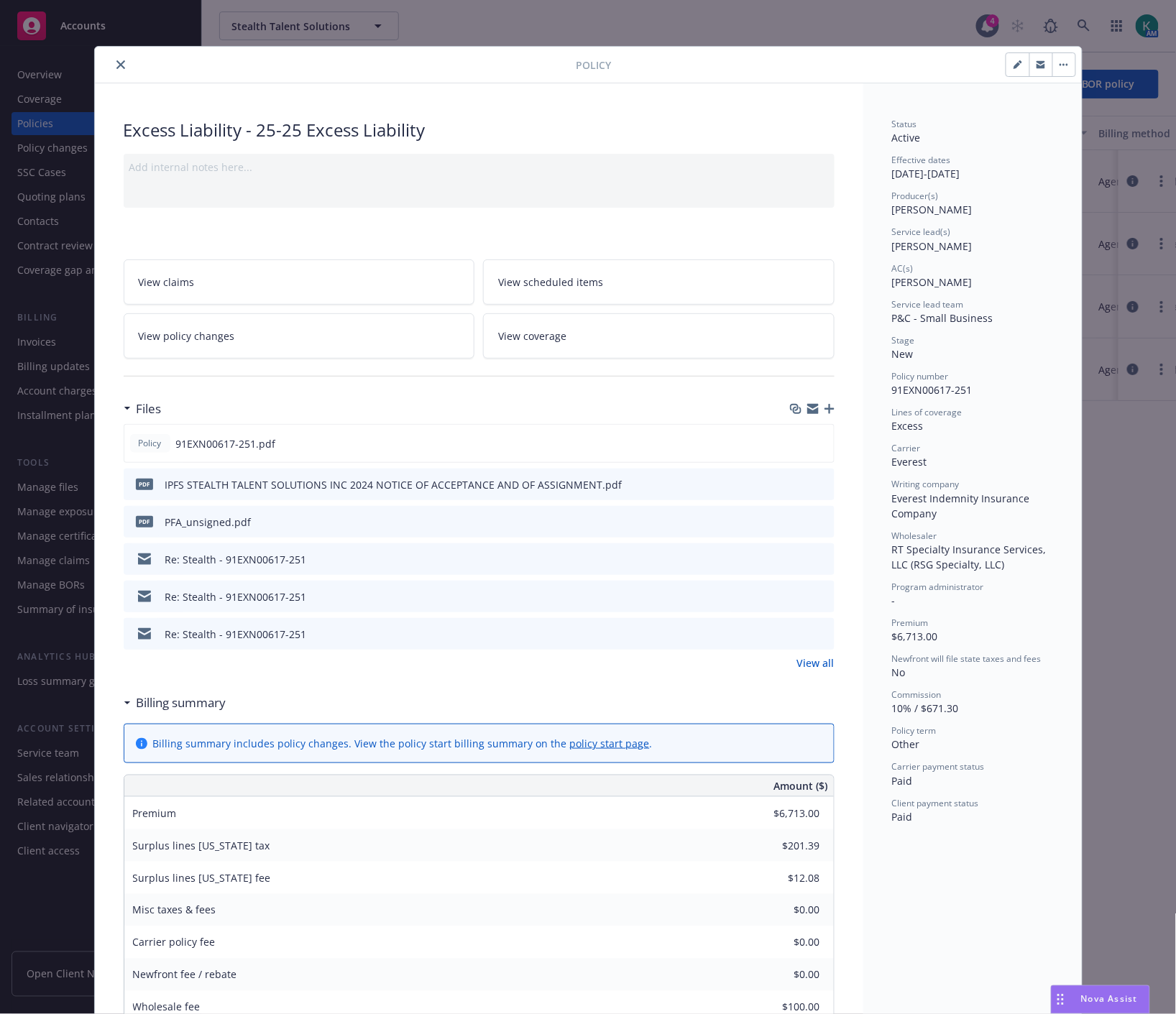
click at [777, 70] on div at bounding box center [844, 65] width 464 height 24
click at [112, 65] on button "close" at bounding box center [121, 65] width 17 height 17
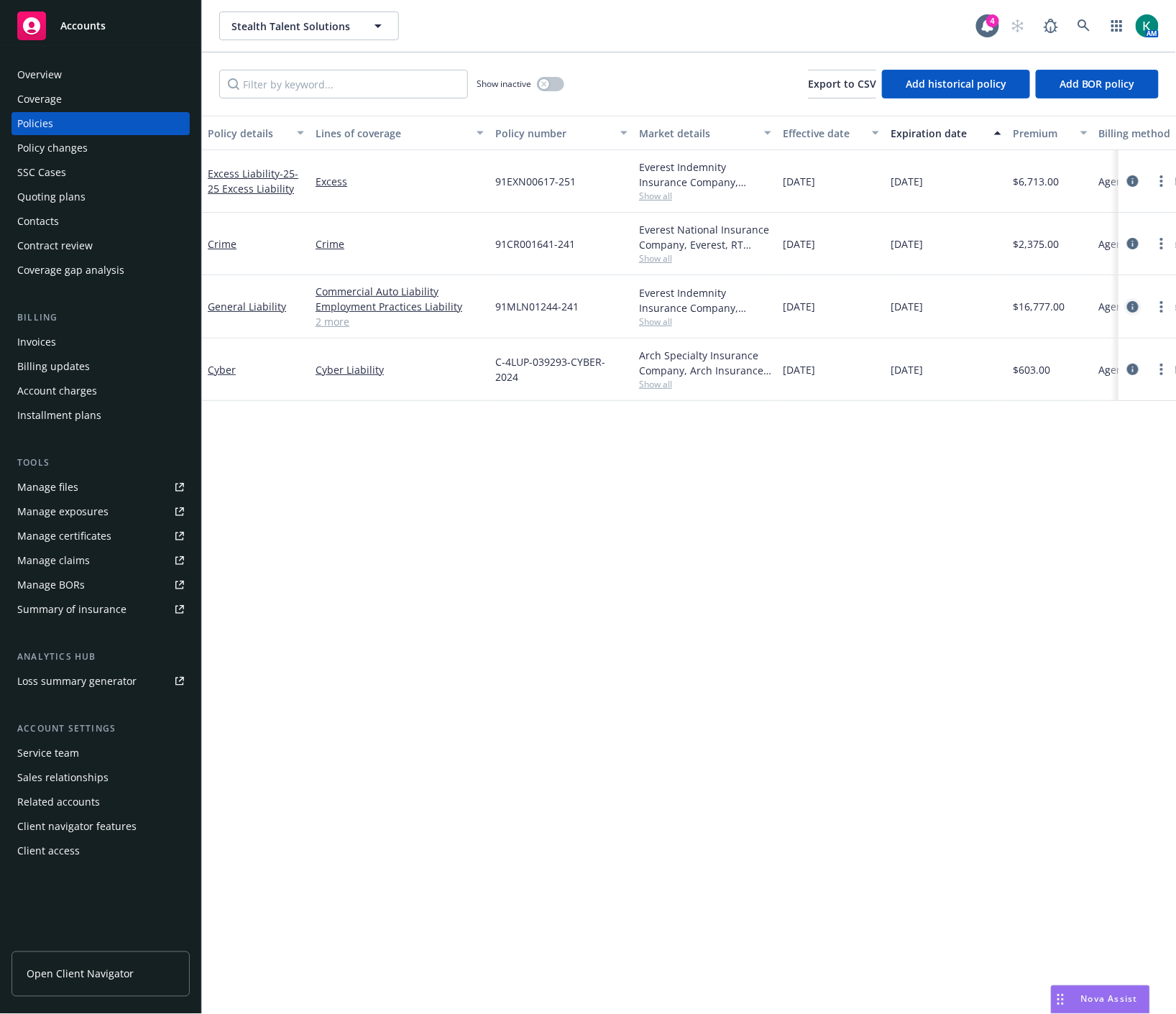
click at [1132, 311] on icon "circleInformation" at bounding box center [1133, 307] width 11 height 11
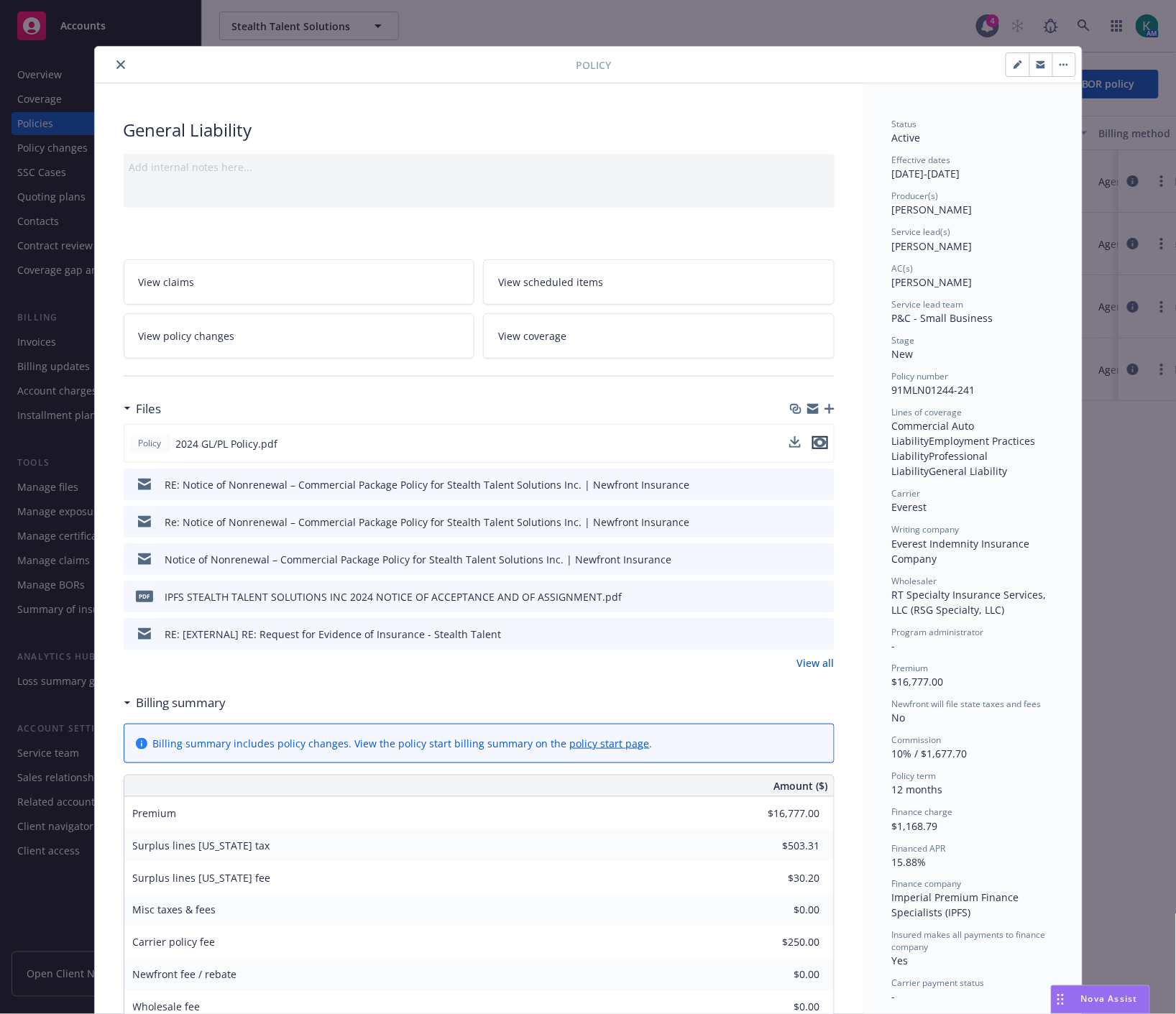
click at [818, 442] on icon "preview file" at bounding box center [820, 442] width 13 height 10
